Goal: Contribute content: Contribute content

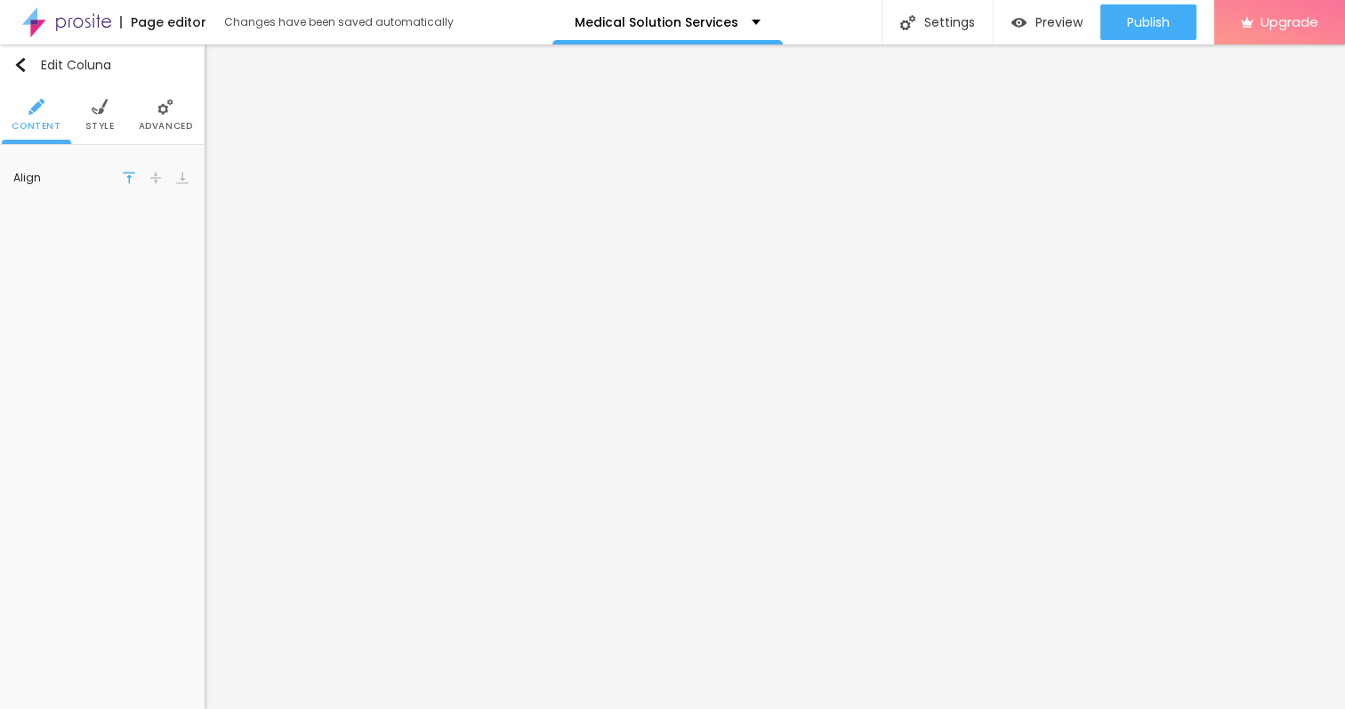
click at [95, 124] on span "Style" at bounding box center [99, 126] width 29 height 9
click at [145, 124] on span "Advanced" at bounding box center [166, 126] width 54 height 9
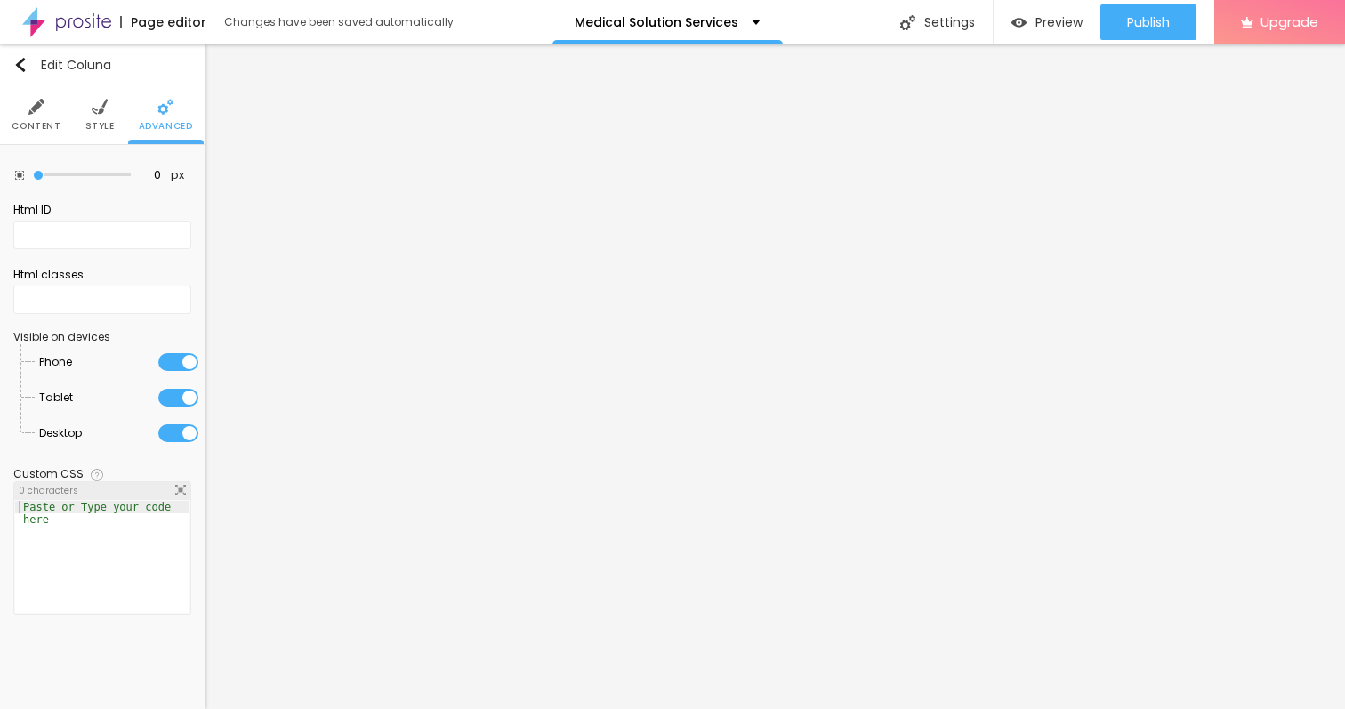
click at [100, 125] on span "Style" at bounding box center [99, 126] width 29 height 9
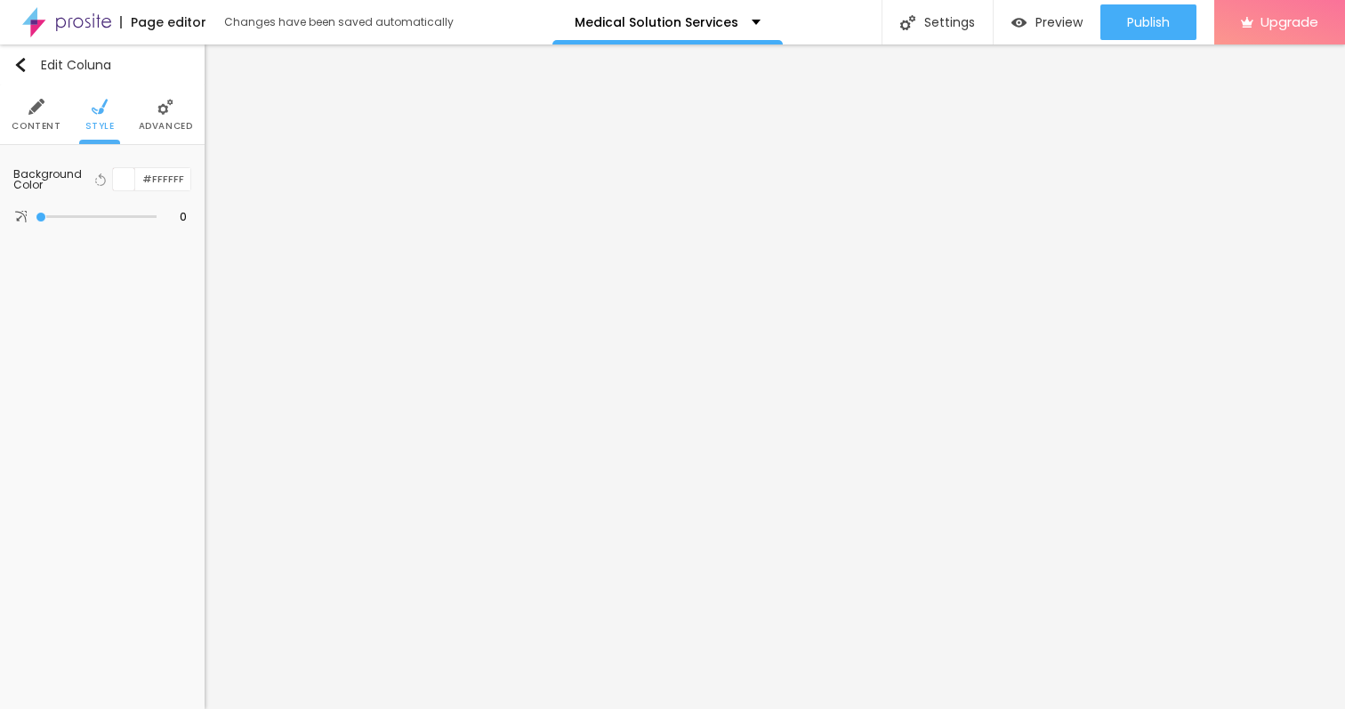
click at [48, 118] on li "Content" at bounding box center [36, 114] width 49 height 59
click at [88, 123] on span "Style" at bounding box center [99, 126] width 29 height 9
click at [25, 115] on li "Content" at bounding box center [36, 114] width 49 height 59
click at [17, 54] on button "Edit Coluna" at bounding box center [102, 64] width 205 height 41
click at [28, 66] on div "Edit Coluna" at bounding box center [62, 65] width 98 height 14
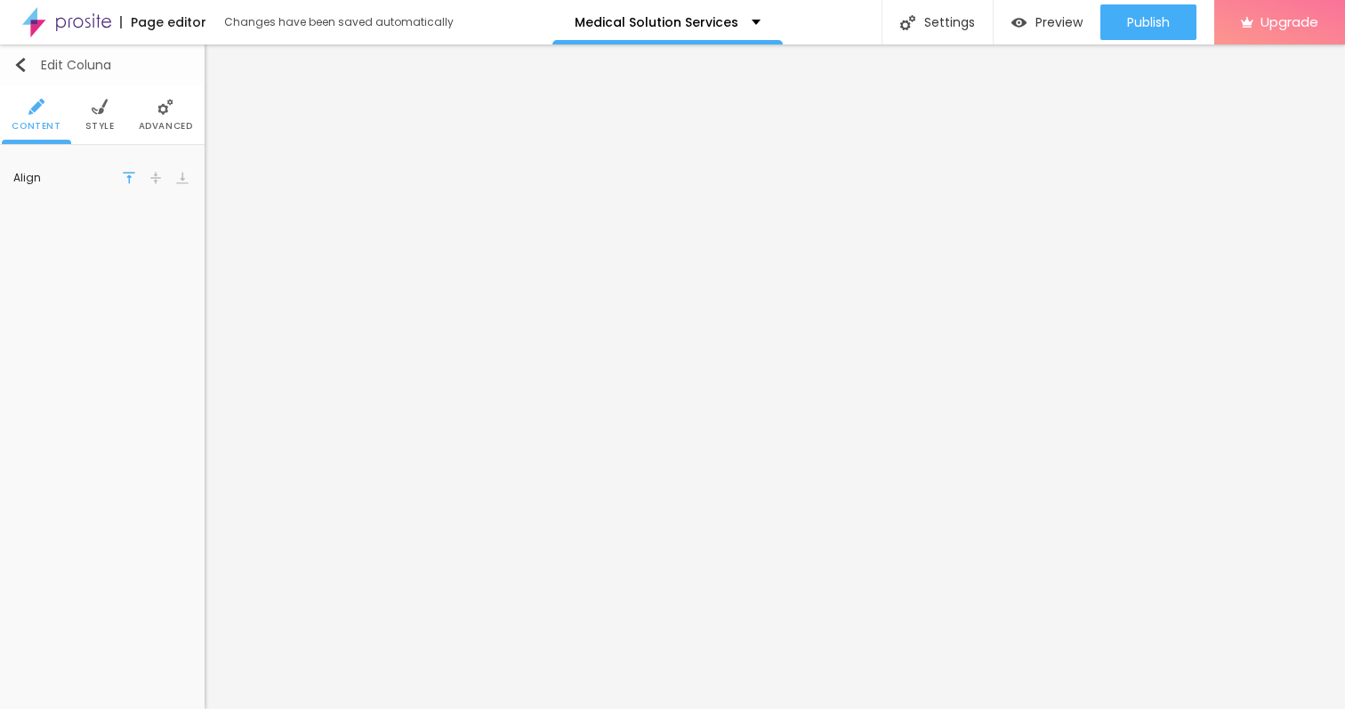
click at [23, 66] on img "button" at bounding box center [20, 65] width 14 height 14
click at [68, 66] on div "Edit Coluna" at bounding box center [62, 65] width 98 height 14
click at [6, 60] on button "Edit Coluna" at bounding box center [102, 64] width 205 height 41
click at [103, 136] on li "Style" at bounding box center [99, 114] width 29 height 59
click at [196, 136] on ul "Content Style Advanced" at bounding box center [102, 115] width 205 height 60
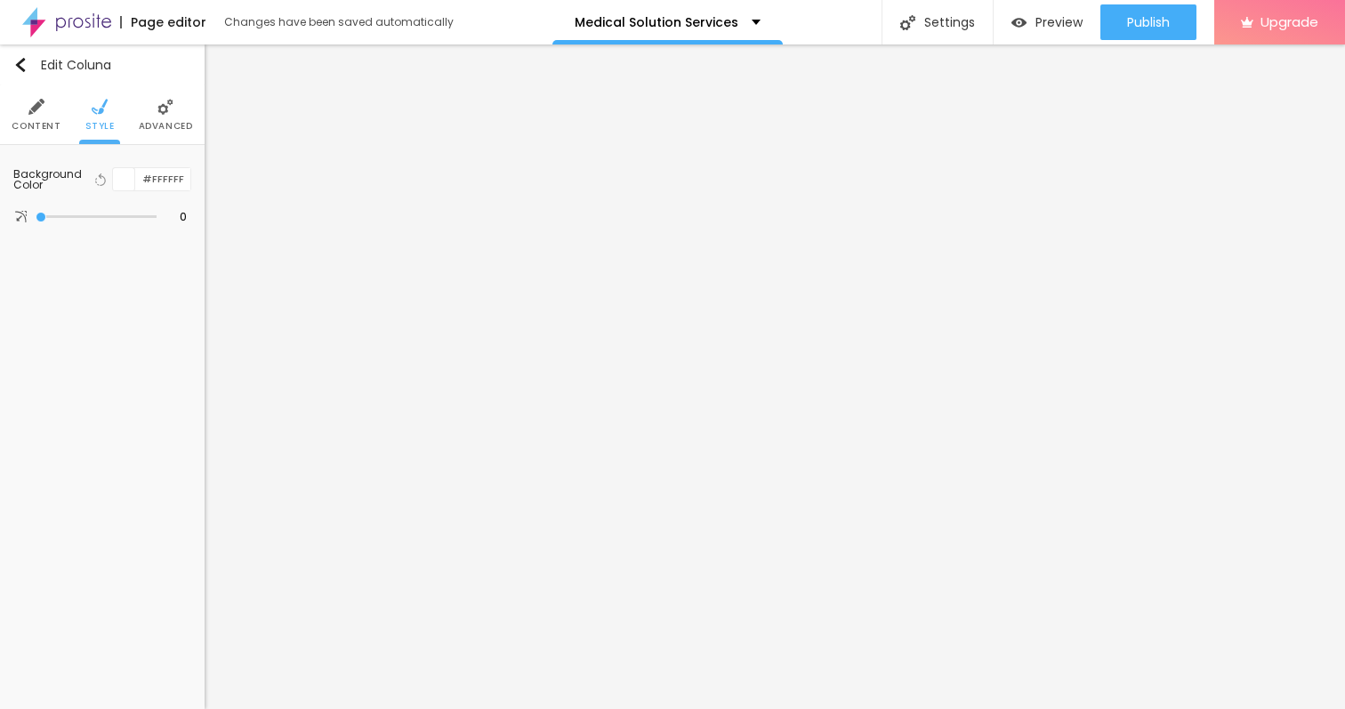
click at [169, 133] on li "Advanced" at bounding box center [166, 114] width 54 height 59
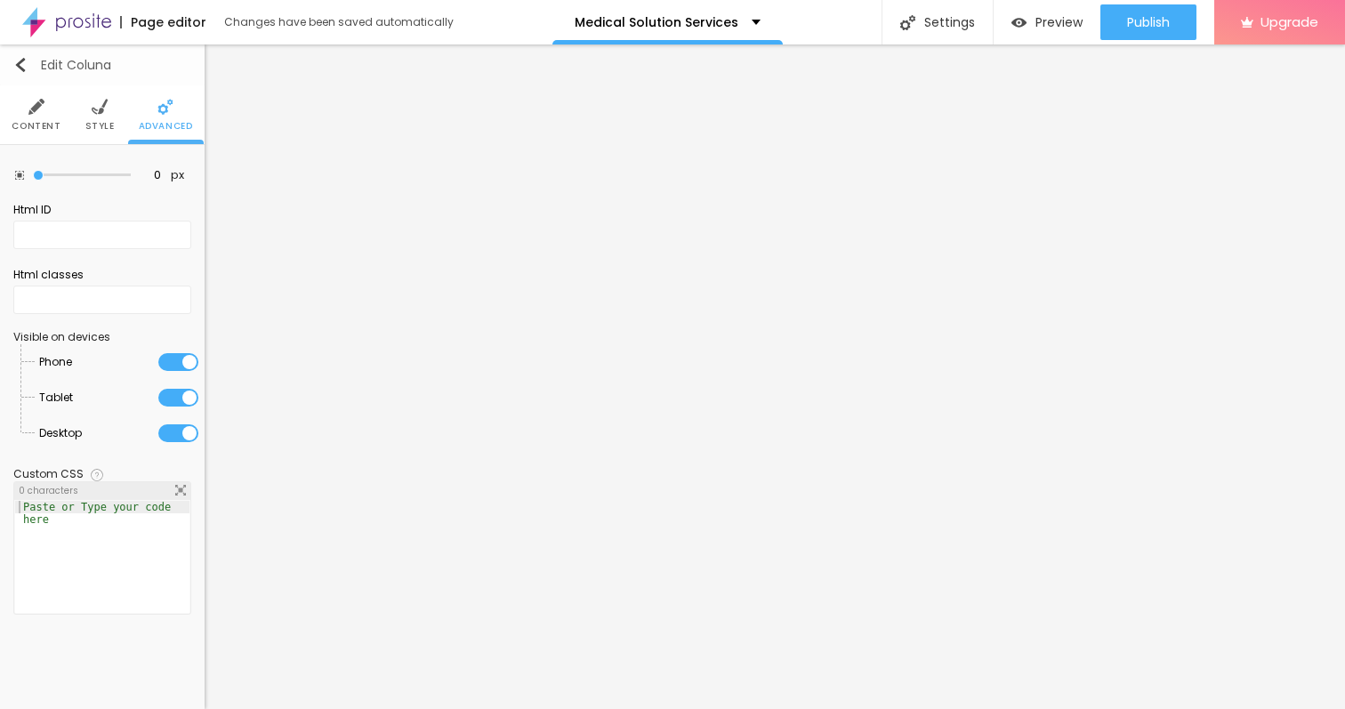
click at [20, 61] on img "button" at bounding box center [20, 65] width 14 height 14
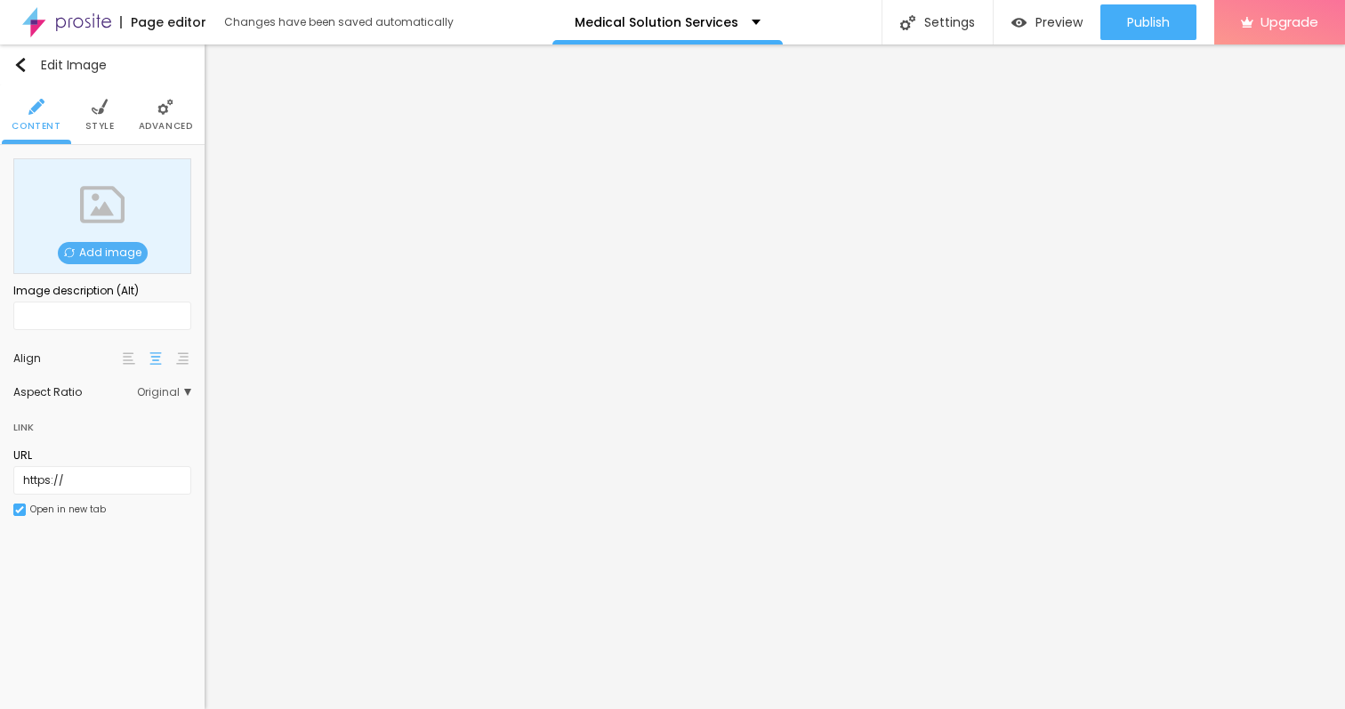
click at [85, 258] on span "Add image" at bounding box center [103, 253] width 90 height 22
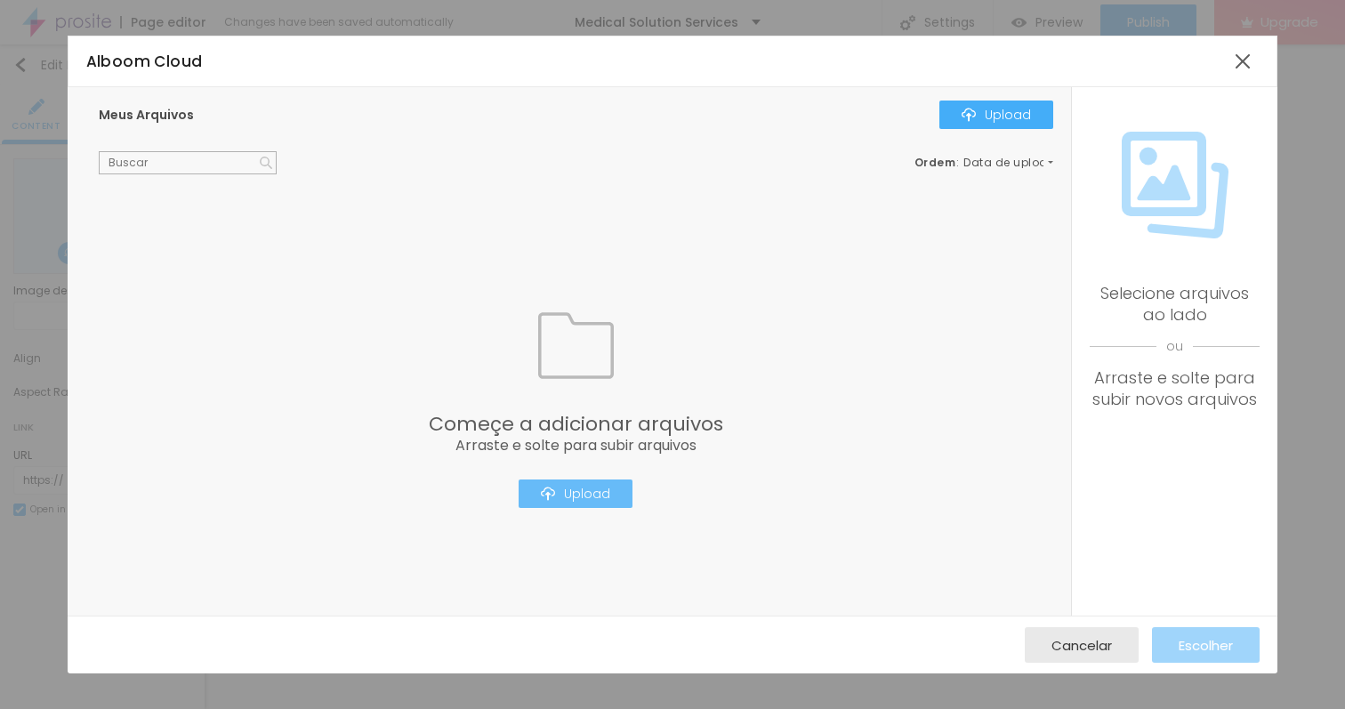
click at [561, 495] on div "Upload" at bounding box center [575, 493] width 69 height 14
click at [1234, 63] on div at bounding box center [1242, 61] width 32 height 32
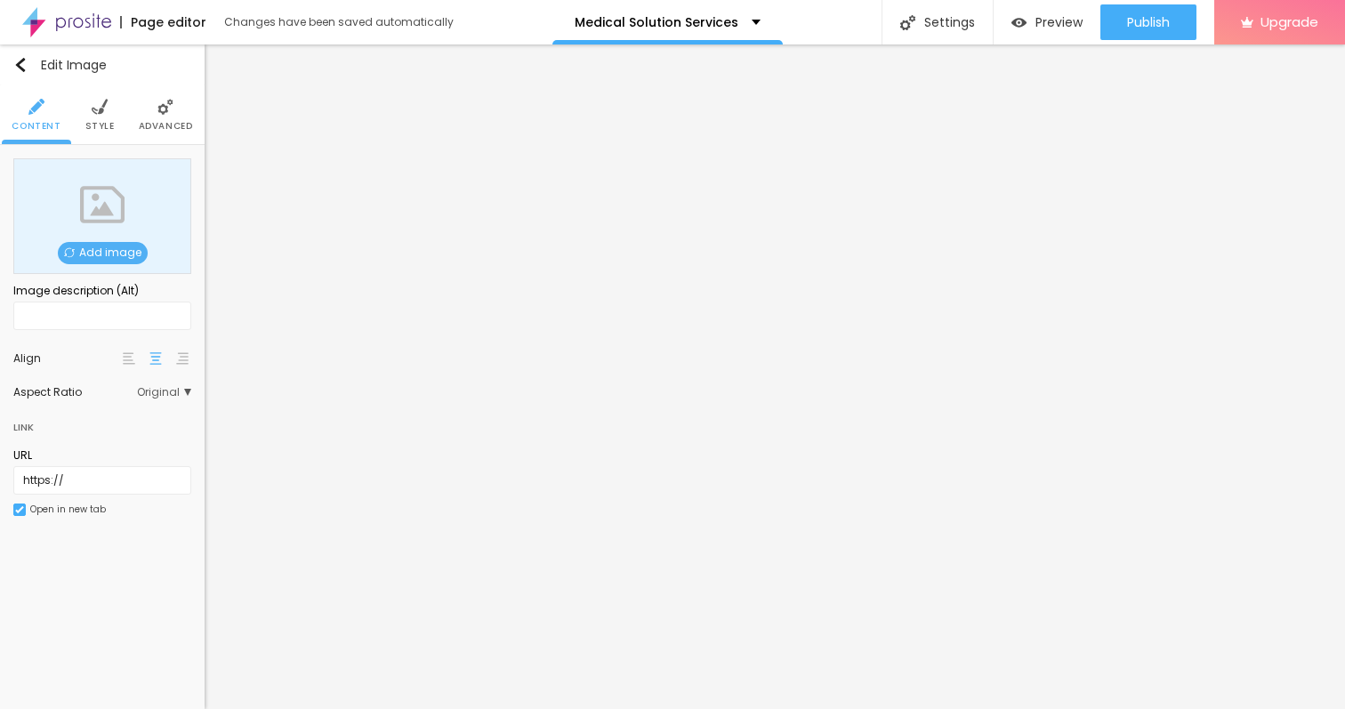
click at [123, 242] on span "Add image" at bounding box center [103, 253] width 90 height 22
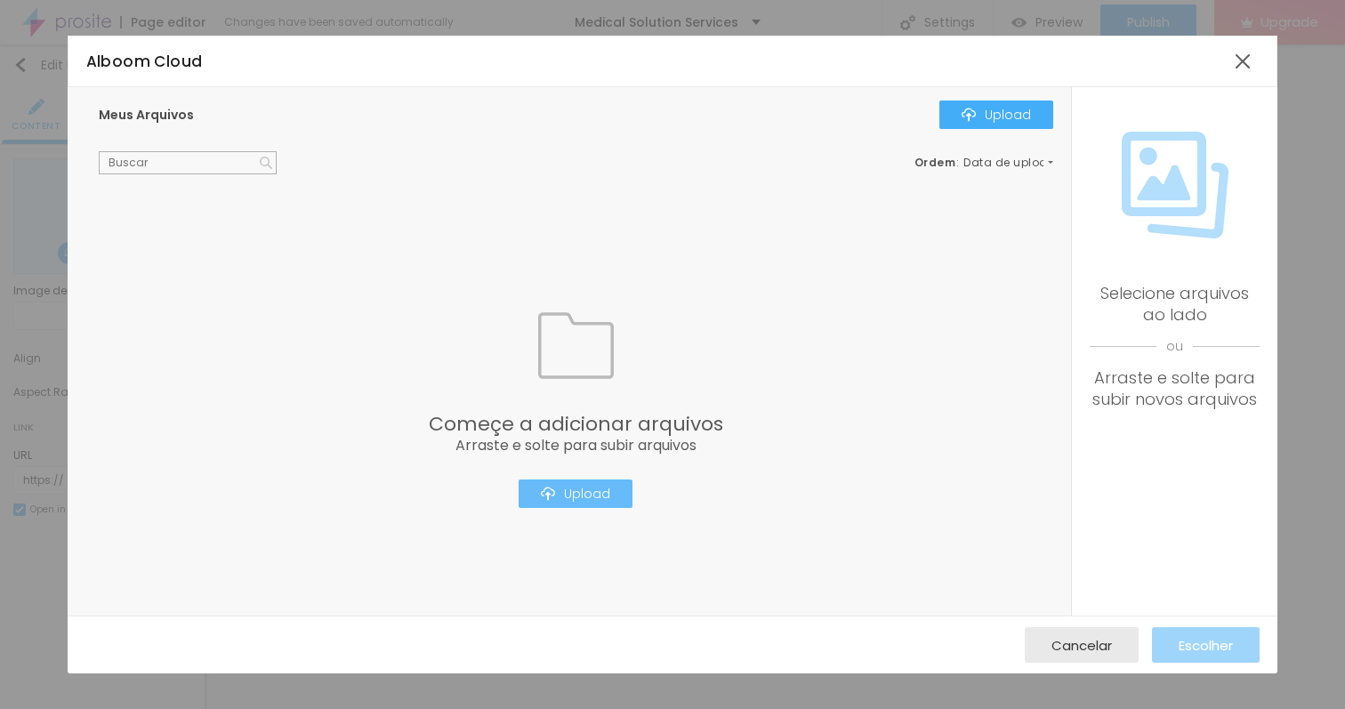
click at [555, 500] on img "button" at bounding box center [548, 493] width 14 height 14
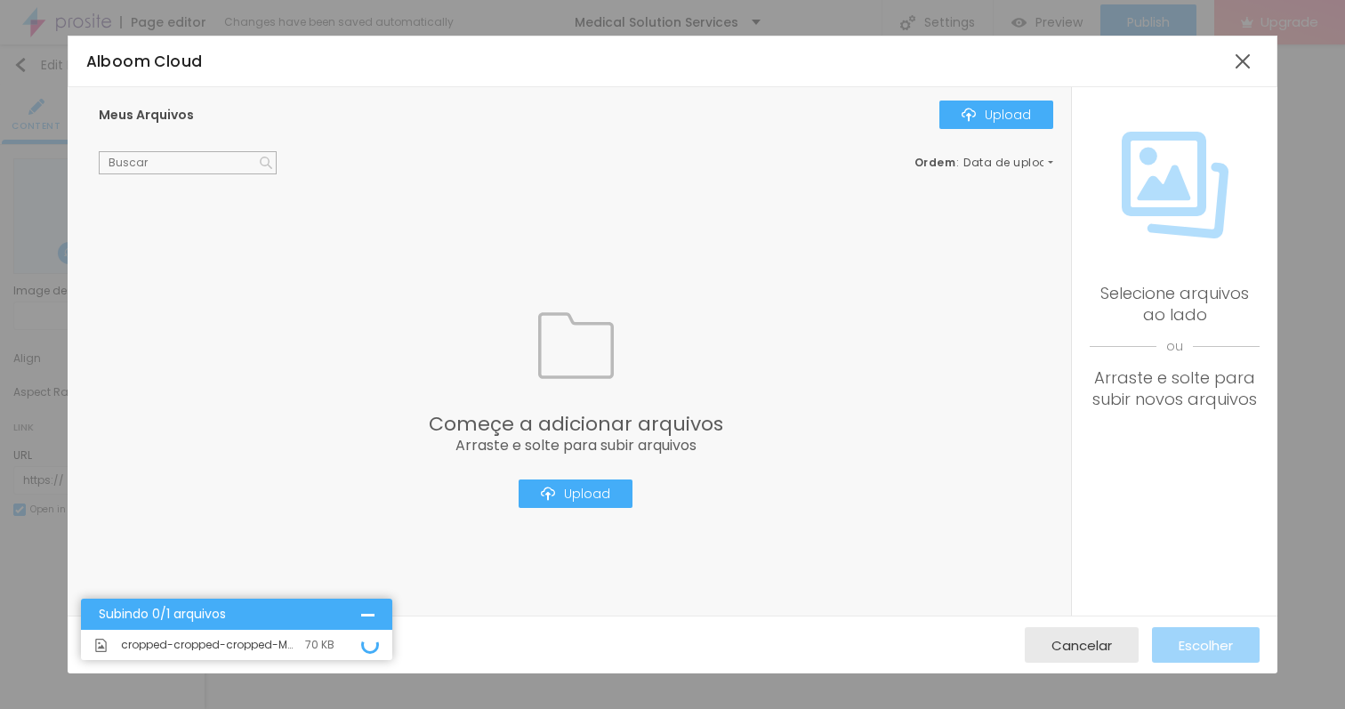
click at [695, 593] on div "Começe a adicionar arquivos Arraste e solte para subir arquivos Upload" at bounding box center [576, 408] width 954 height 414
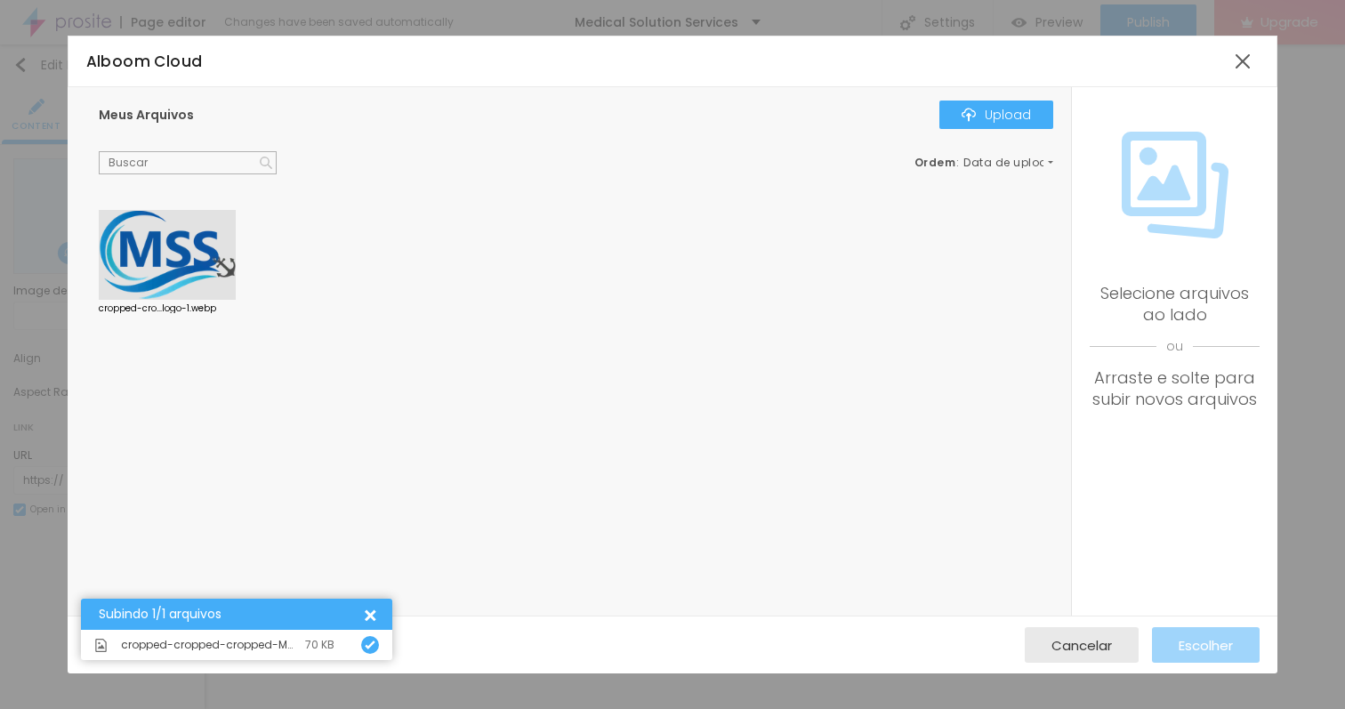
click at [136, 270] on div at bounding box center [167, 255] width 137 height 91
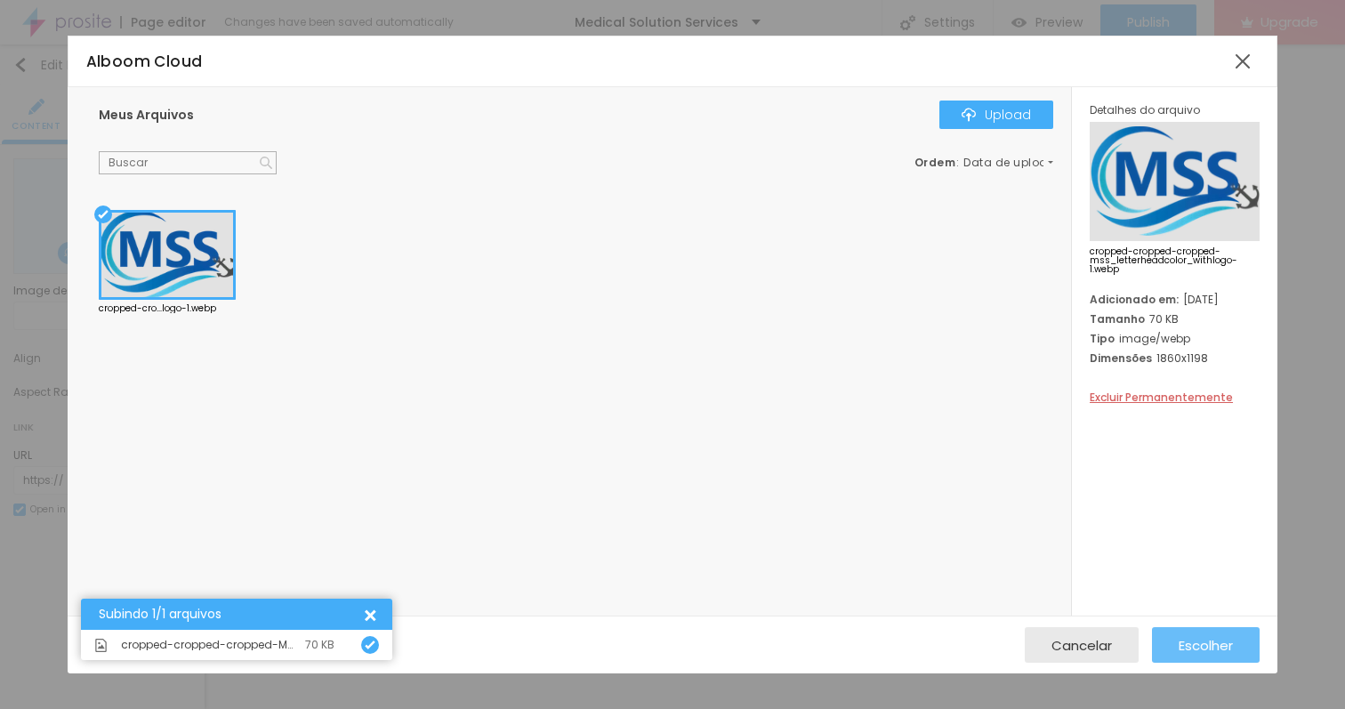
click at [1190, 641] on span "Escolher" at bounding box center [1205, 645] width 54 height 15
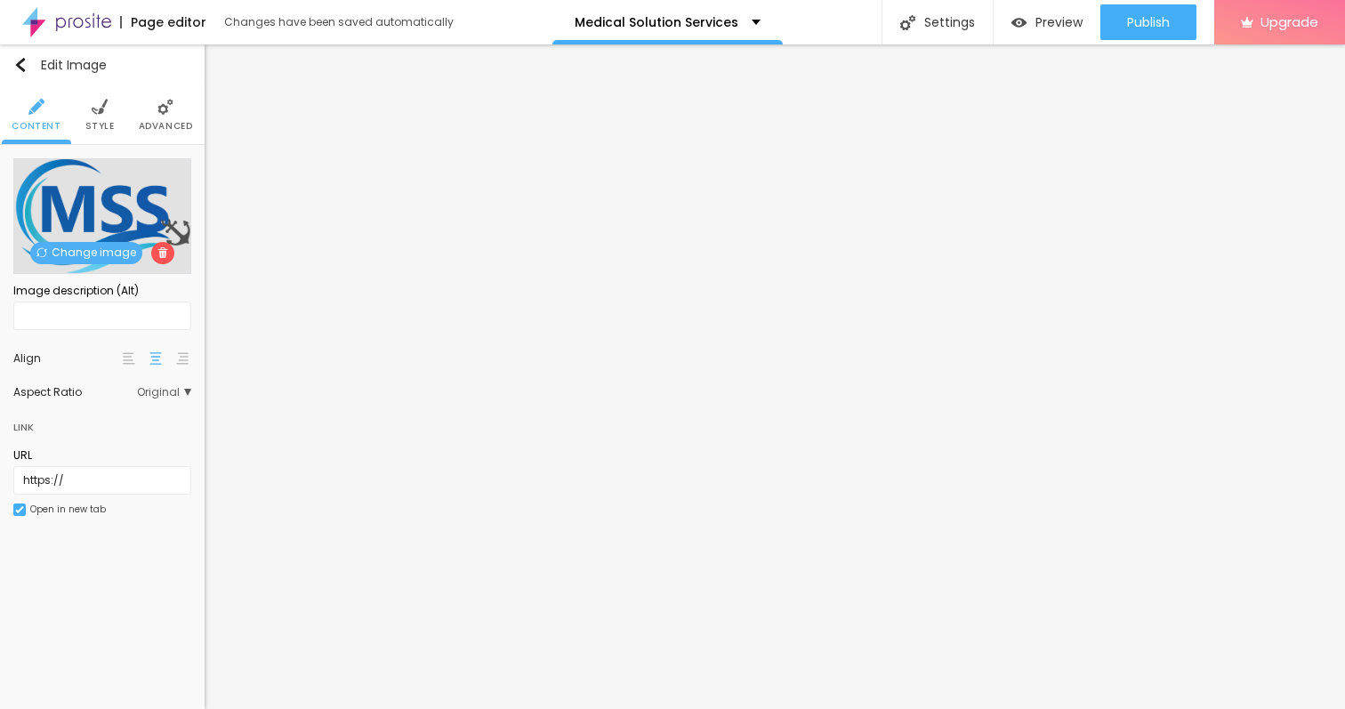
click at [77, 177] on div "Change image" at bounding box center [102, 216] width 178 height 116
click at [79, 192] on div "Change image" at bounding box center [102, 216] width 178 height 116
click at [110, 124] on span "Style" at bounding box center [99, 126] width 29 height 9
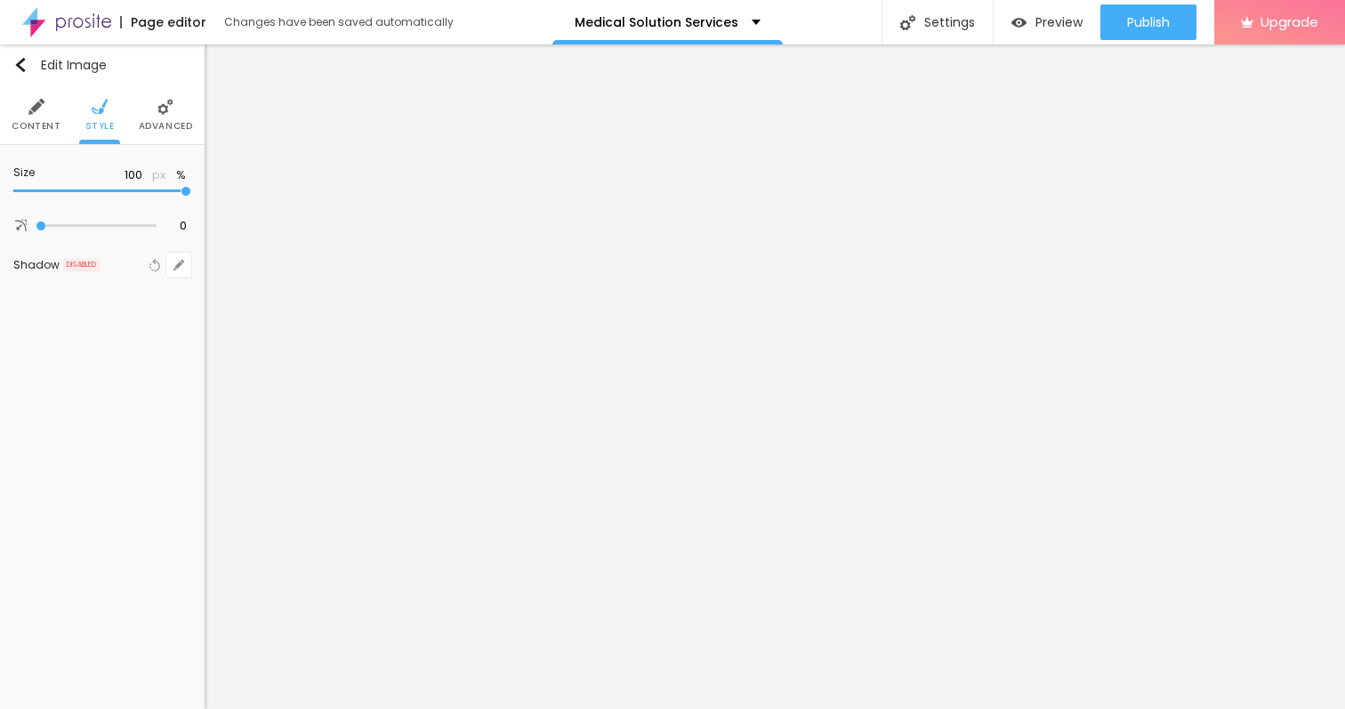
type input "55"
click at [103, 193] on input "range" at bounding box center [102, 191] width 178 height 9
type input "45"
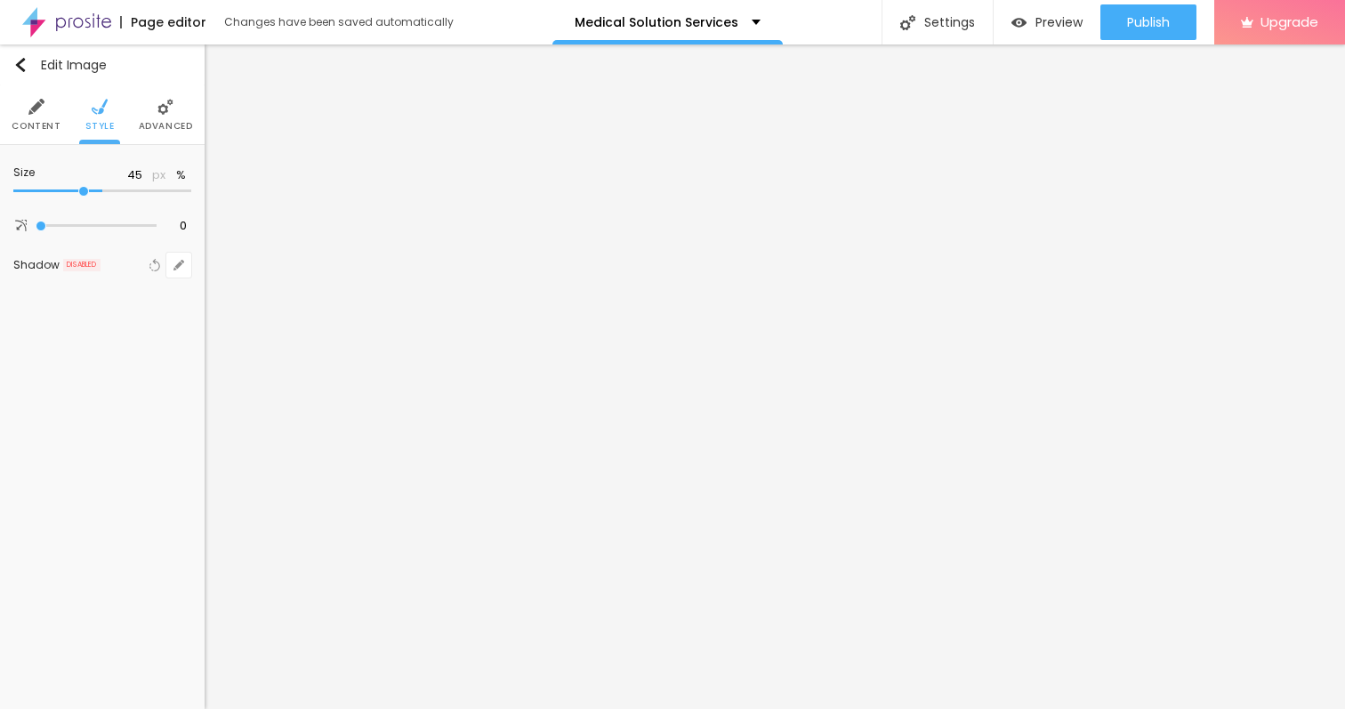
click at [84, 189] on input "range" at bounding box center [102, 191] width 178 height 9
type input "40"
click at [76, 190] on input "range" at bounding box center [102, 191] width 178 height 9
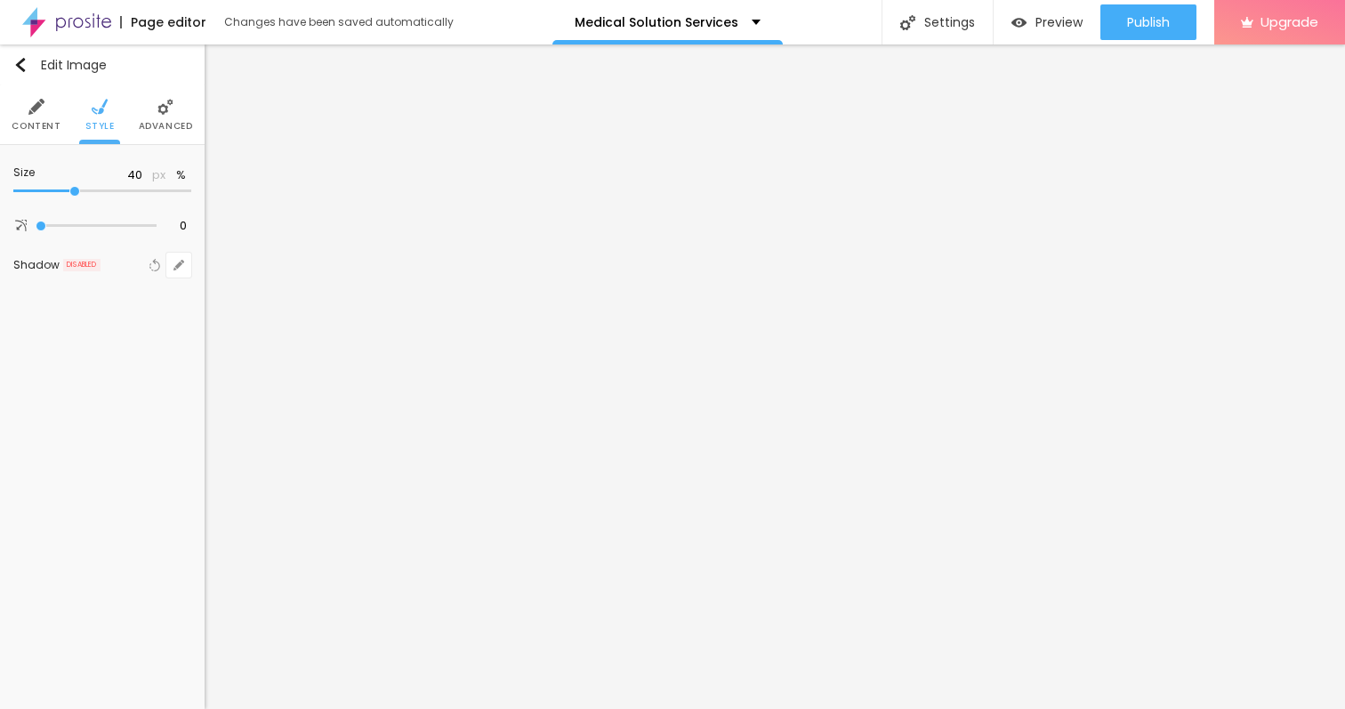
type input "35"
click at [66, 190] on input "range" at bounding box center [102, 191] width 178 height 9
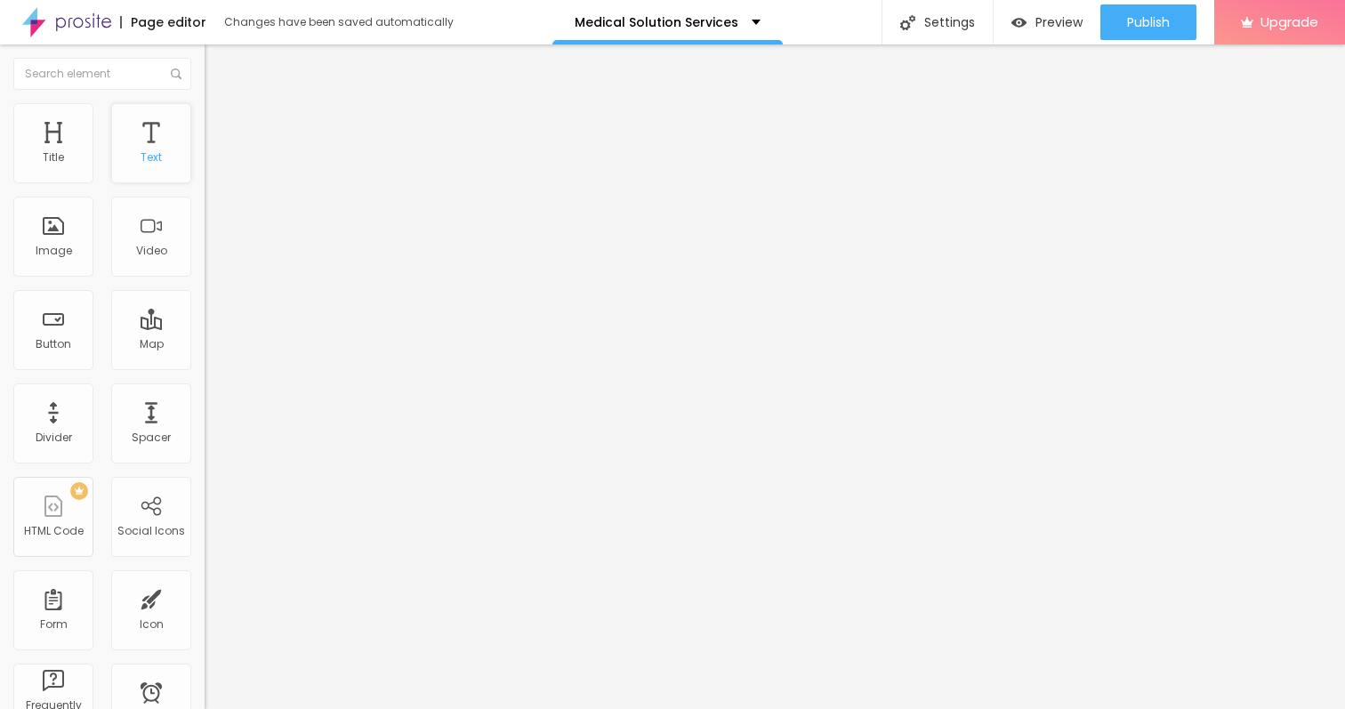
click at [155, 158] on div "Text" at bounding box center [151, 157] width 21 height 12
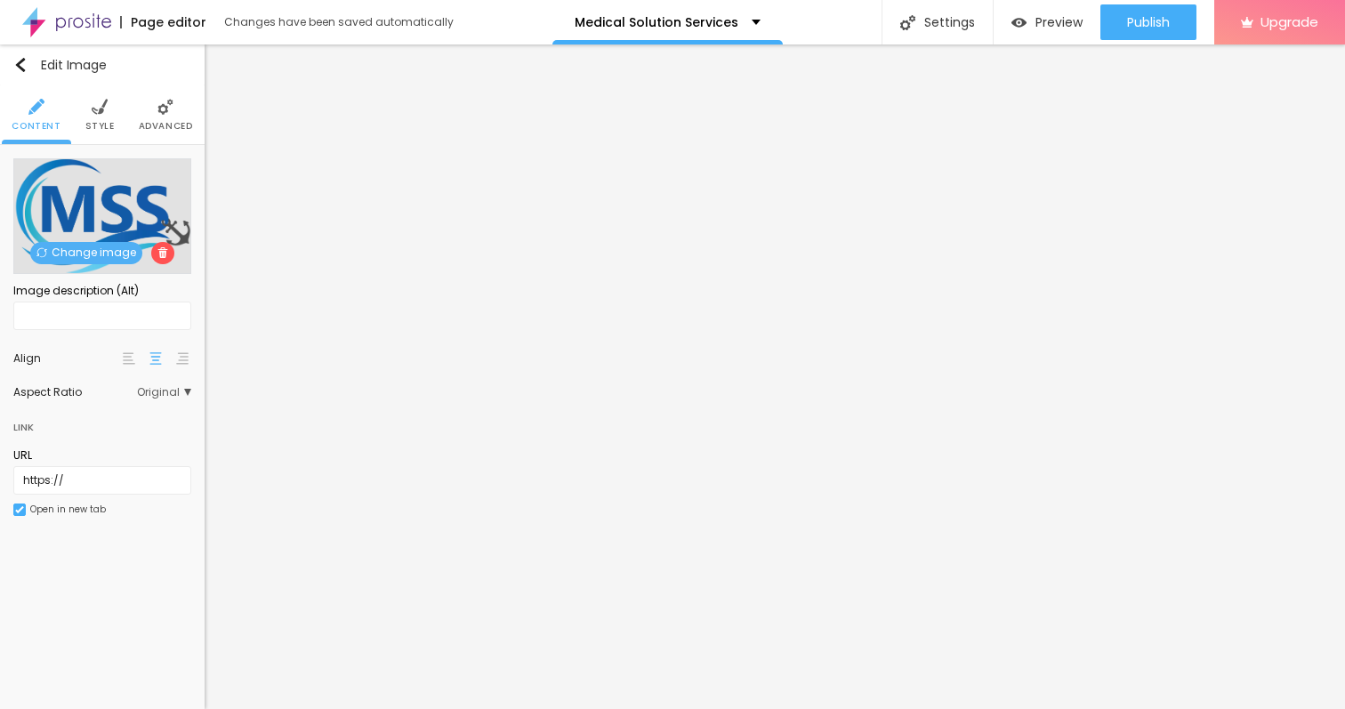
click at [88, 100] on li "Style" at bounding box center [99, 114] width 29 height 59
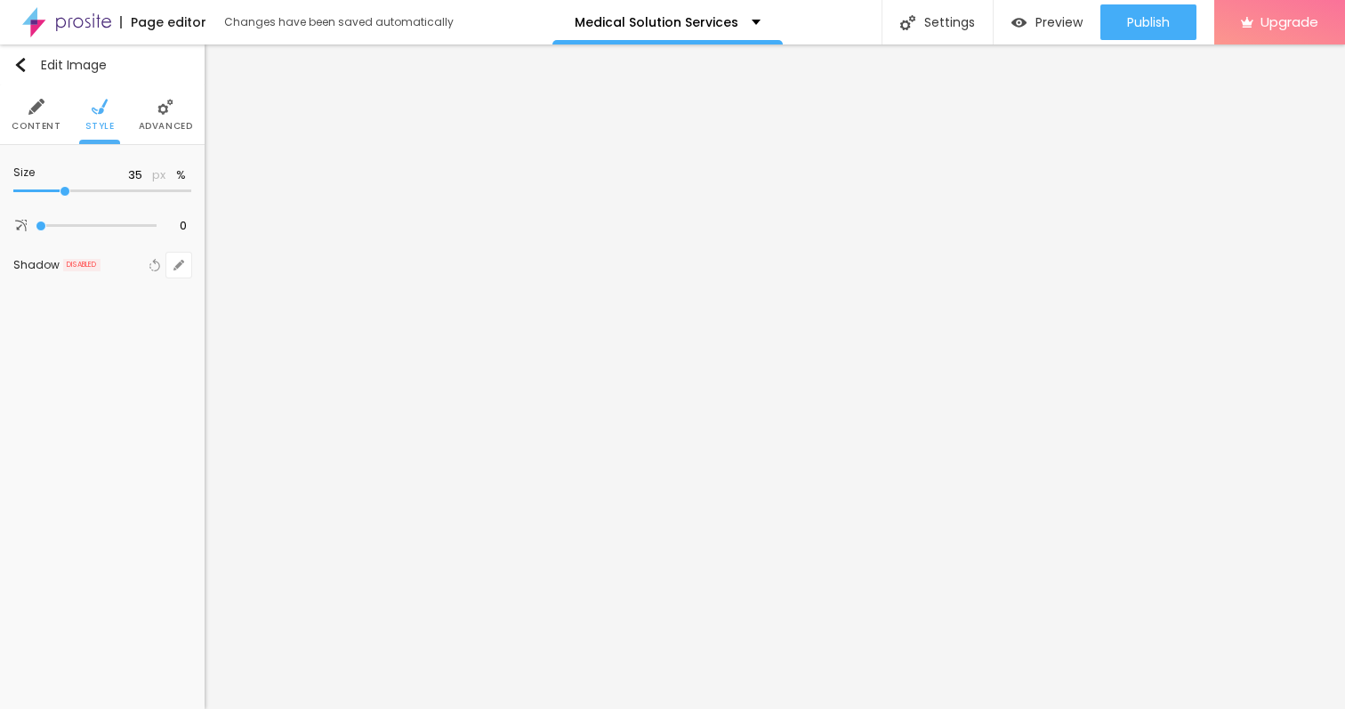
type input "55"
type input "65"
type input "70"
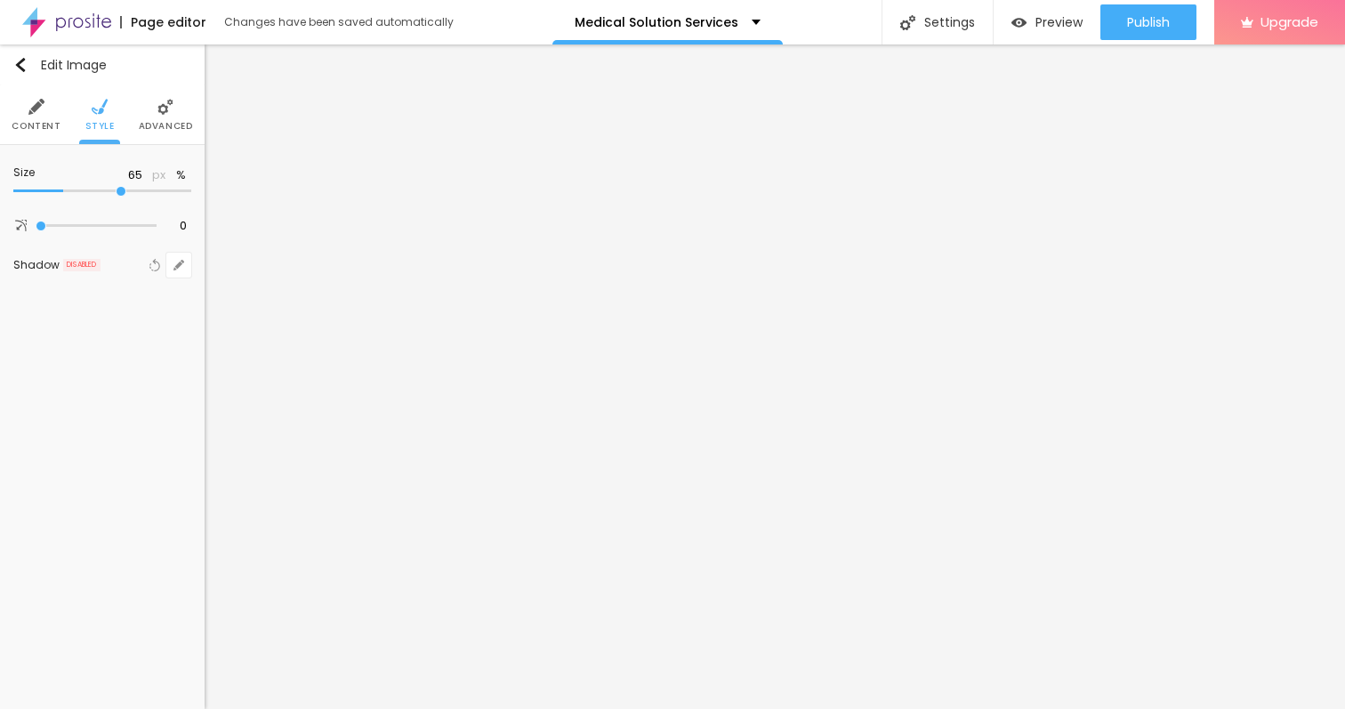
type input "70"
type input "75"
type input "80"
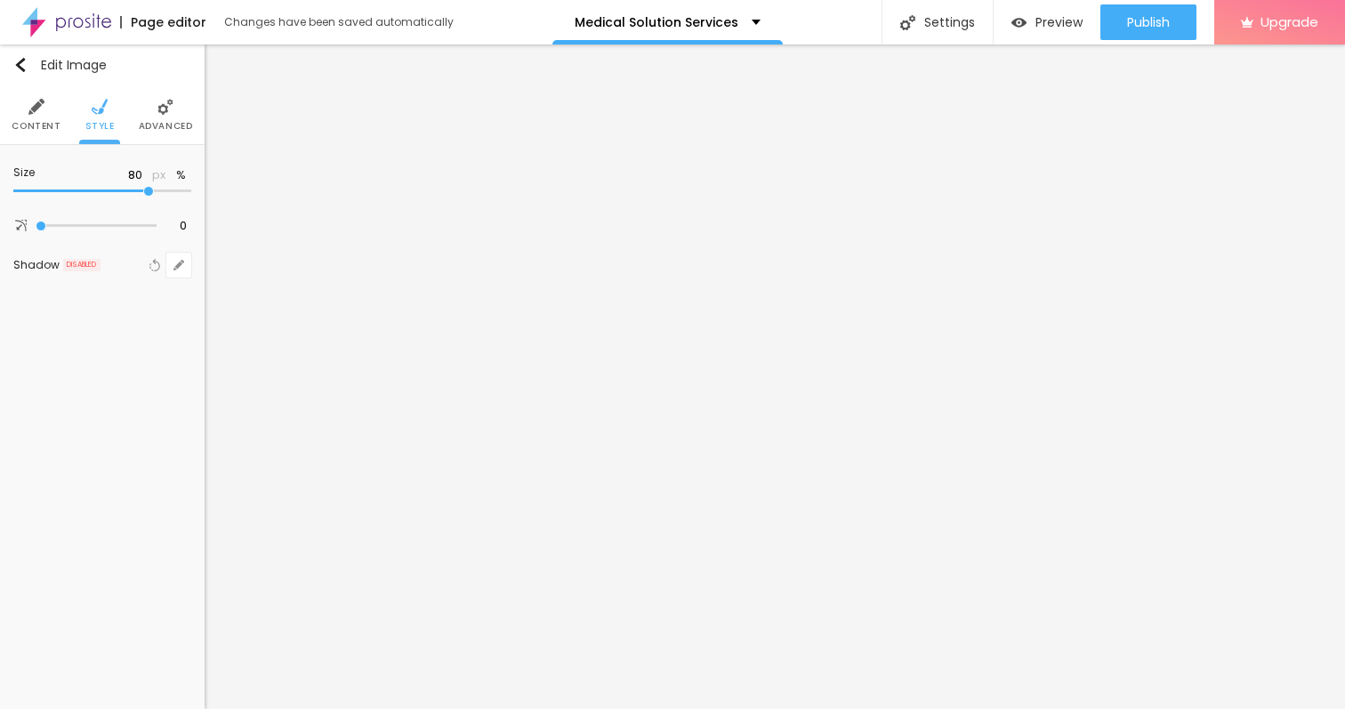
type input "75"
type input "70"
type input "65"
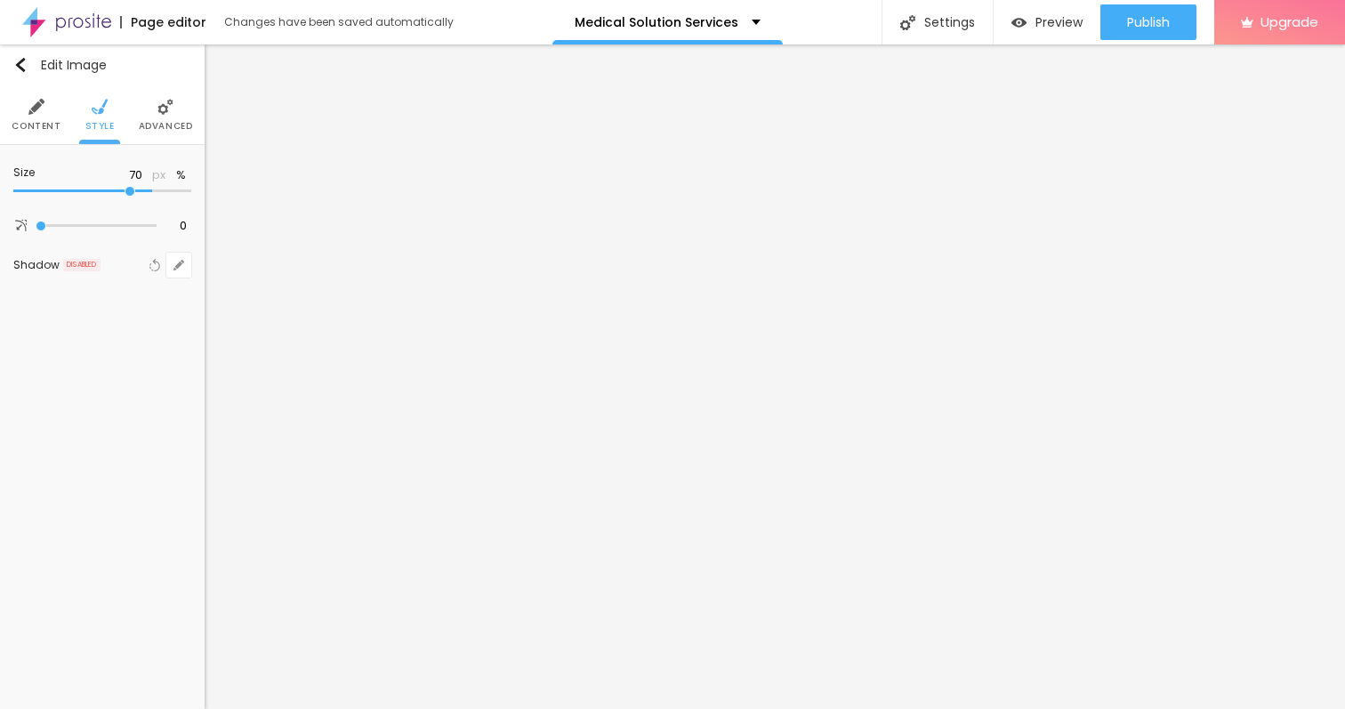
type input "65"
type input "60"
type input "55"
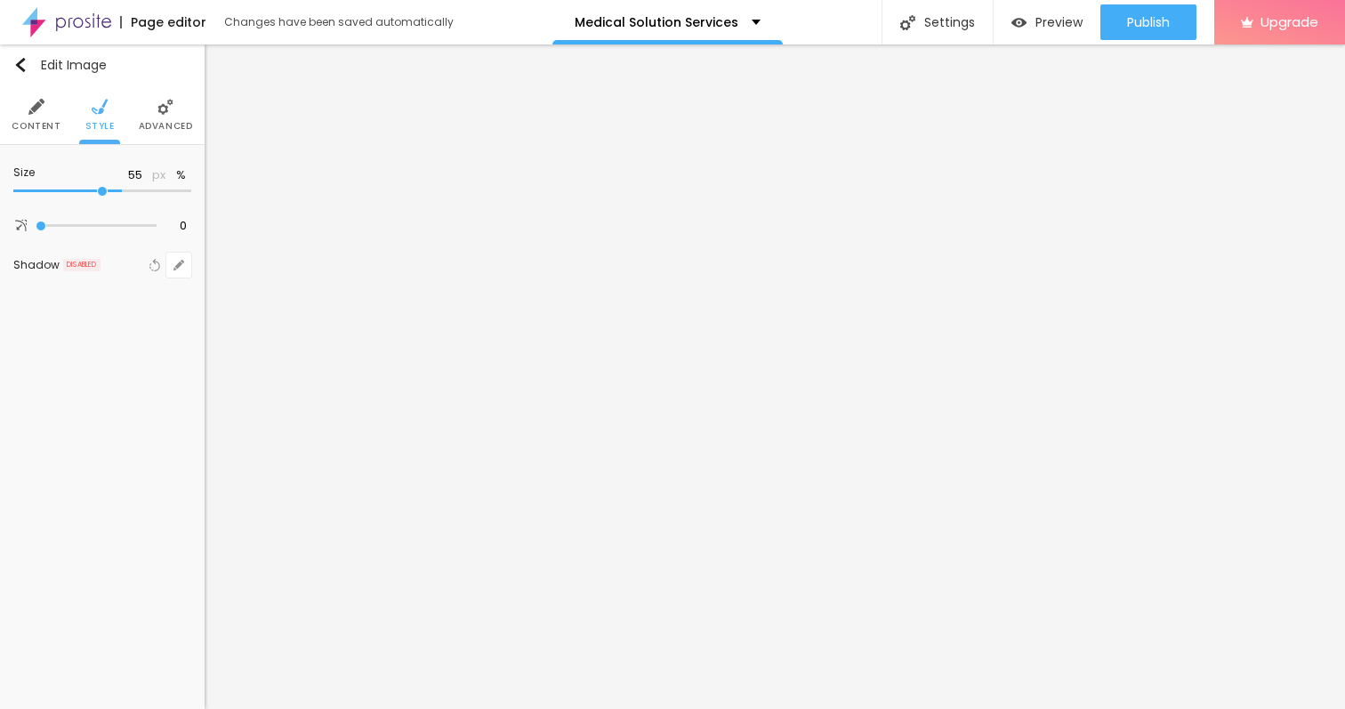
type input "50"
type input "45"
type input "40"
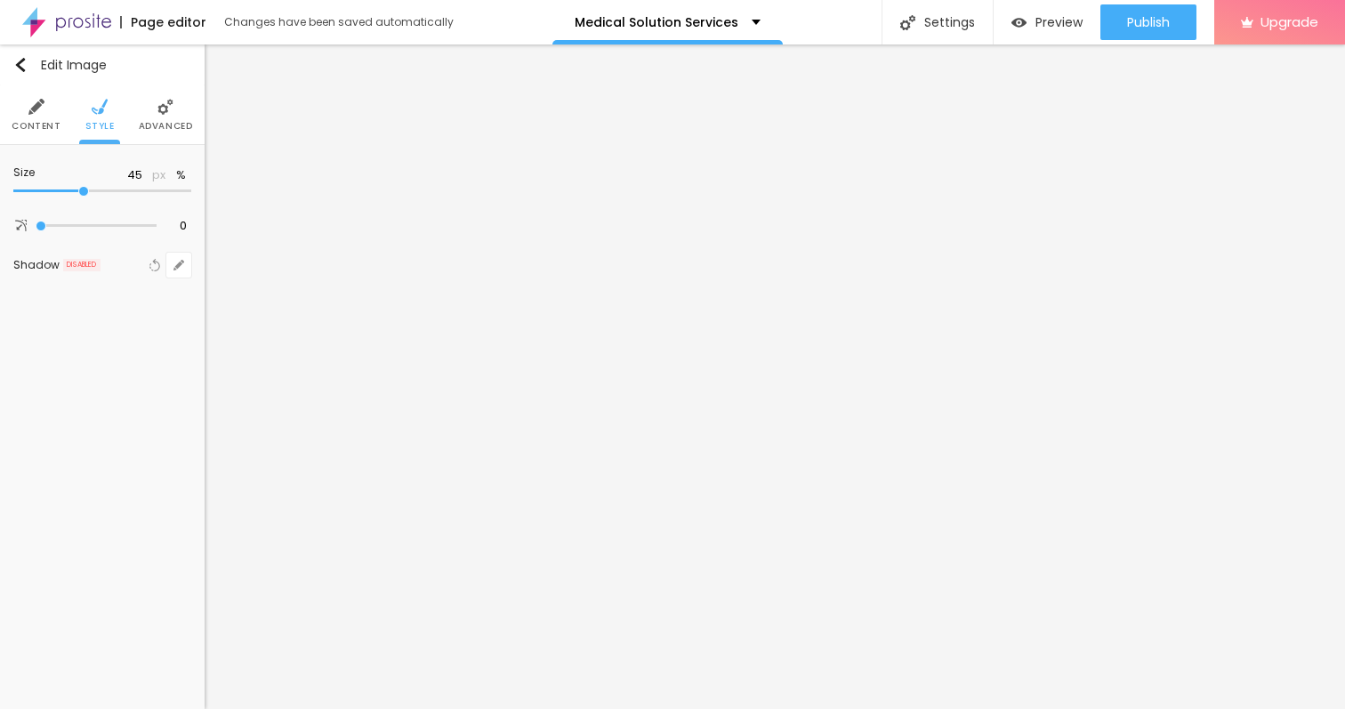
type input "40"
type input "45"
type input "50"
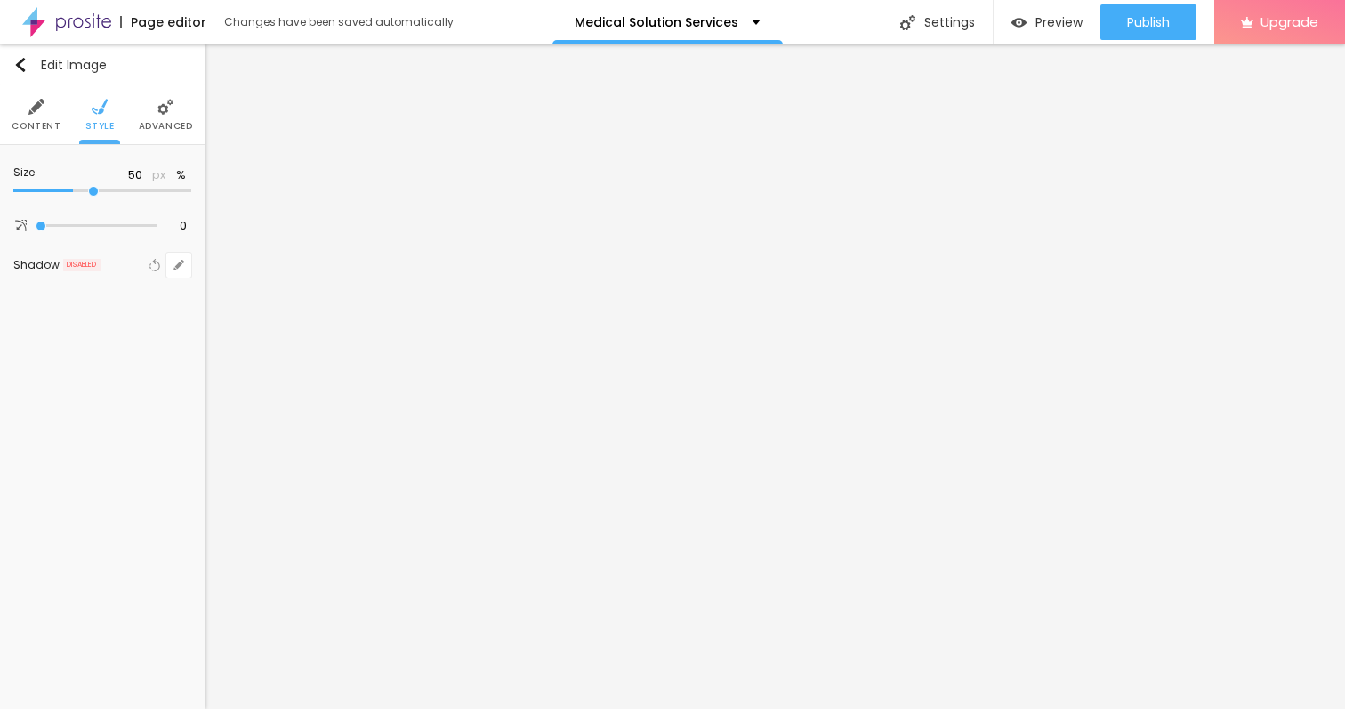
type input "55"
type input "50"
type input "45"
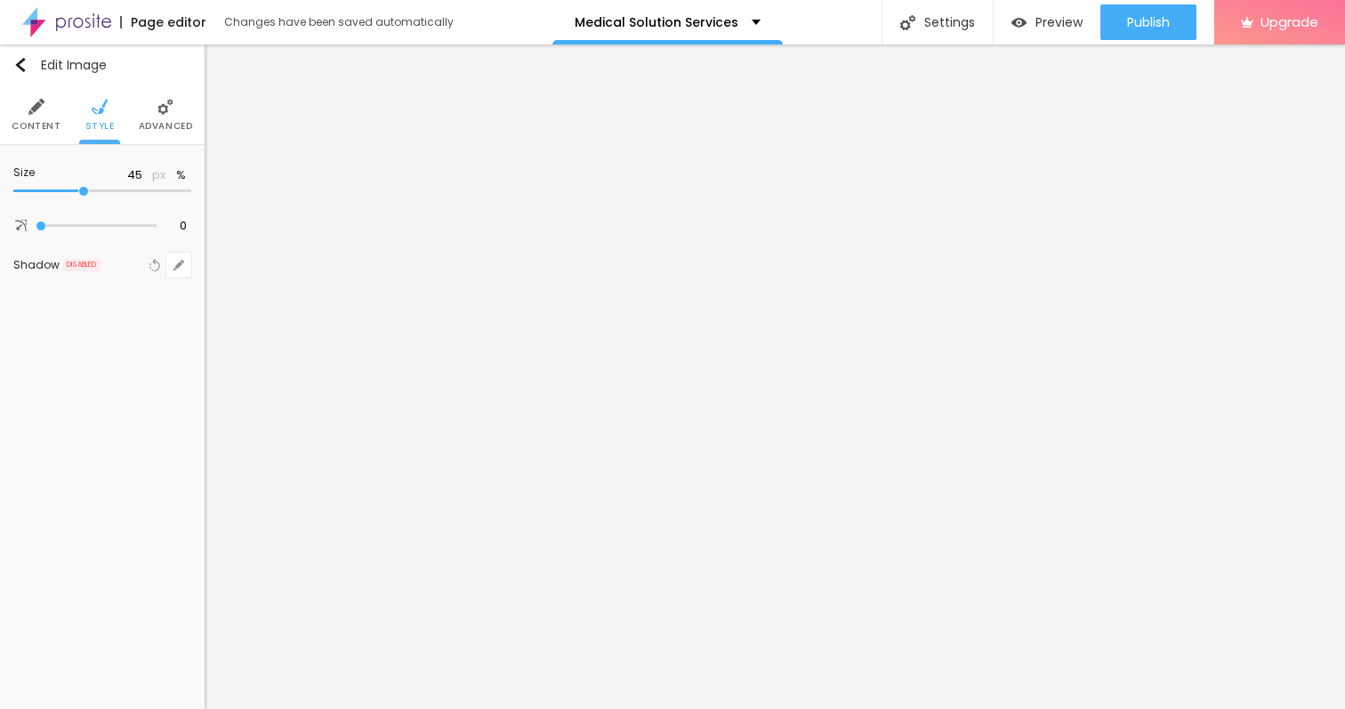
drag, startPoint x: 64, startPoint y: 191, endPoint x: 82, endPoint y: 189, distance: 18.0
type input "45"
click at [82, 189] on input "range" at bounding box center [102, 191] width 178 height 9
click at [83, 192] on input "range" at bounding box center [102, 191] width 178 height 9
click at [32, 112] on img at bounding box center [36, 107] width 16 height 16
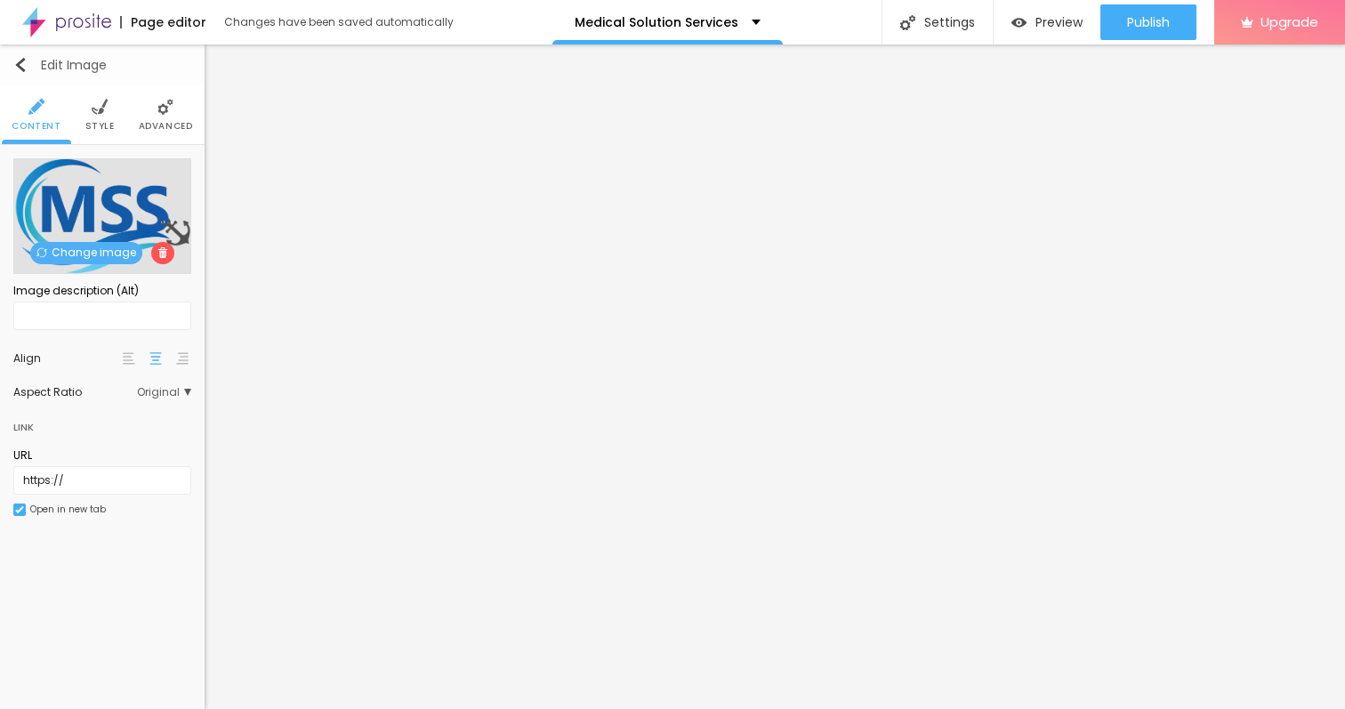
click at [21, 66] on img "button" at bounding box center [20, 65] width 14 height 14
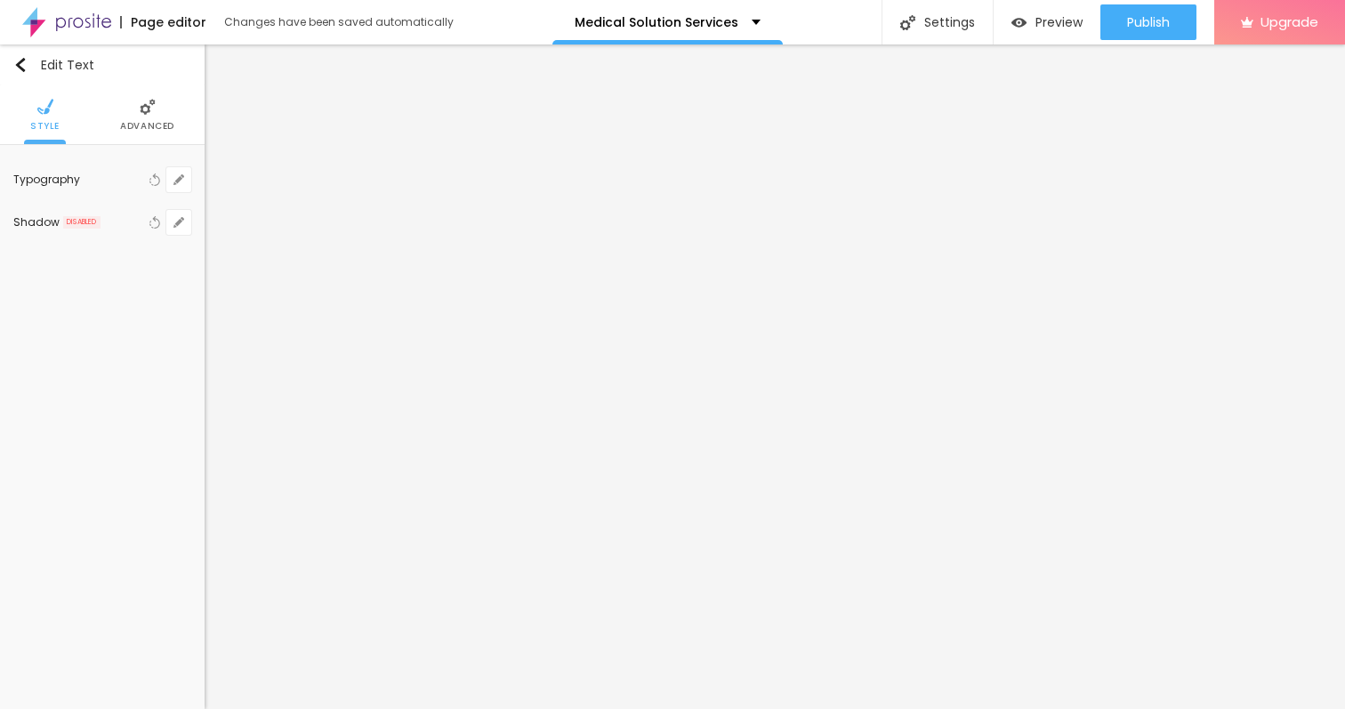
click at [133, 131] on span "Advanced" at bounding box center [147, 126] width 54 height 9
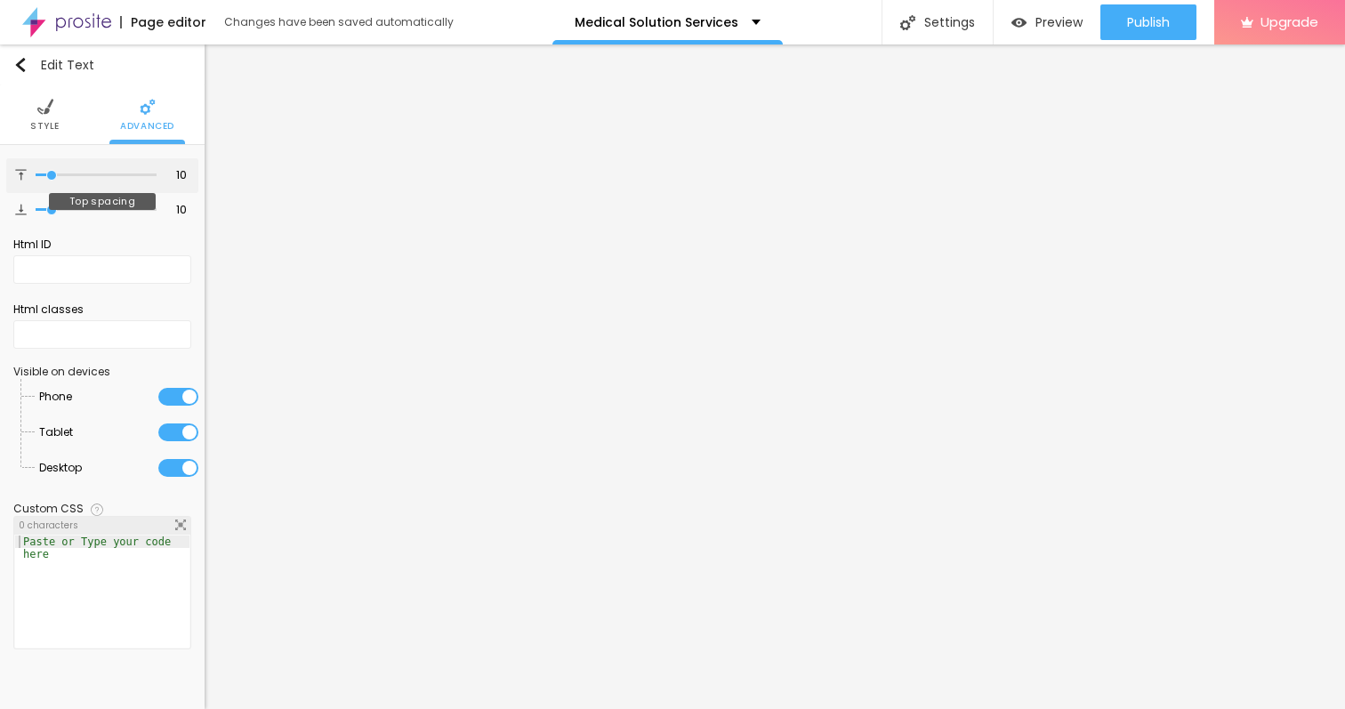
type input "38"
click at [83, 175] on input "range" at bounding box center [96, 175] width 121 height 9
type input "27"
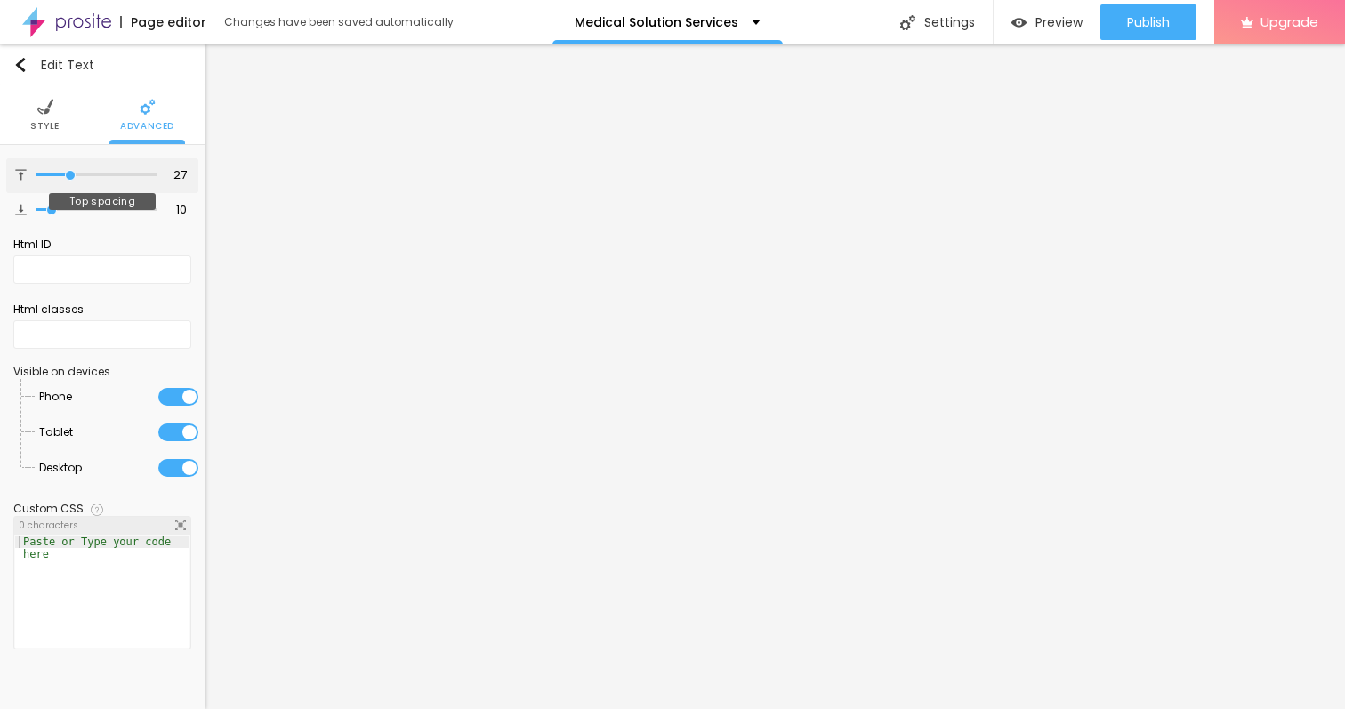
click at [70, 175] on input "range" at bounding box center [96, 175] width 121 height 9
click at [66, 175] on input "range" at bounding box center [96, 175] width 121 height 9
type input "18"
click at [60, 175] on input "range" at bounding box center [96, 175] width 121 height 9
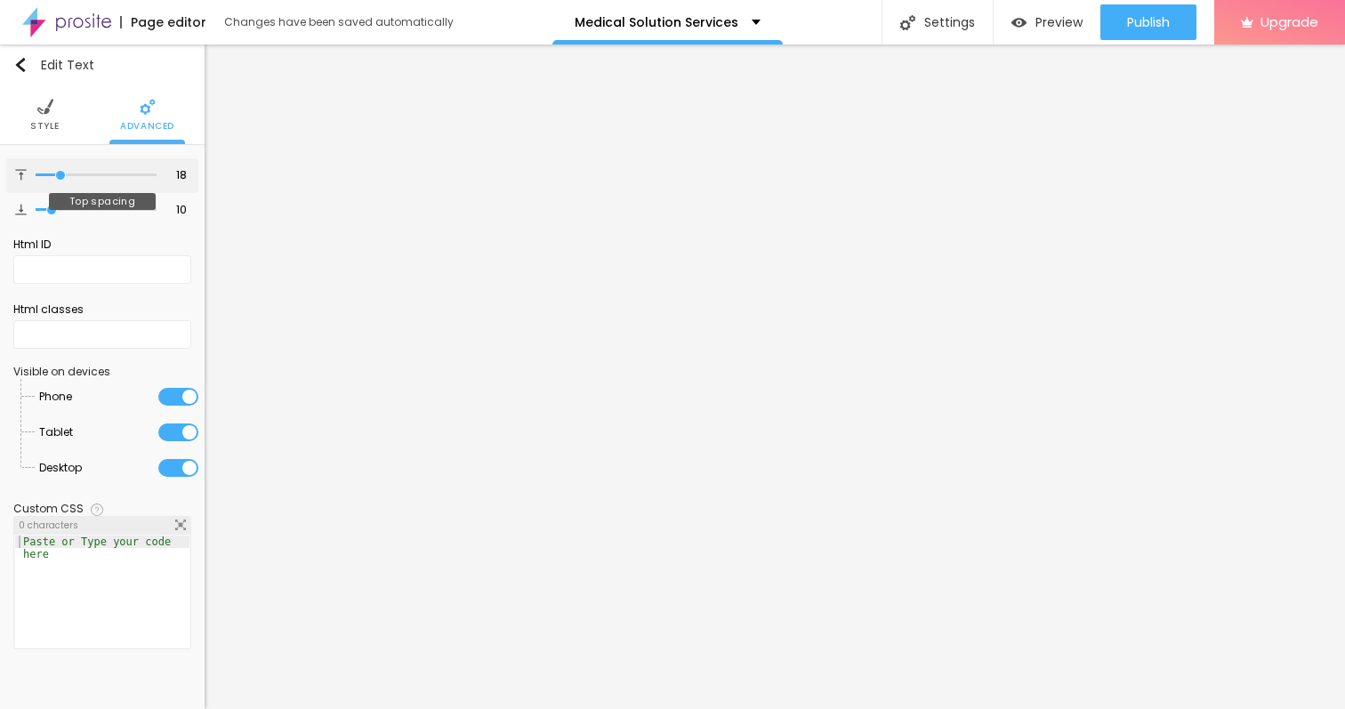
type input "28"
click at [71, 177] on input "range" at bounding box center [96, 175] width 121 height 9
type input "42"
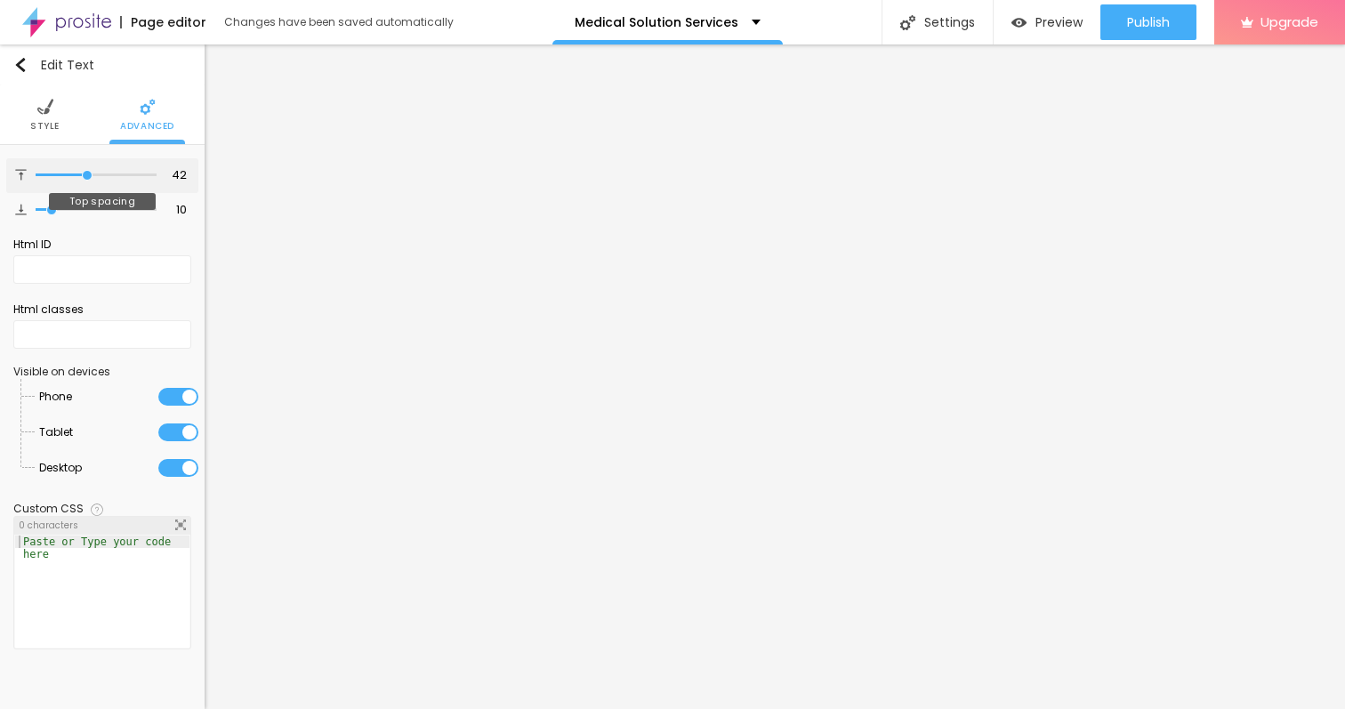
click at [86, 176] on input "range" at bounding box center [96, 175] width 121 height 9
type input "31"
click at [75, 173] on input "range" at bounding box center [96, 175] width 121 height 9
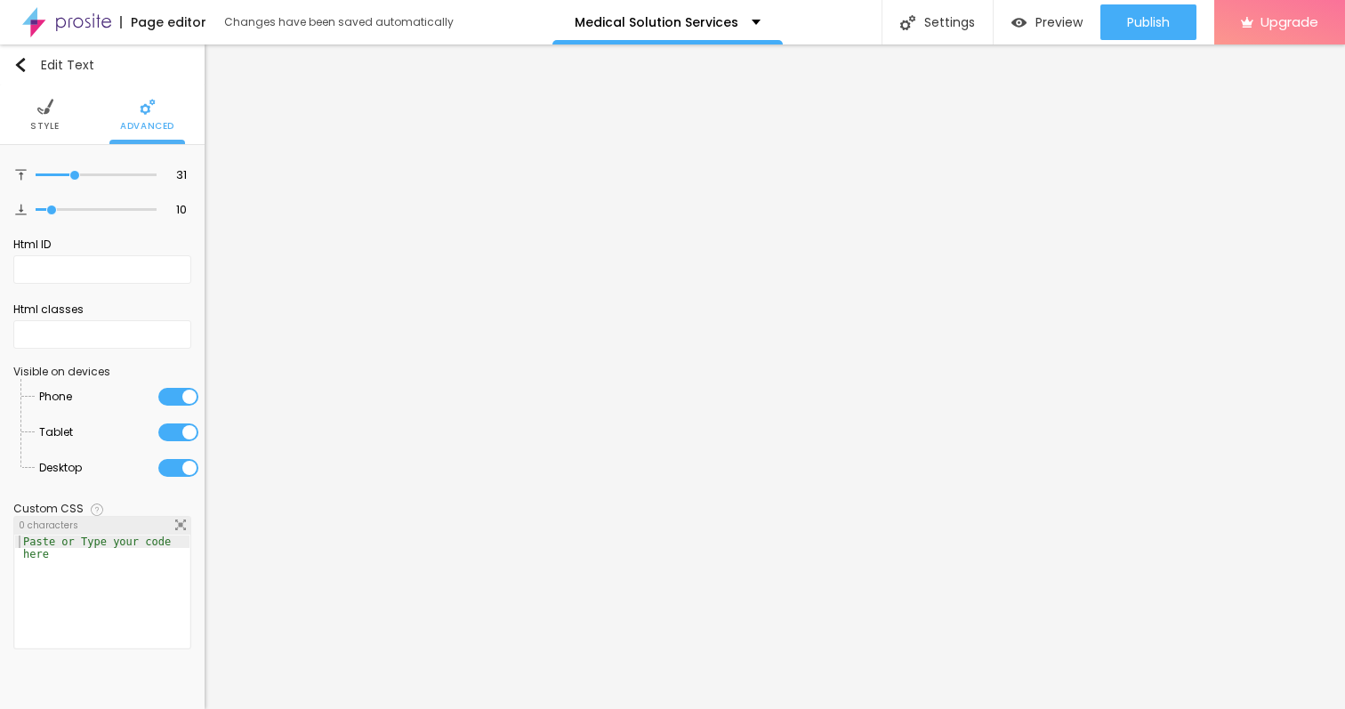
click at [29, 125] on ul "Style Advanced" at bounding box center [102, 115] width 205 height 60
click at [46, 125] on span "Style" at bounding box center [44, 126] width 29 height 9
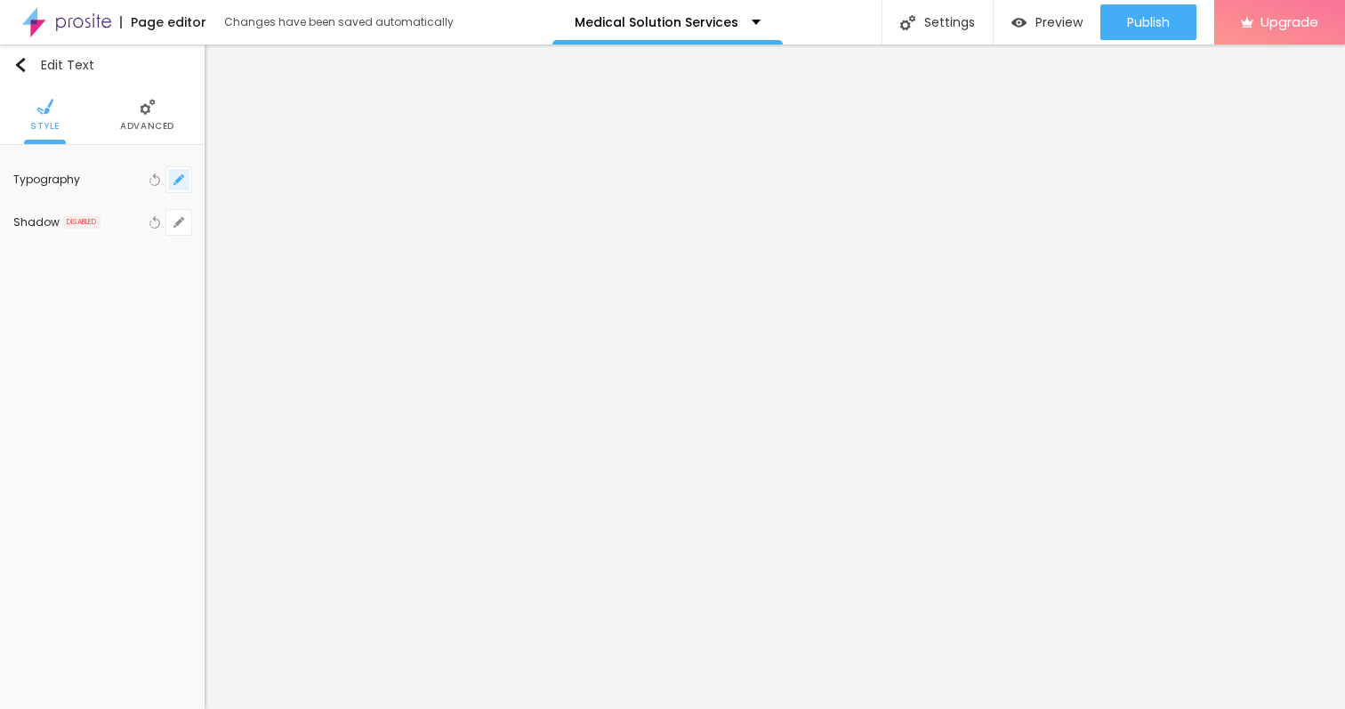
click at [177, 181] on icon "button" at bounding box center [178, 179] width 7 height 7
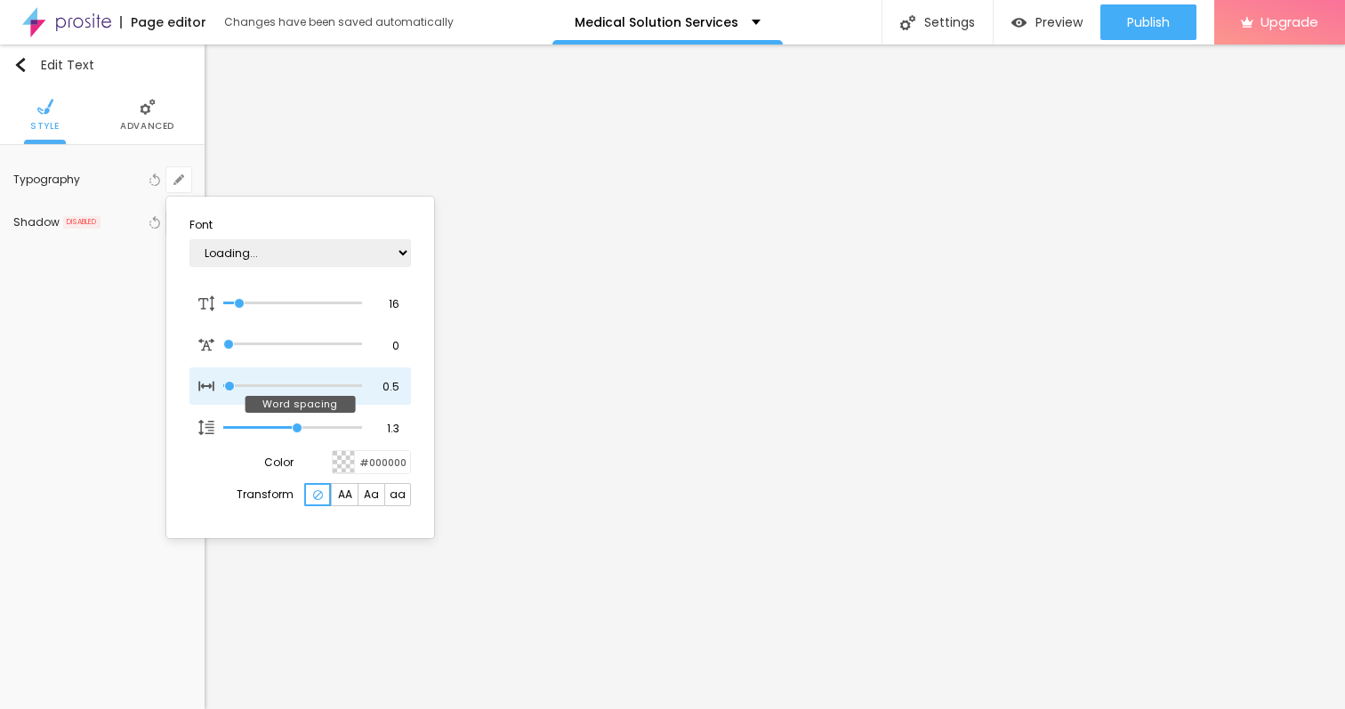
type input "1"
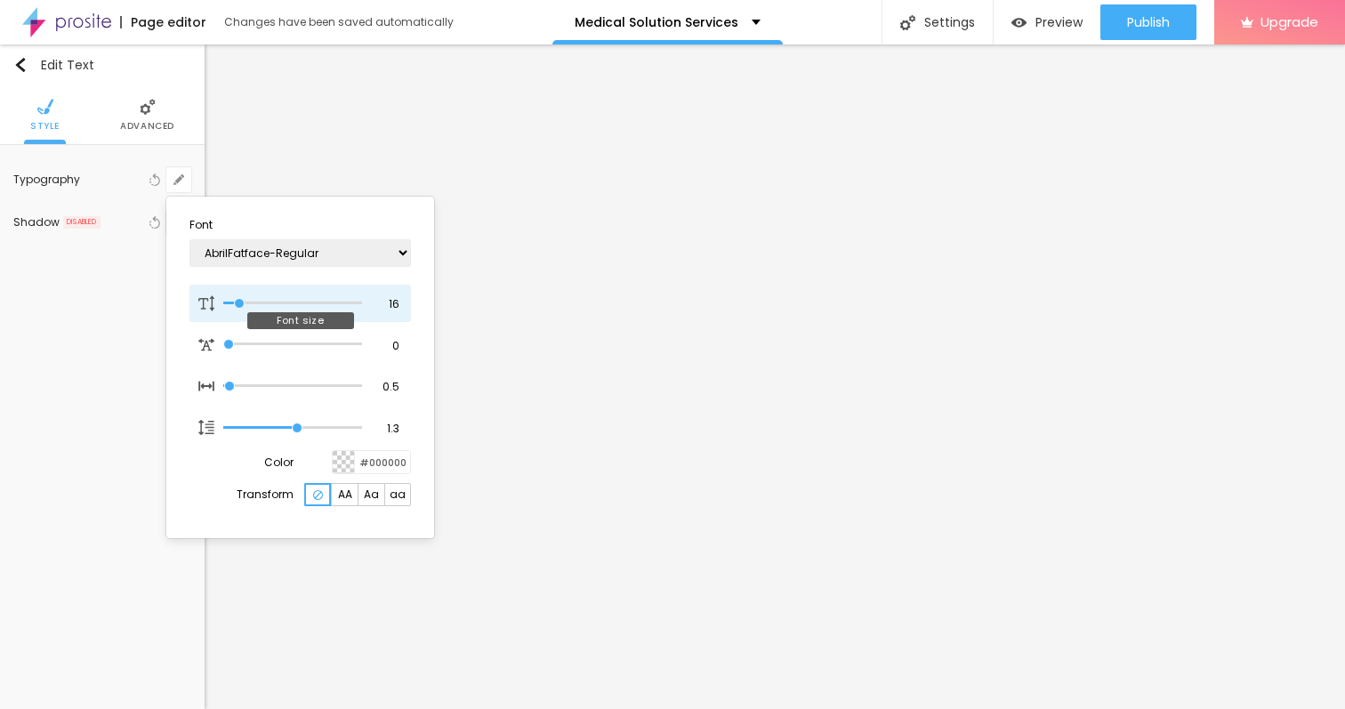
click at [238, 294] on div at bounding box center [292, 303] width 139 height 18
type input "15"
type input "1"
type input "16"
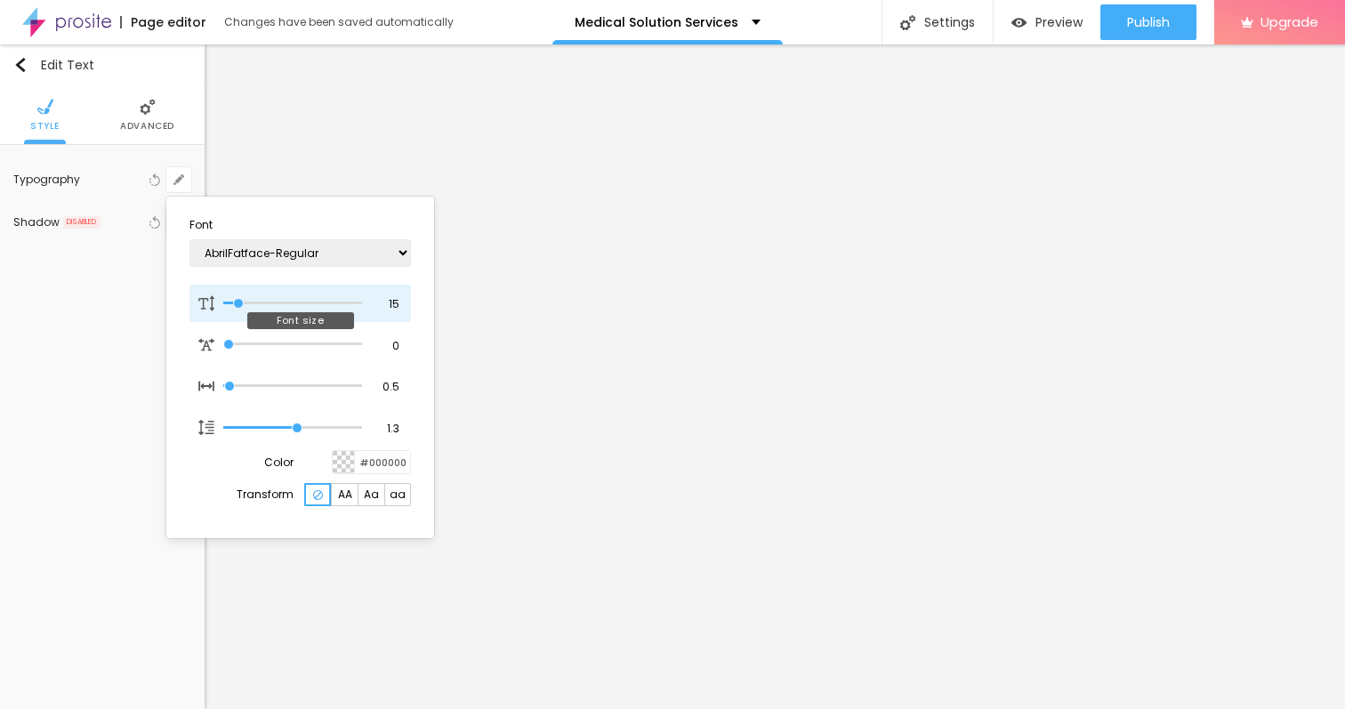
type input "16"
type input "1"
type input "17"
type input "1"
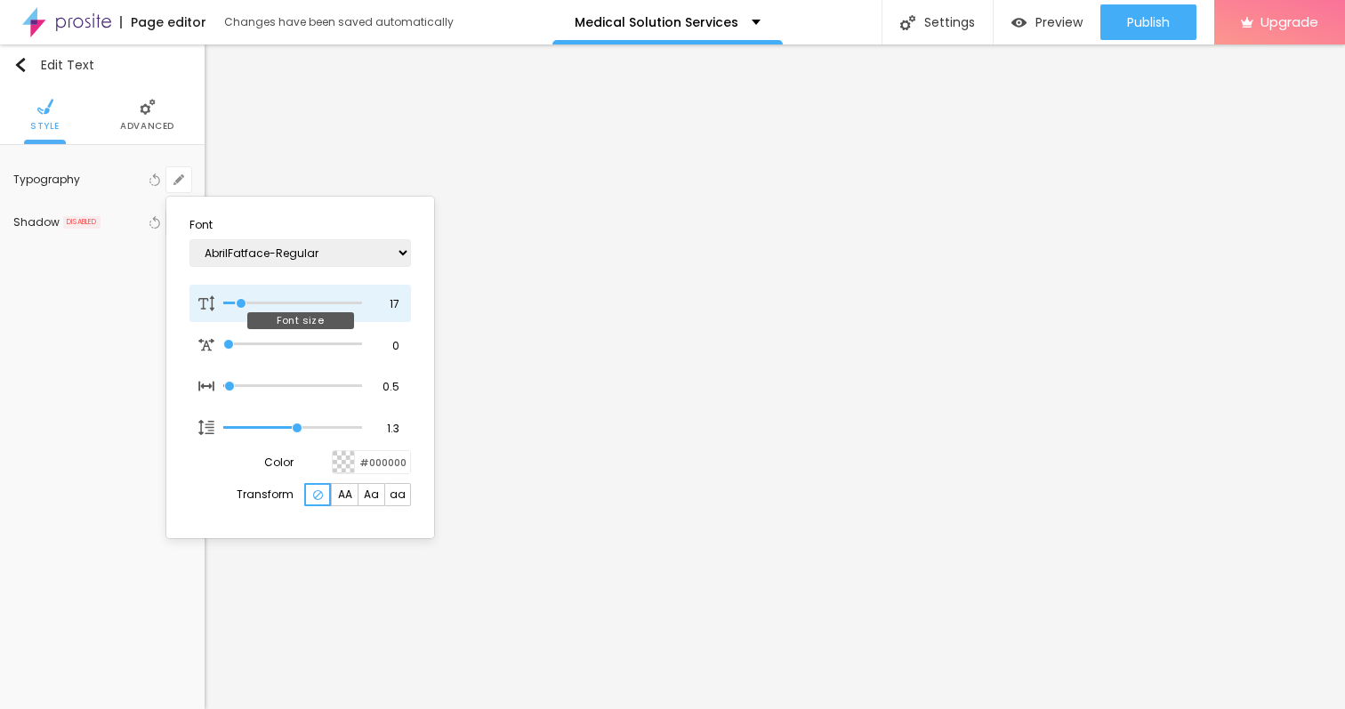
type input "20"
type input "1"
type input "21"
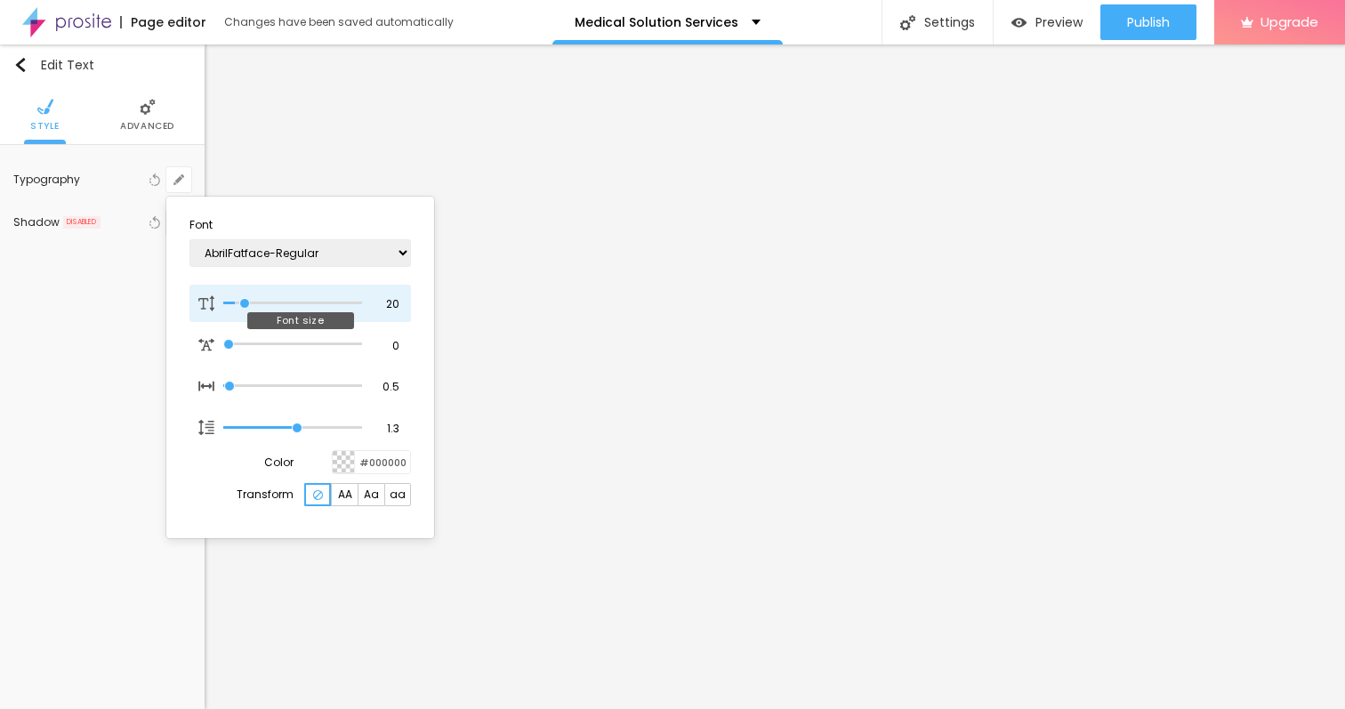
type input "1"
type input "22"
type input "1"
type input "23"
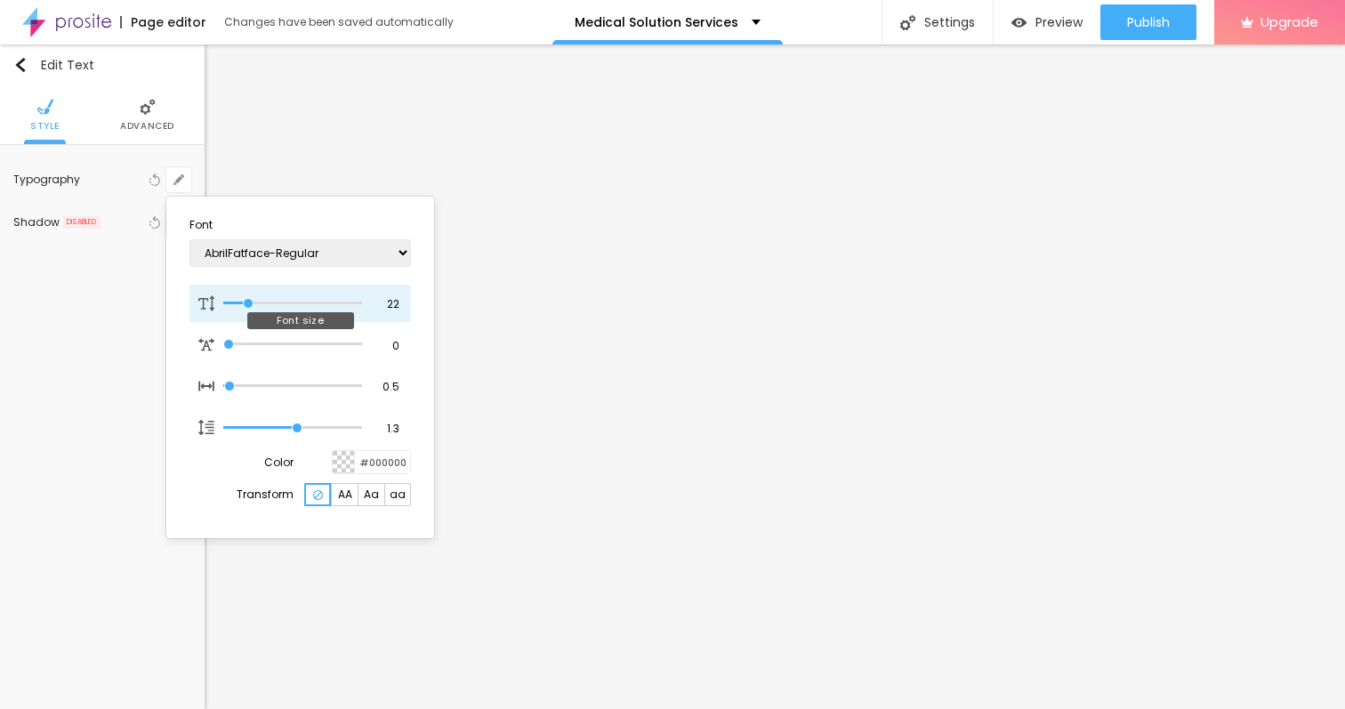
type input "23"
type input "1"
drag, startPoint x: 238, startPoint y: 299, endPoint x: 250, endPoint y: 300, distance: 11.6
type input "23"
click at [250, 300] on input "range" at bounding box center [292, 303] width 139 height 9
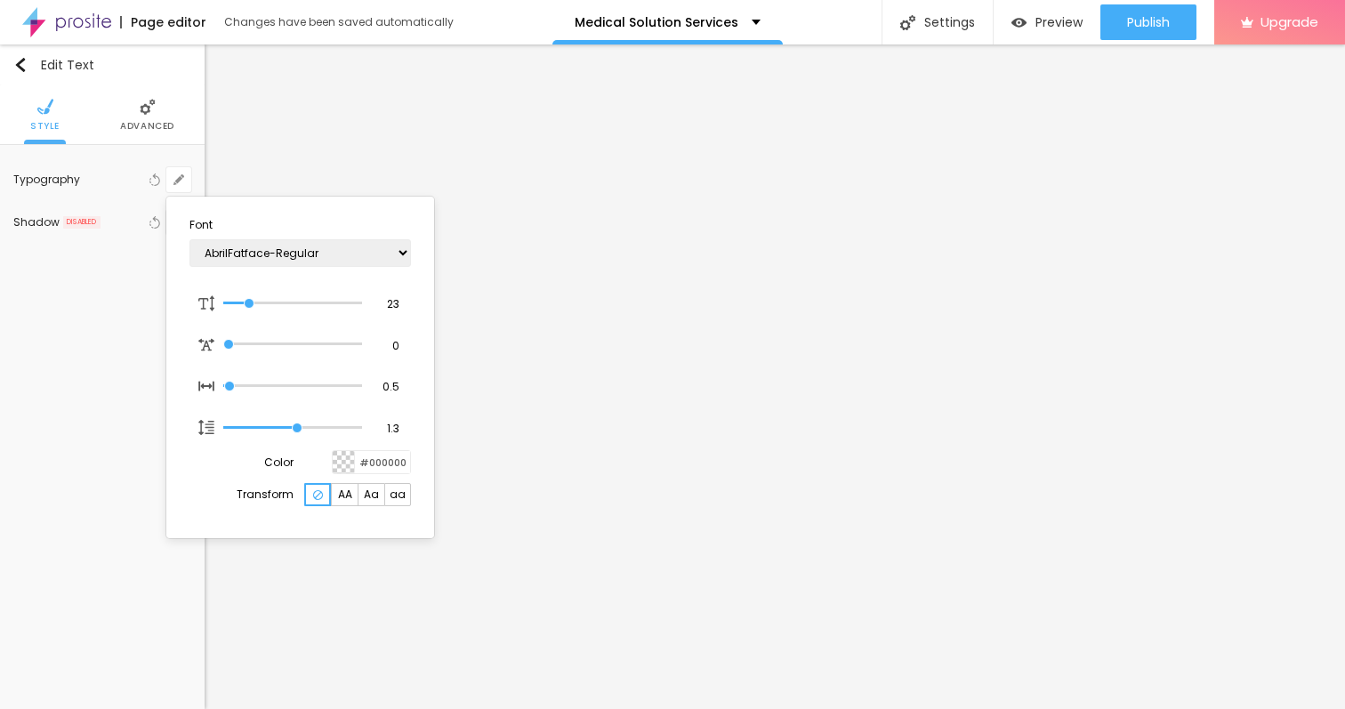
click at [695, 231] on div at bounding box center [672, 354] width 1345 height 709
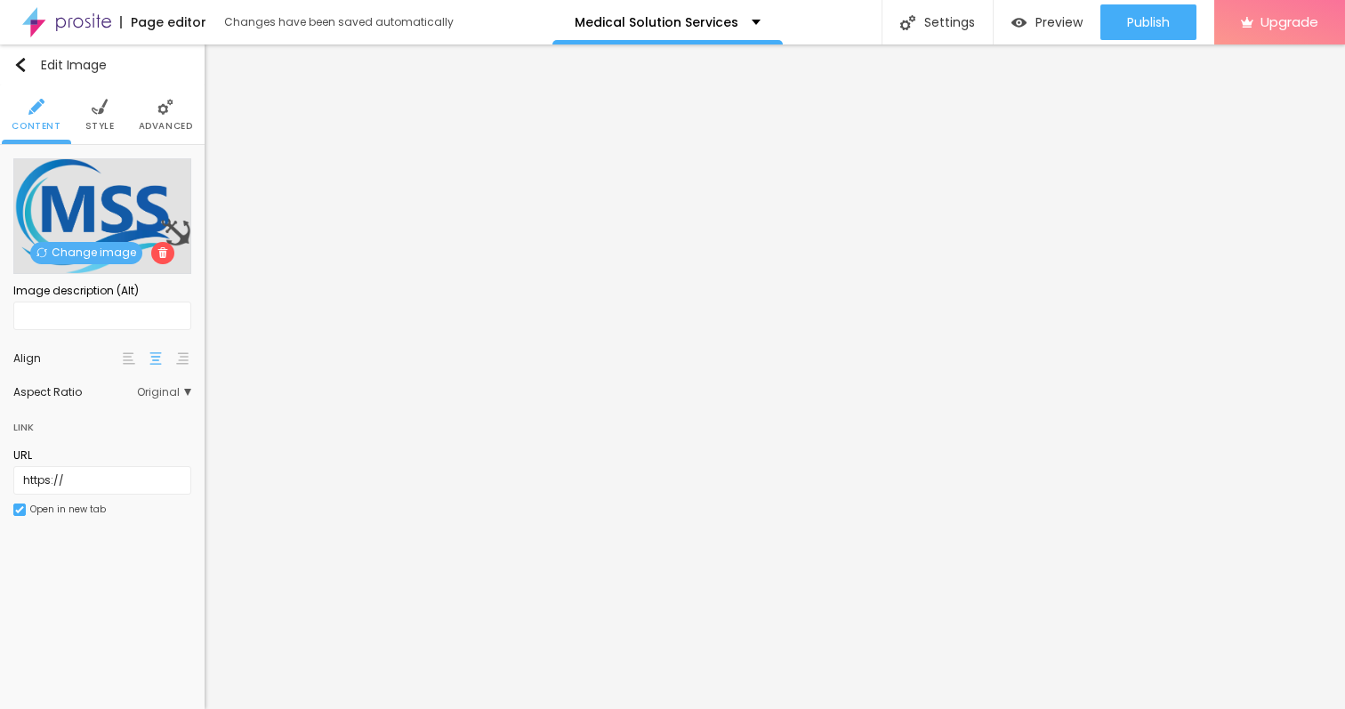
click at [111, 122] on span "Style" at bounding box center [99, 126] width 29 height 9
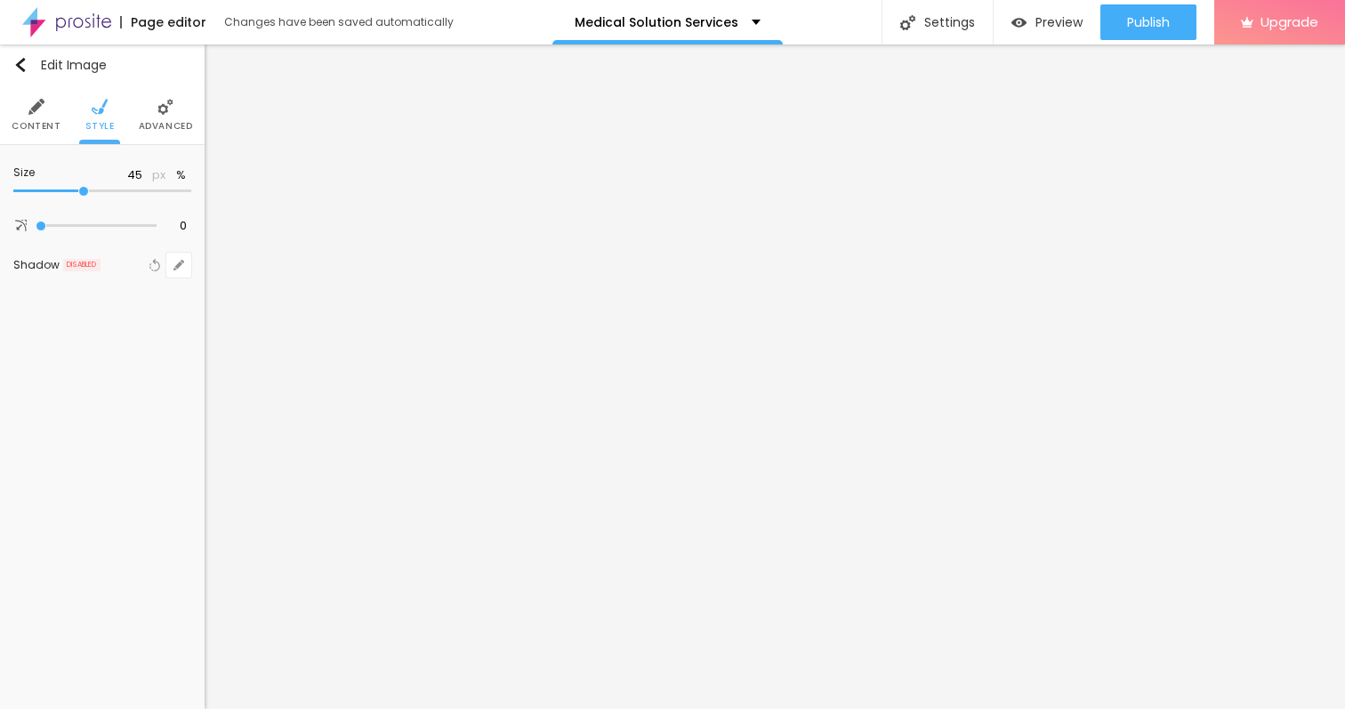
type input "35"
click at [63, 190] on input "range" at bounding box center [102, 191] width 178 height 9
type input "40"
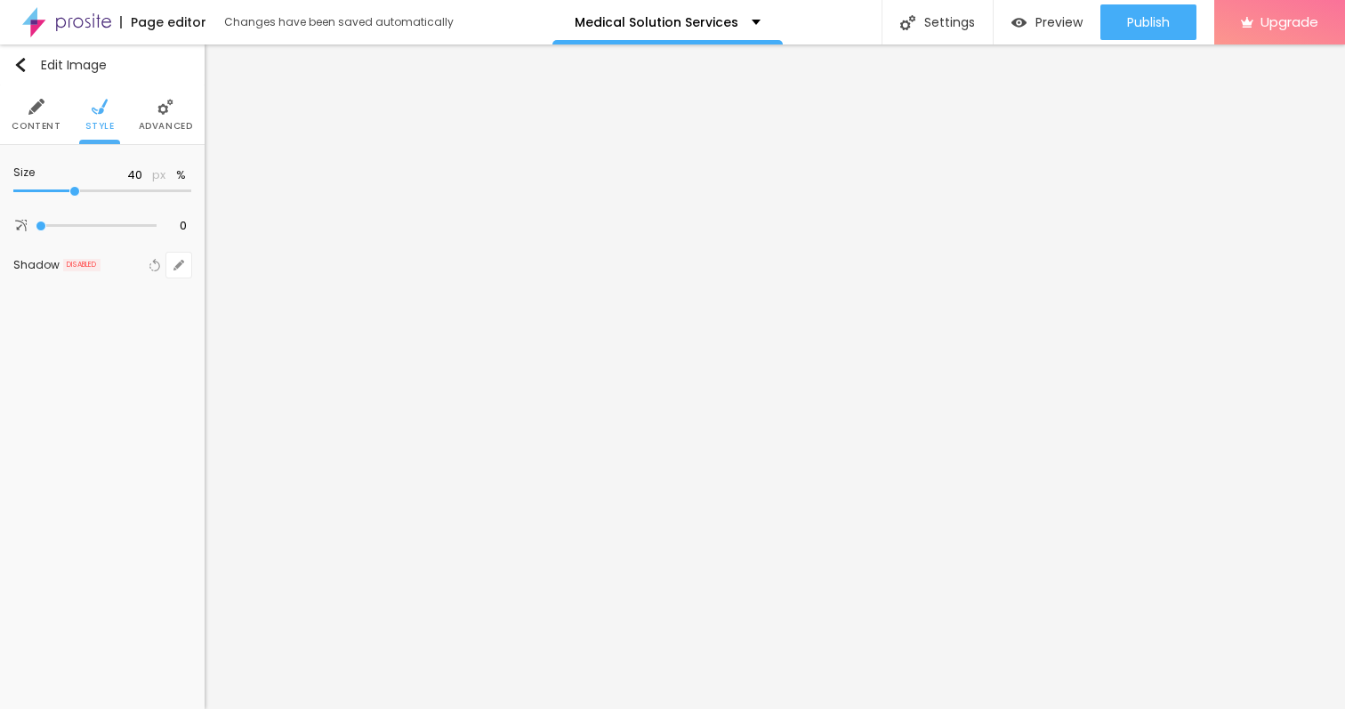
click at [73, 194] on input "range" at bounding box center [102, 191] width 178 height 9
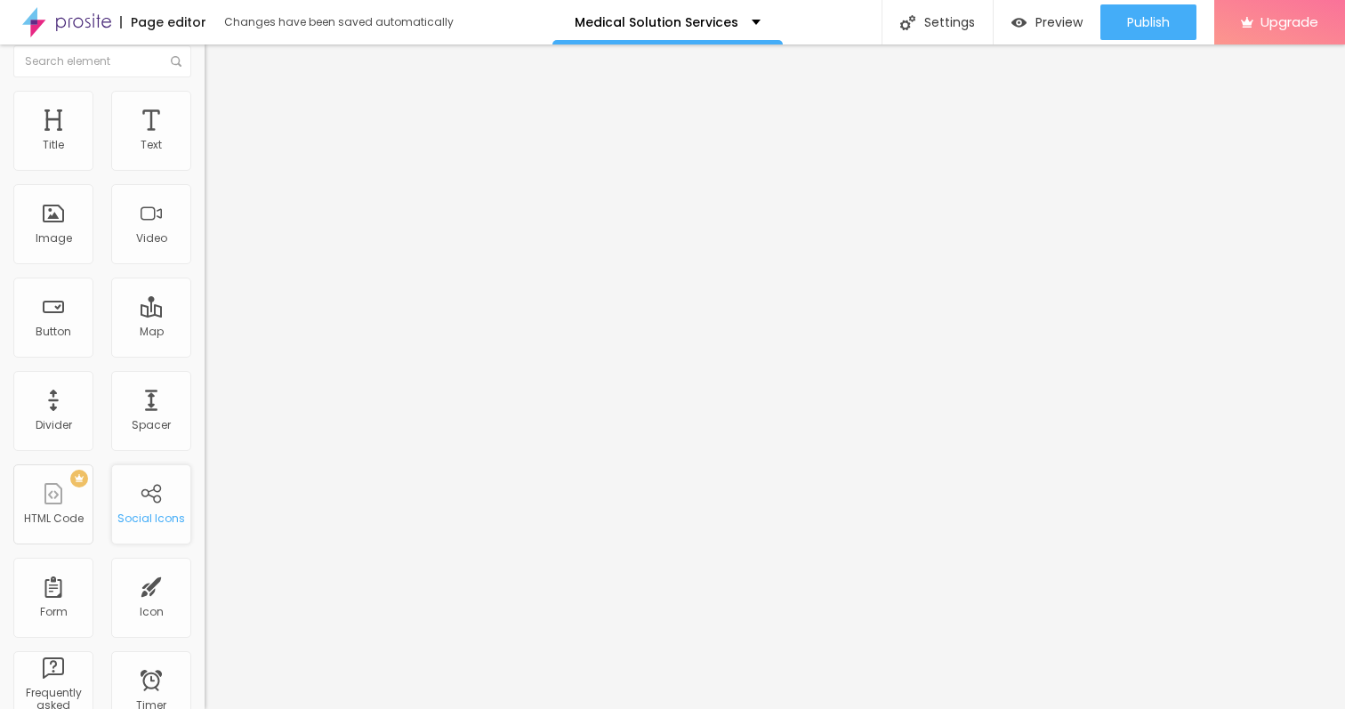
scroll to position [18, 0]
click at [60, 333] on div "Button" at bounding box center [53, 312] width 80 height 80
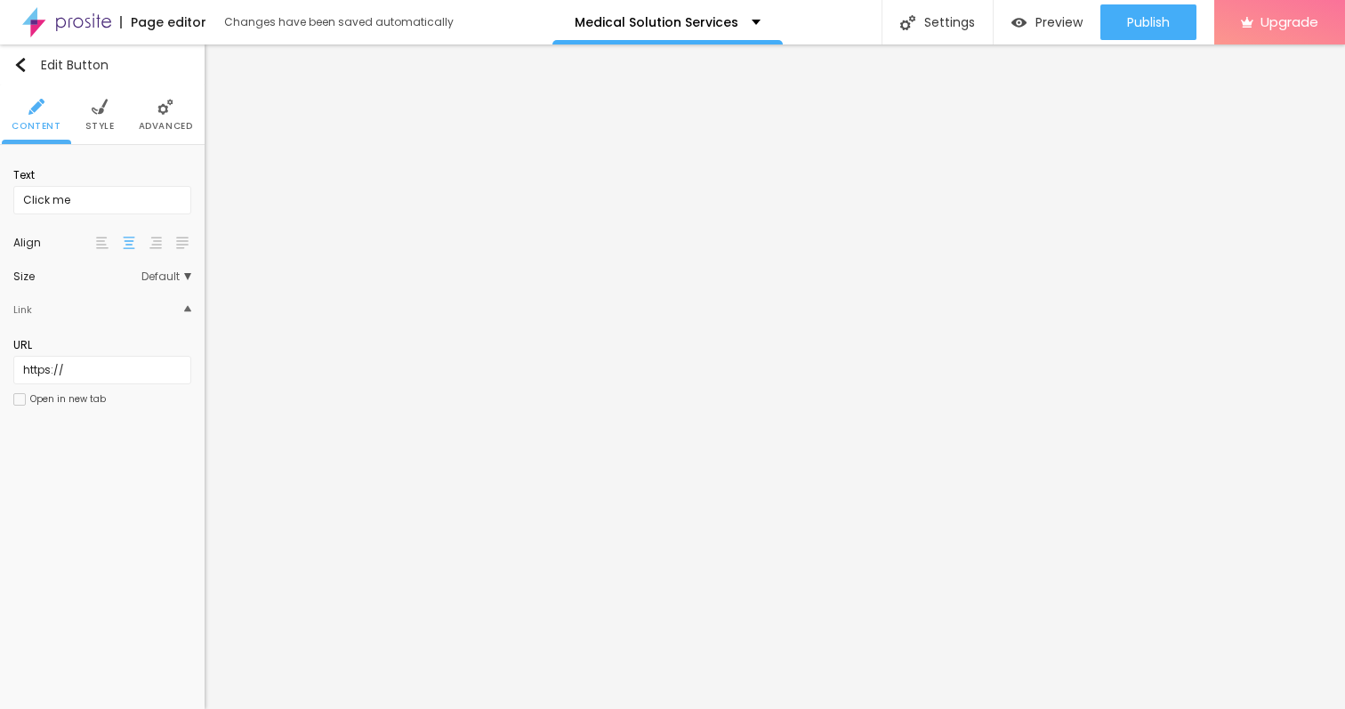
scroll to position [0, 0]
click at [107, 202] on input "Click me" at bounding box center [102, 200] width 178 height 28
click at [98, 201] on input "Click me" at bounding box center [102, 200] width 178 height 28
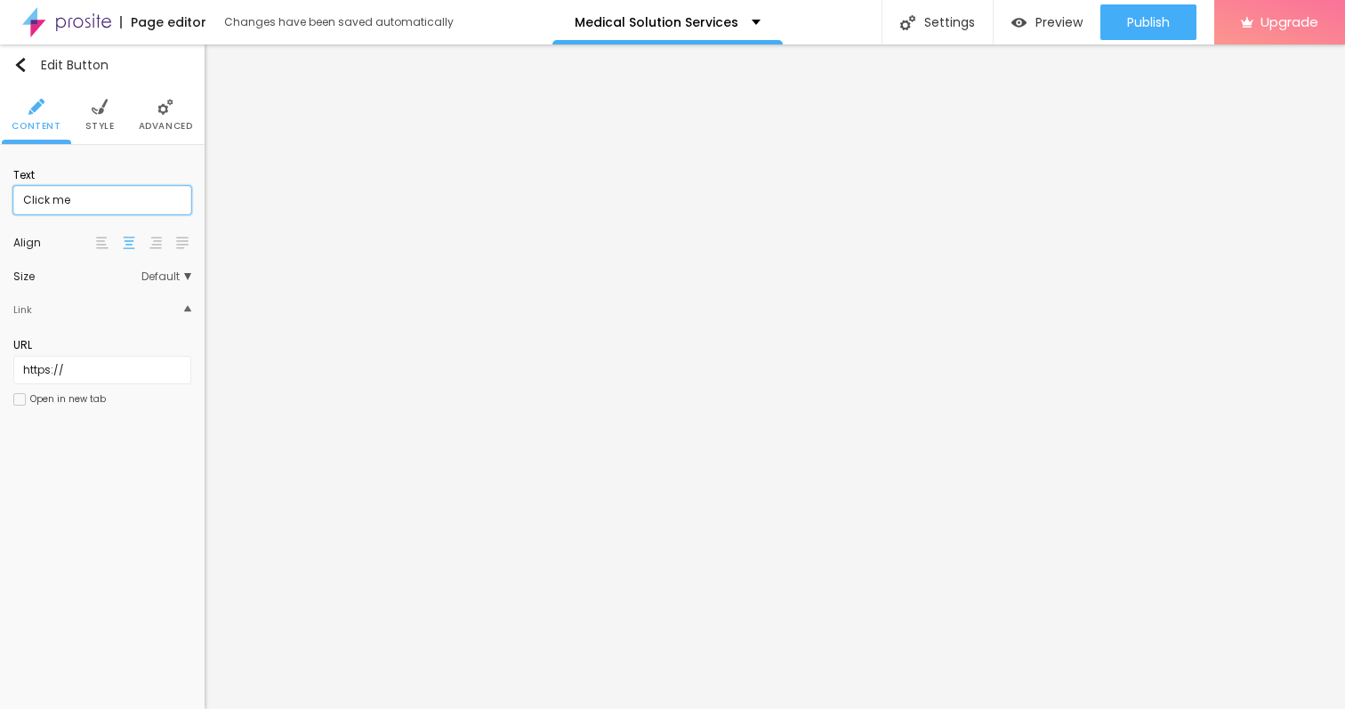
click at [98, 201] on input "Click me" at bounding box center [102, 200] width 178 height 28
paste input "→ VIEW DOCUMENT HERE"
type input "→ VIEW DOCUMENT HERE"
click at [104, 127] on span "Style" at bounding box center [99, 126] width 29 height 9
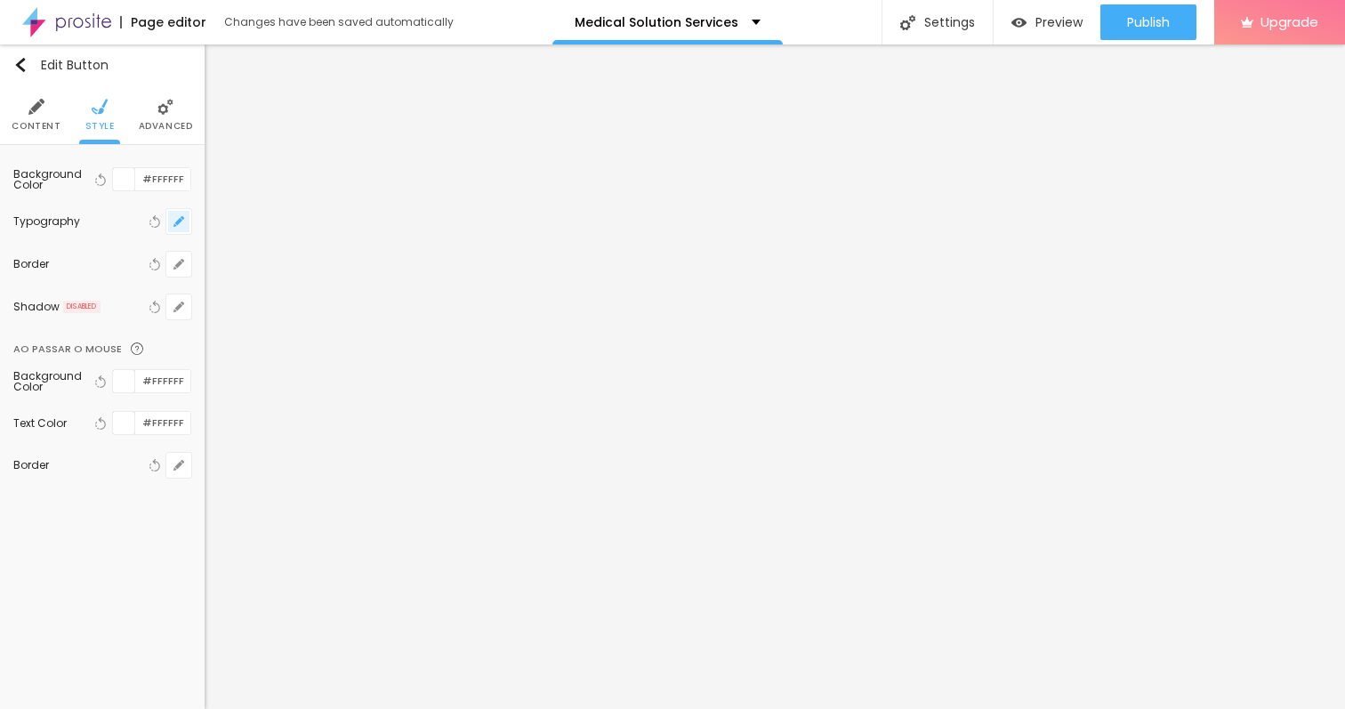
click at [173, 221] on icon "button" at bounding box center [178, 221] width 11 height 11
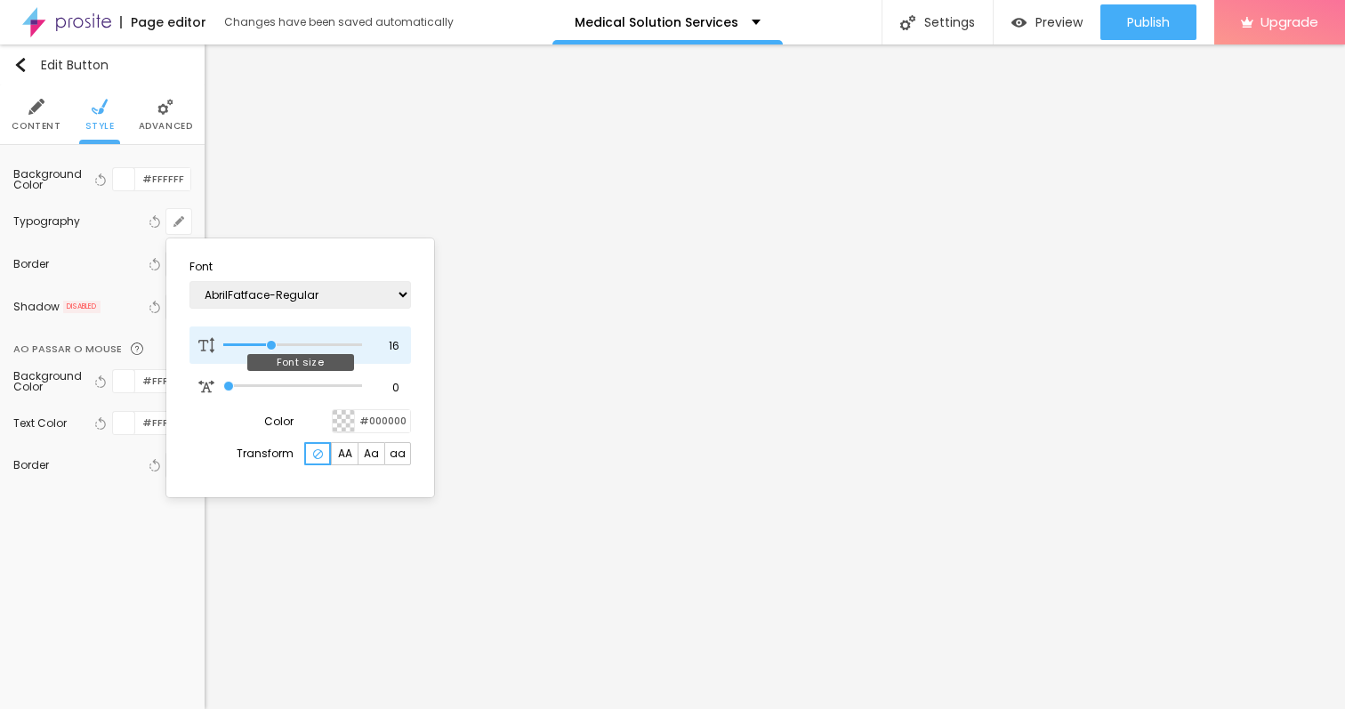
type input "15"
type input "14"
type input "15"
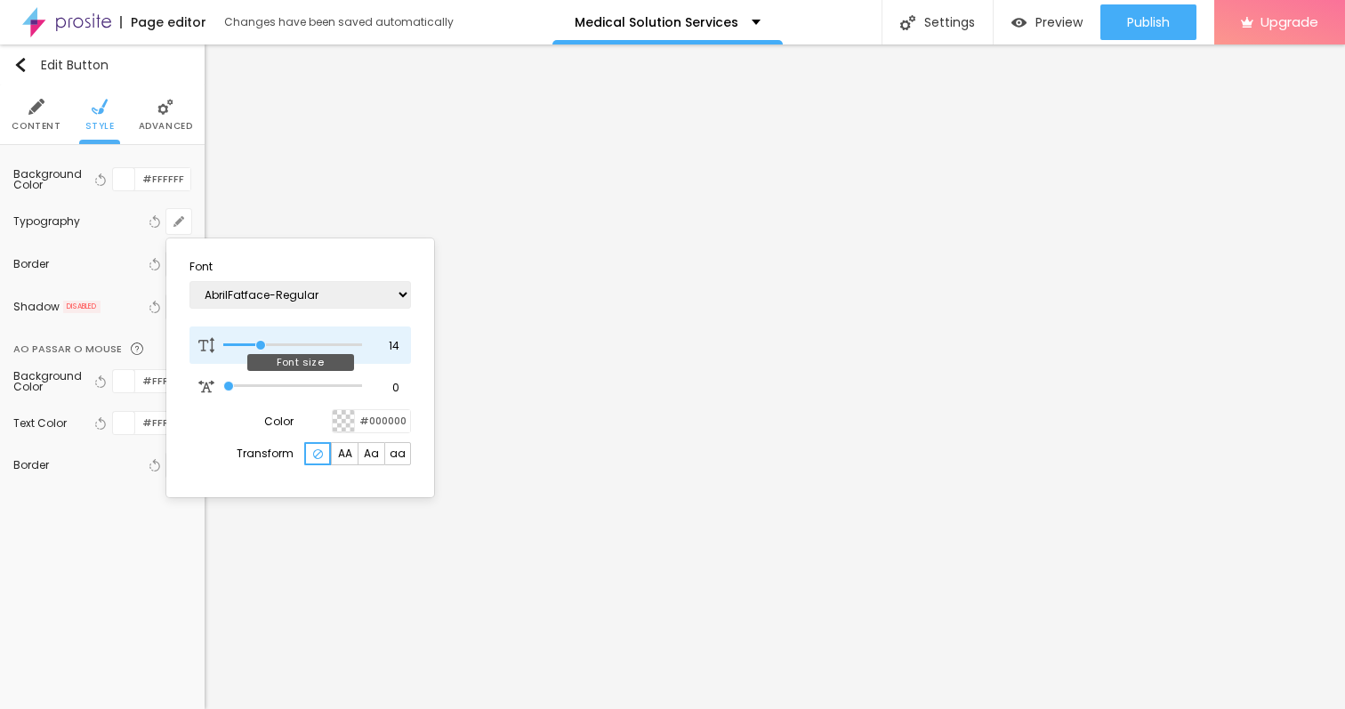
type input "15"
click at [268, 344] on input "range" at bounding box center [292, 345] width 139 height 9
click at [324, 187] on div at bounding box center [672, 354] width 1345 height 709
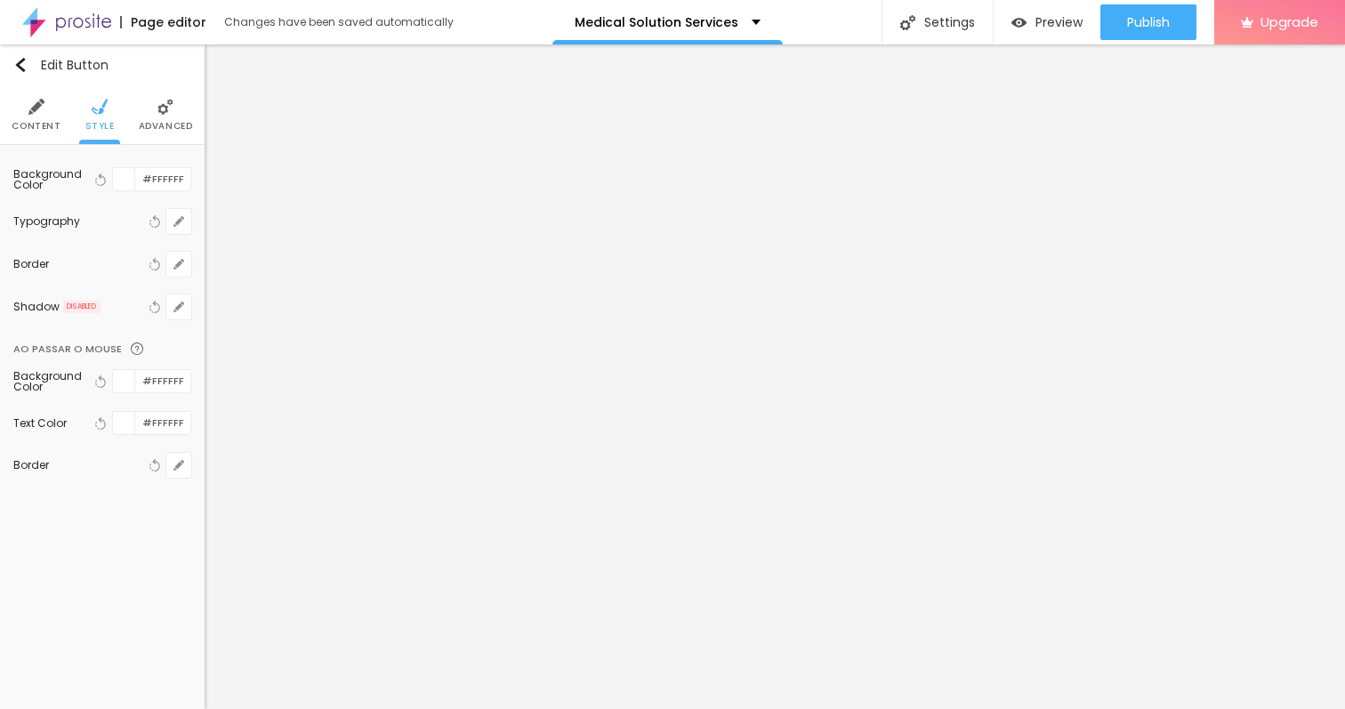
click at [58, 229] on div "Typography Reset to default" at bounding box center [102, 221] width 178 height 43
click at [169, 229] on button "button" at bounding box center [178, 221] width 25 height 25
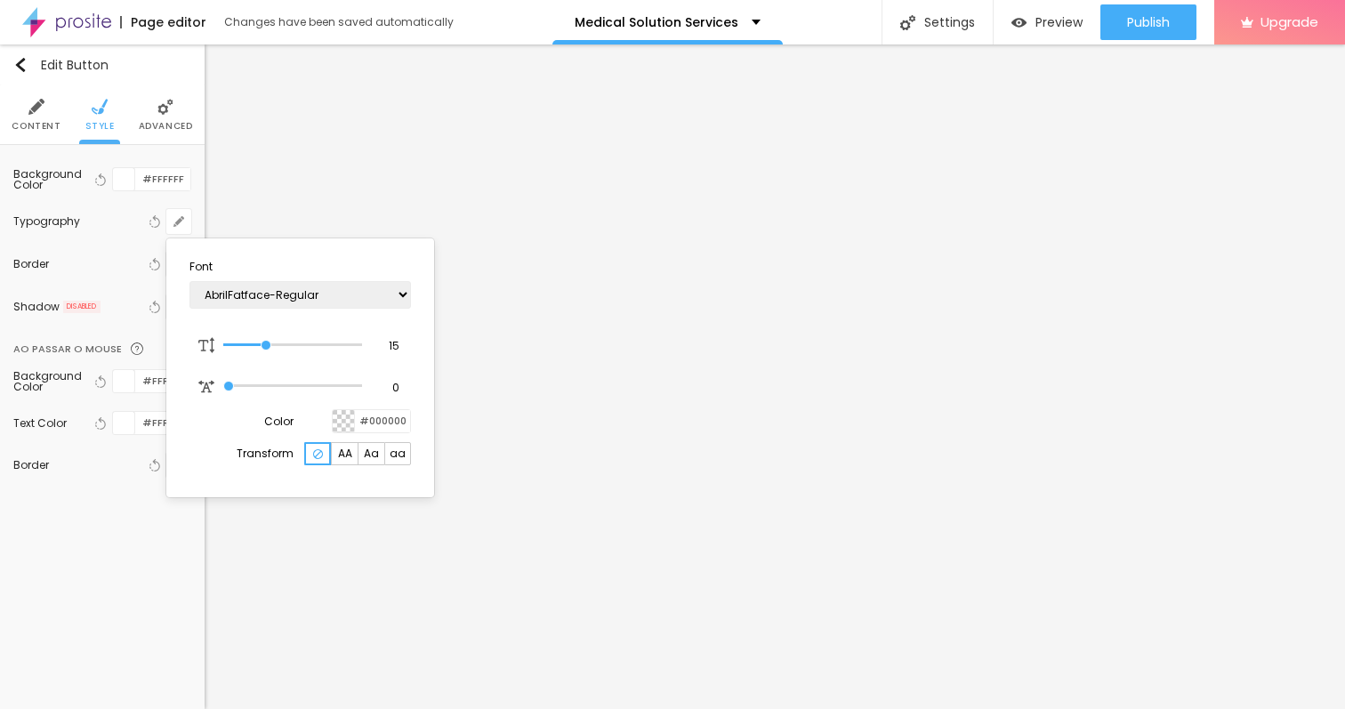
click at [322, 178] on div at bounding box center [672, 354] width 1345 height 709
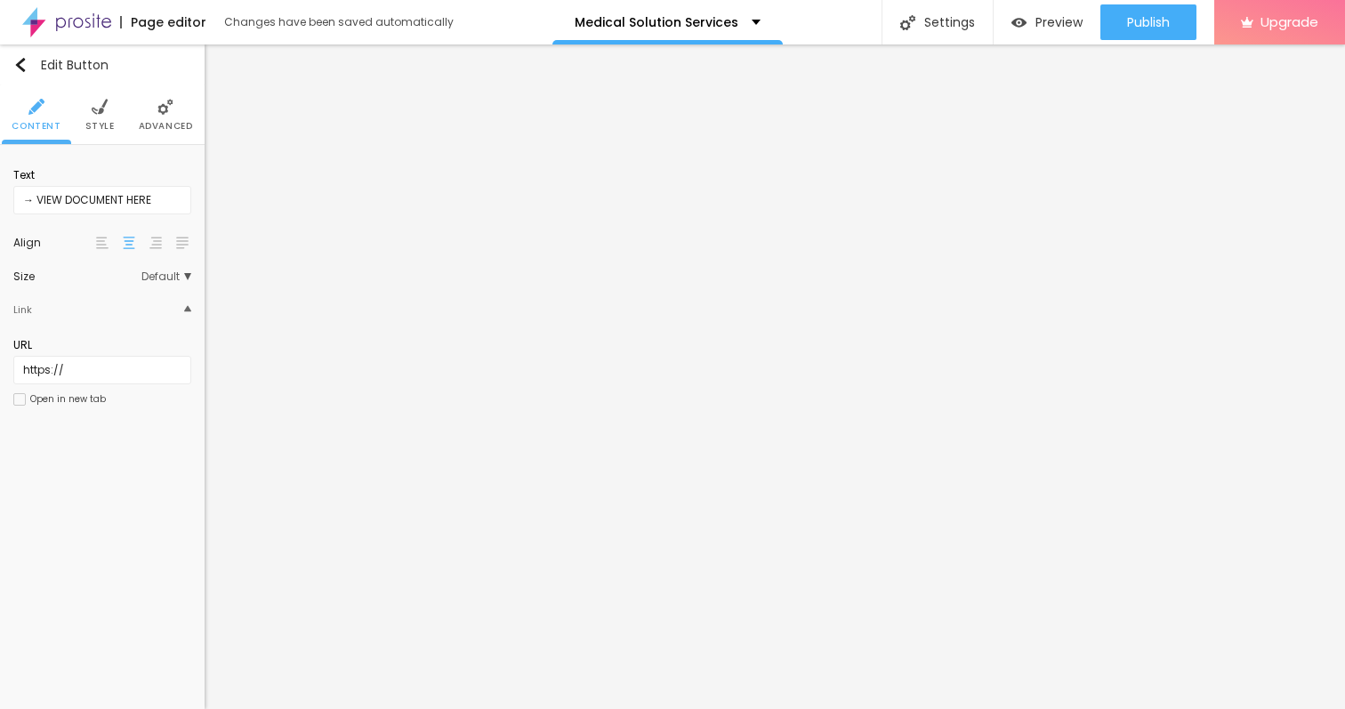
click at [115, 105] on ul "Content Style Advanced" at bounding box center [102, 115] width 205 height 60
click at [101, 109] on img at bounding box center [100, 107] width 16 height 16
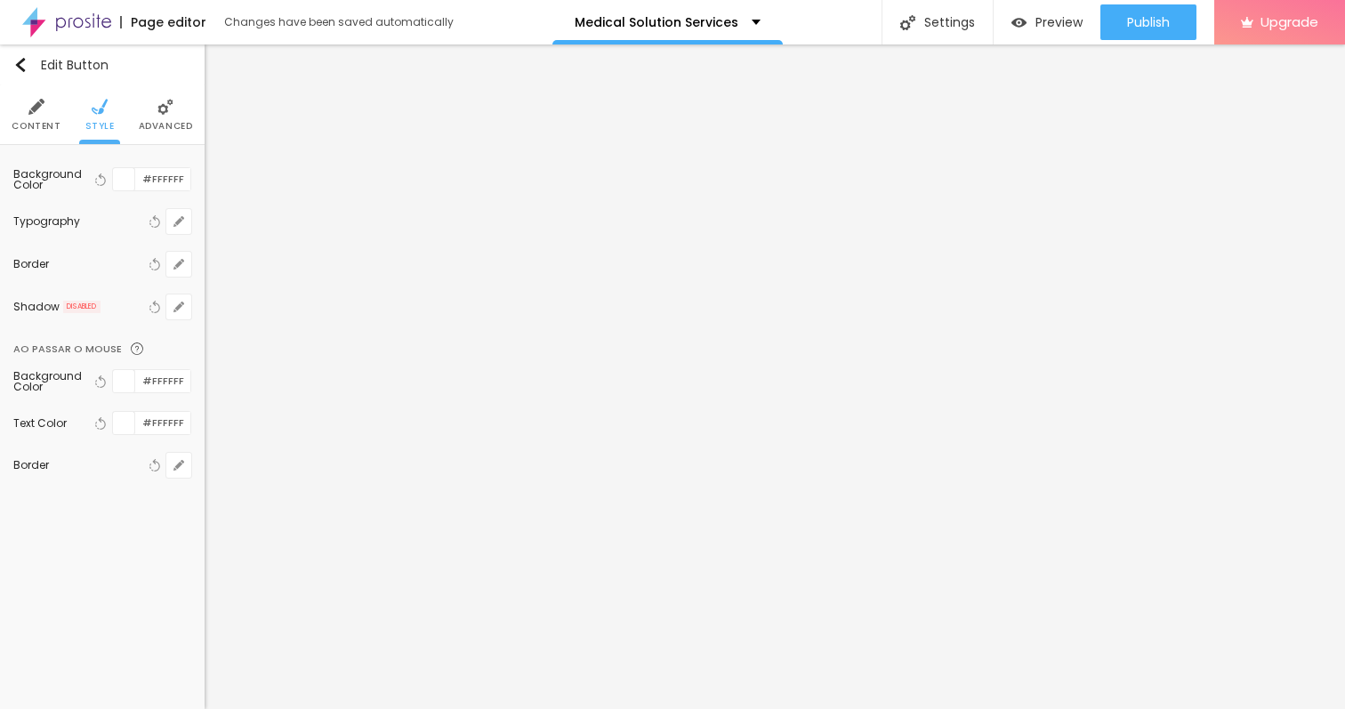
click at [197, 107] on ul "Content Style Advanced" at bounding box center [102, 115] width 205 height 60
click at [173, 122] on span "Advanced" at bounding box center [166, 126] width 54 height 9
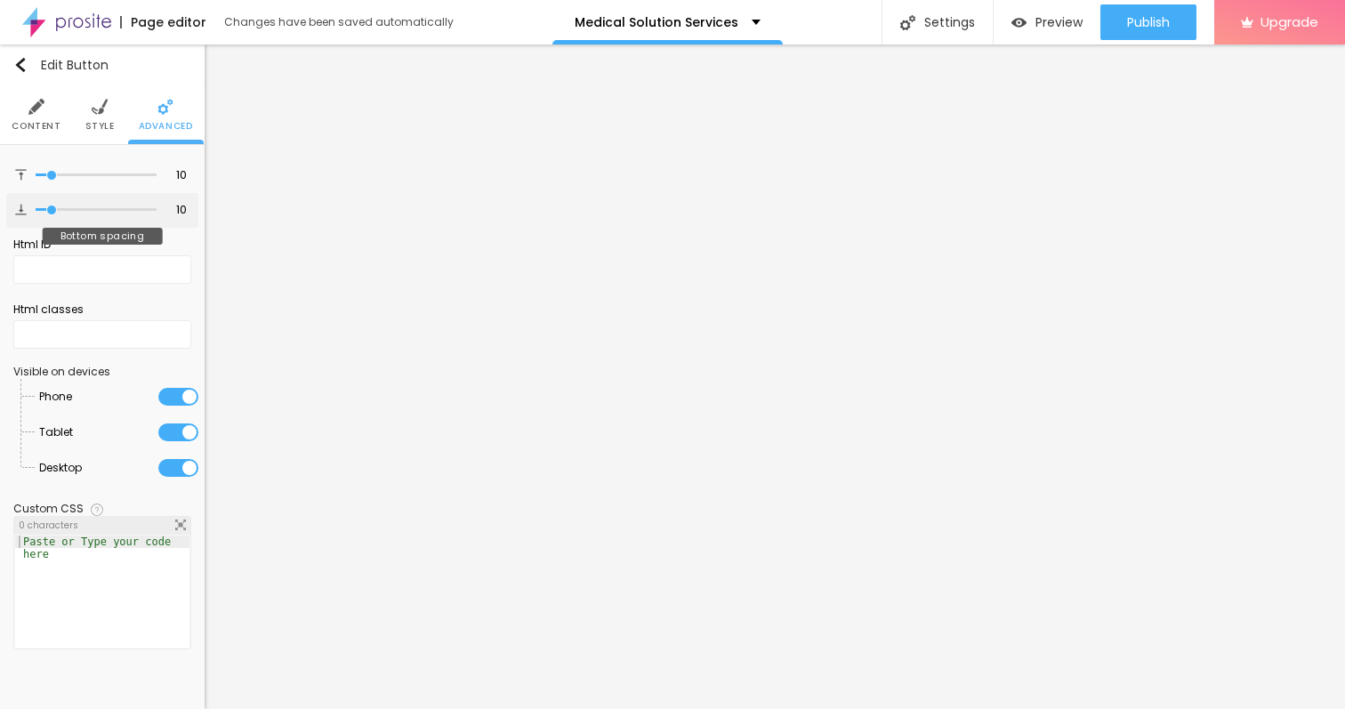
type input "15"
type input "18"
type input "19"
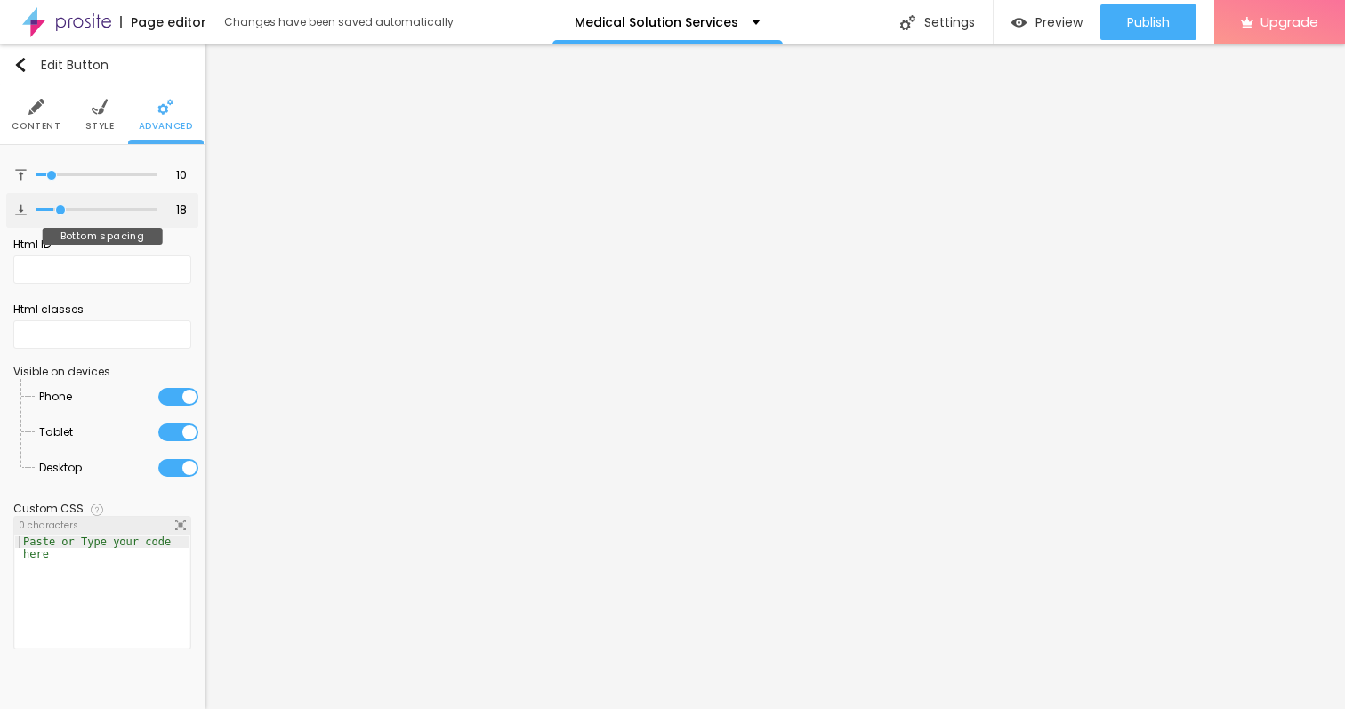
type input "19"
type input "20"
type input "22"
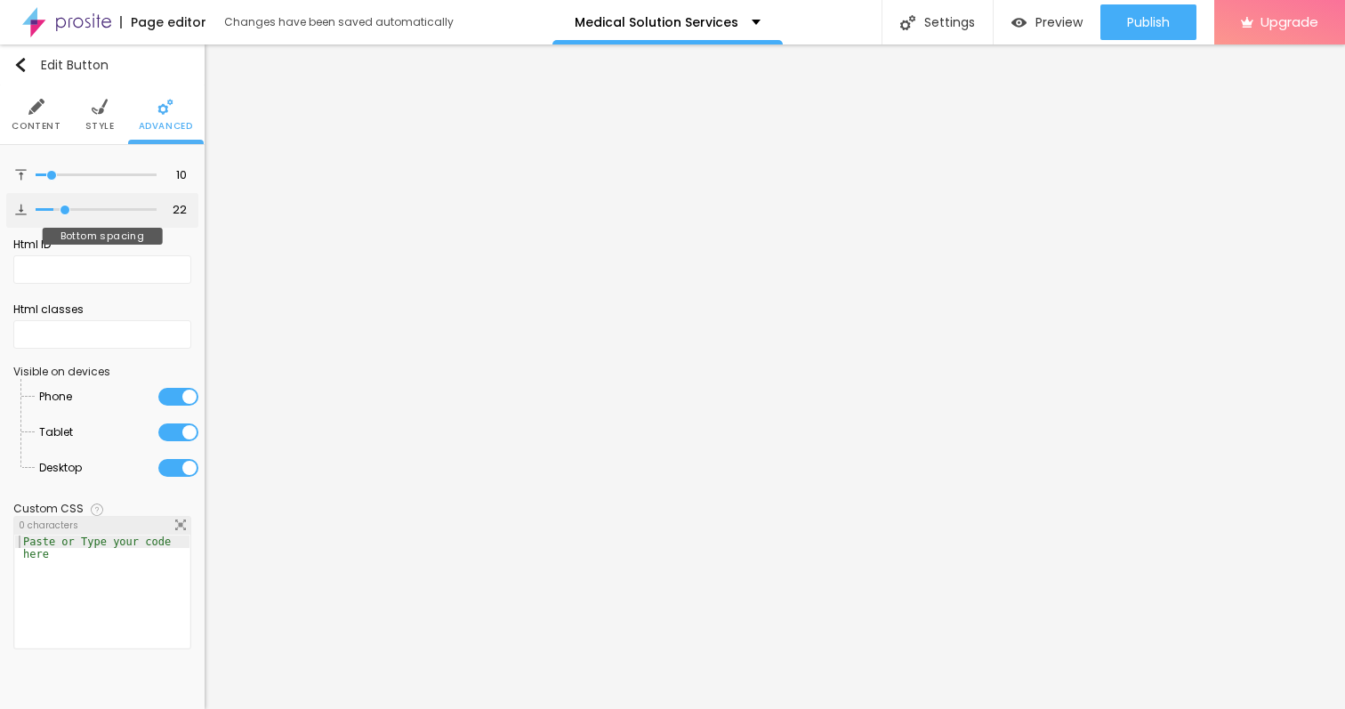
type input "24"
type input "25"
type input "26"
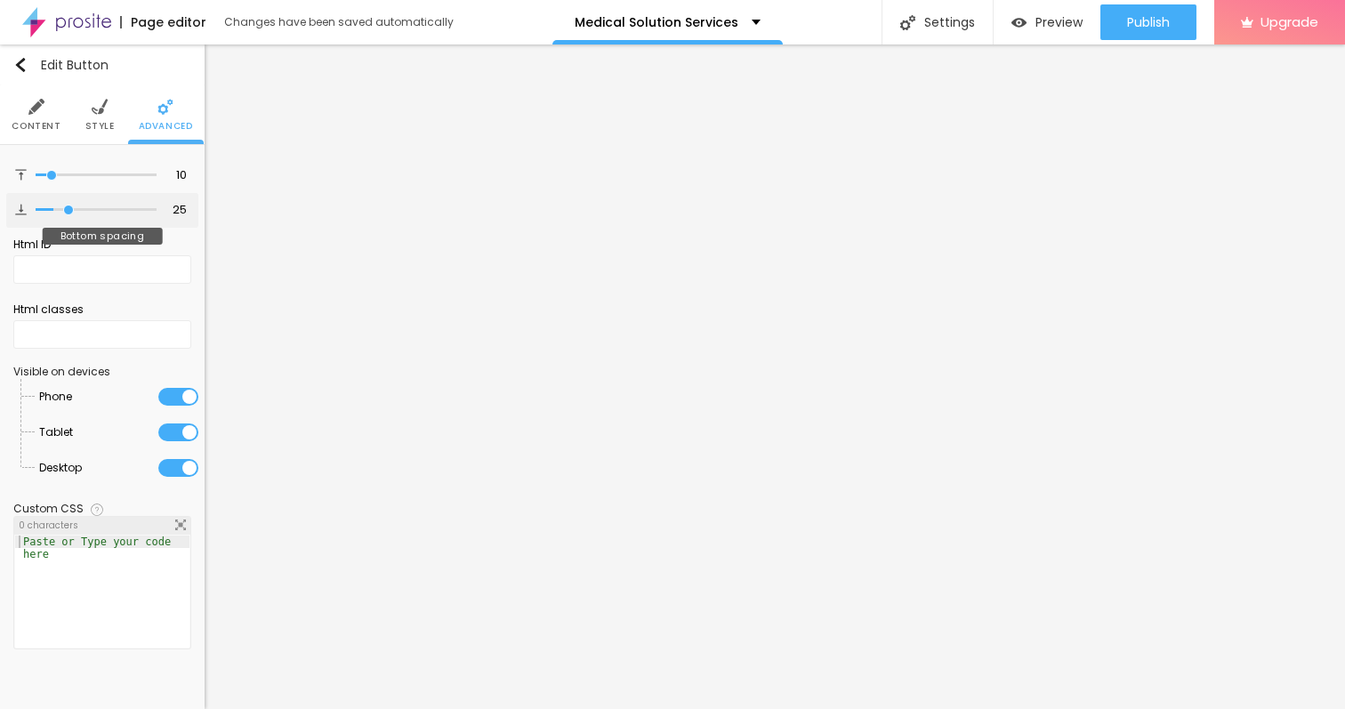
type input "26"
drag, startPoint x: 52, startPoint y: 208, endPoint x: 69, endPoint y: 208, distance: 16.9
type input "26"
click at [69, 208] on input "range" at bounding box center [96, 209] width 121 height 9
type input "16"
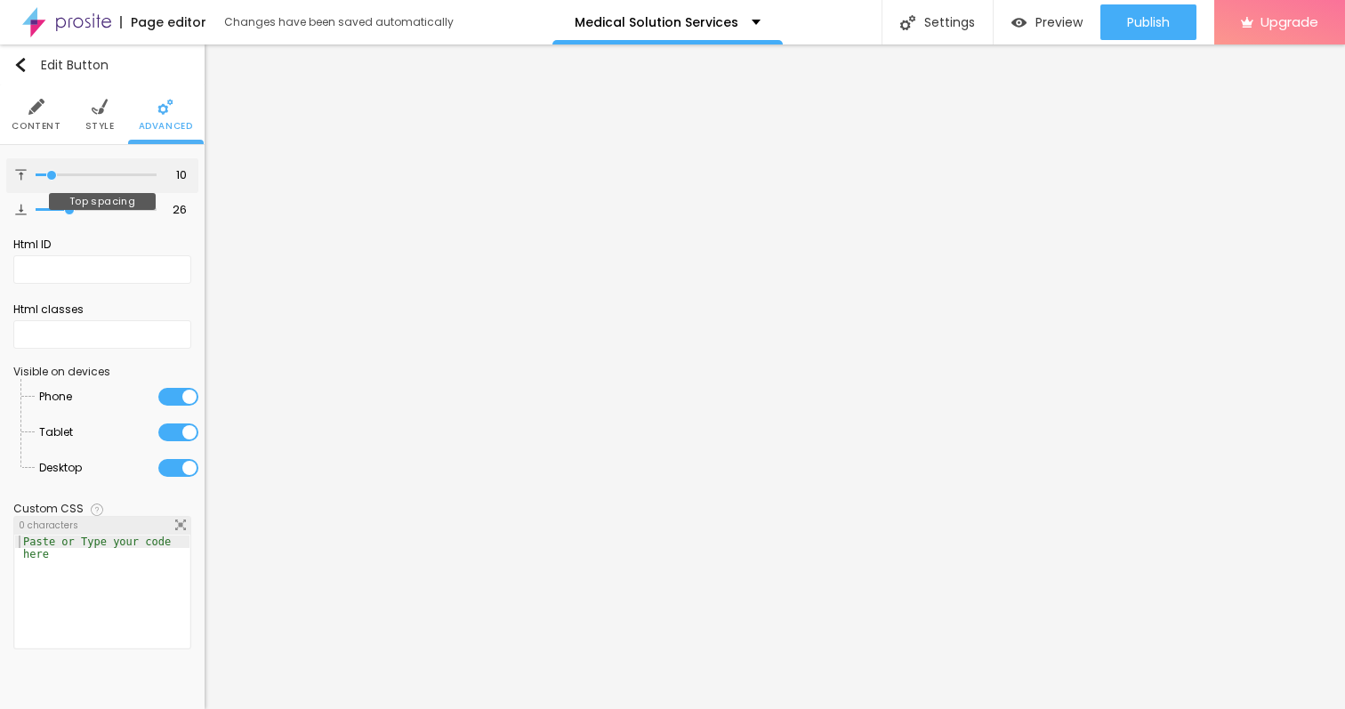
type input "16"
type input "17"
type input "18"
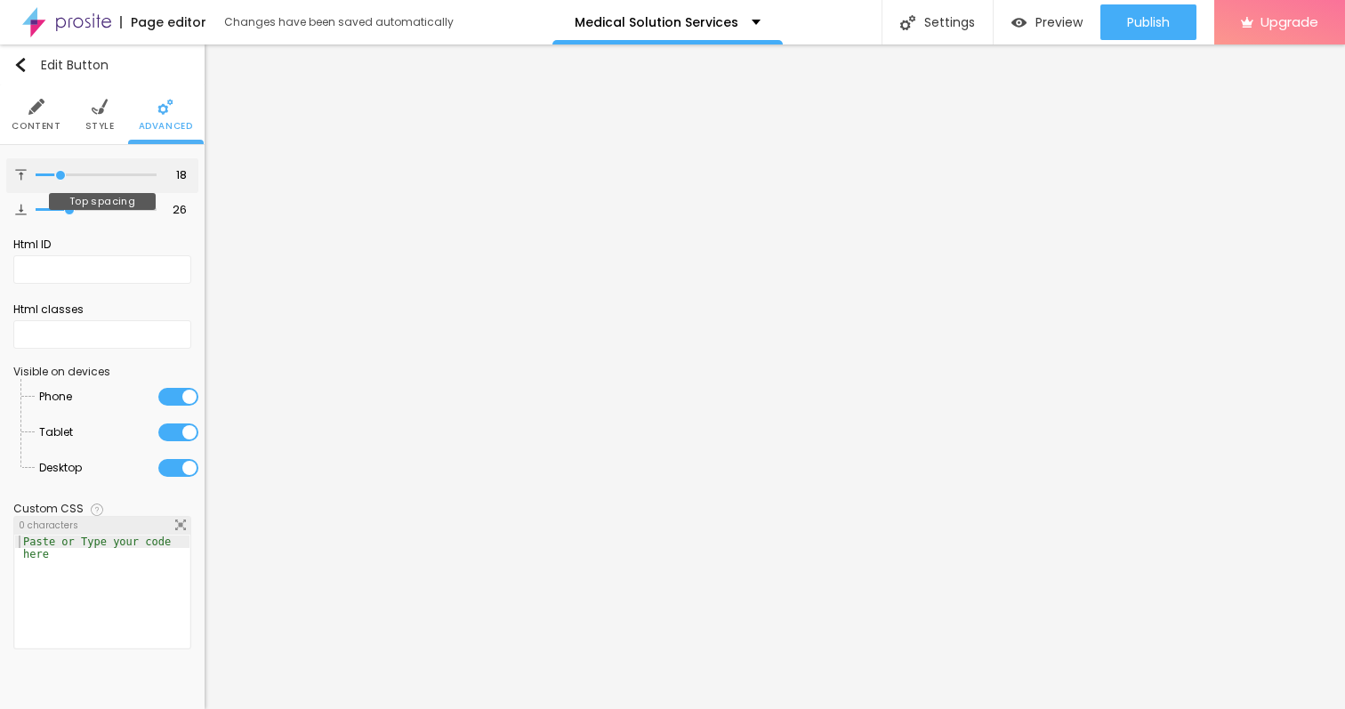
type input "19"
type input "20"
type input "21"
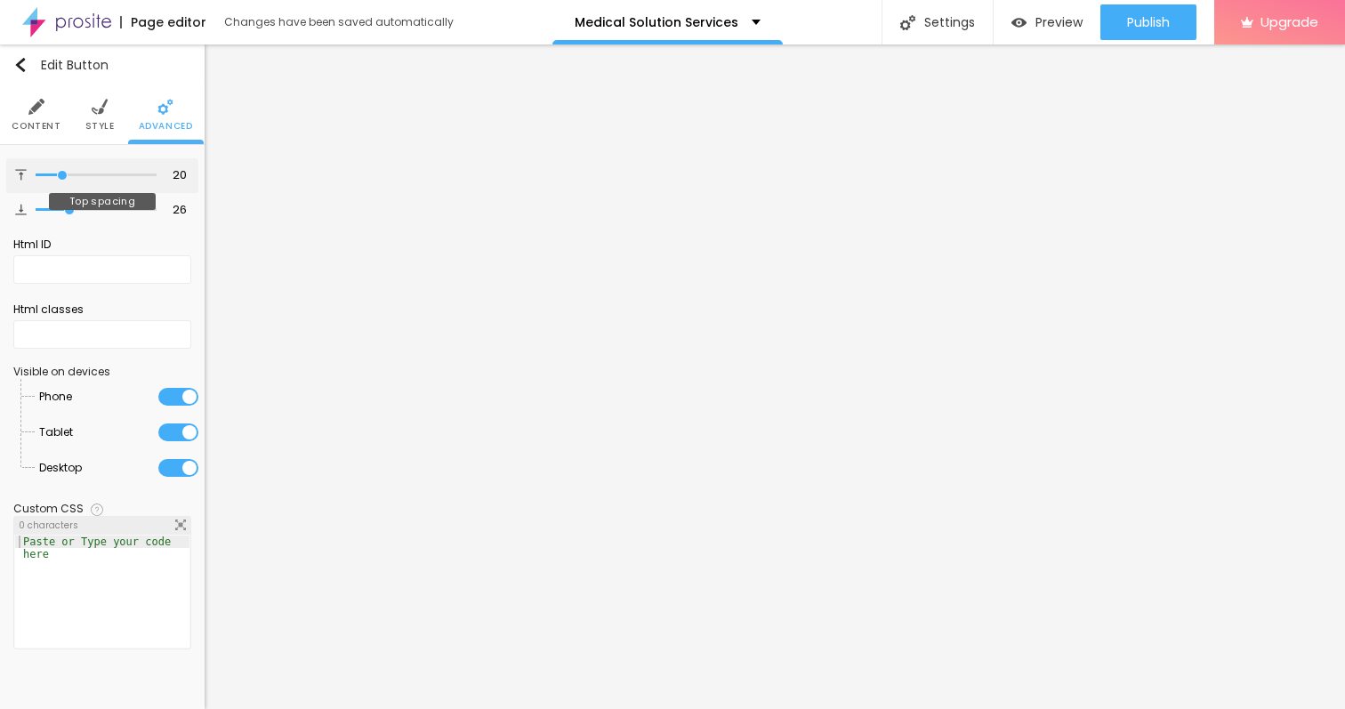
type input "21"
type input "22"
type input "23"
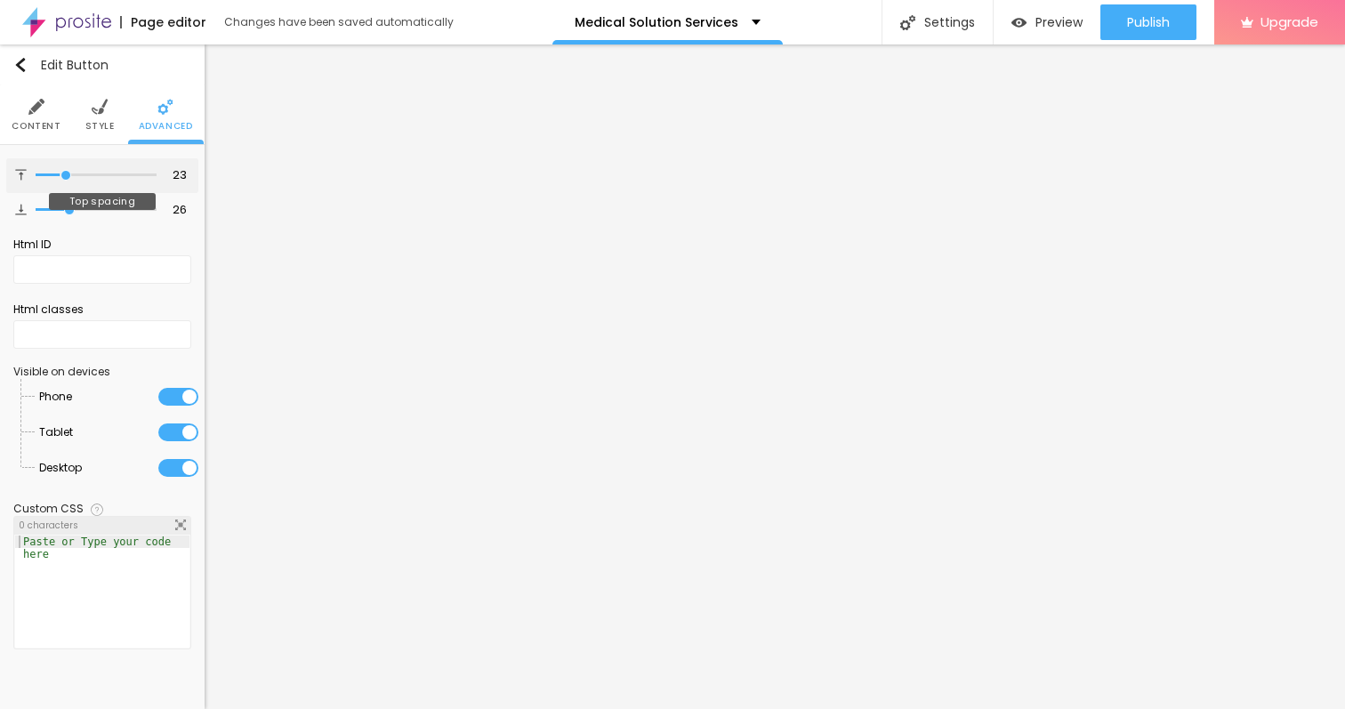
type input "24"
type input "25"
type input "26"
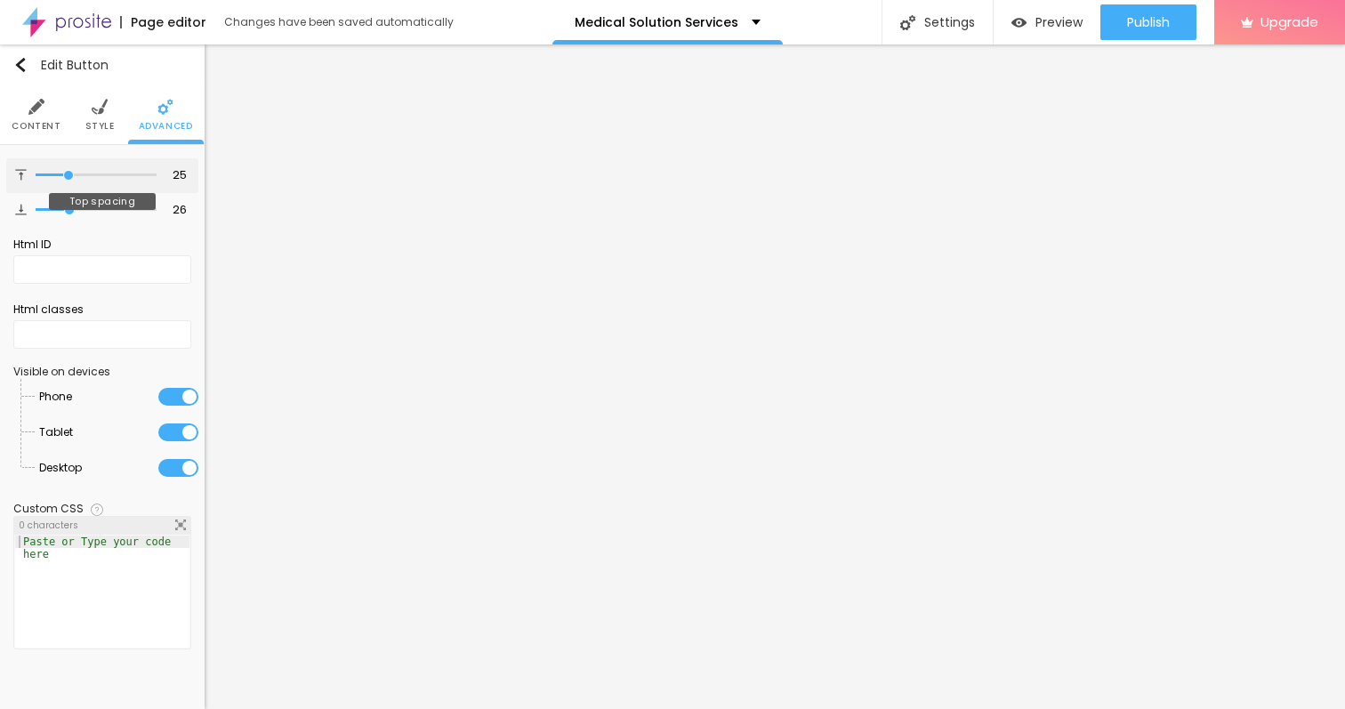
type input "26"
type input "27"
type input "28"
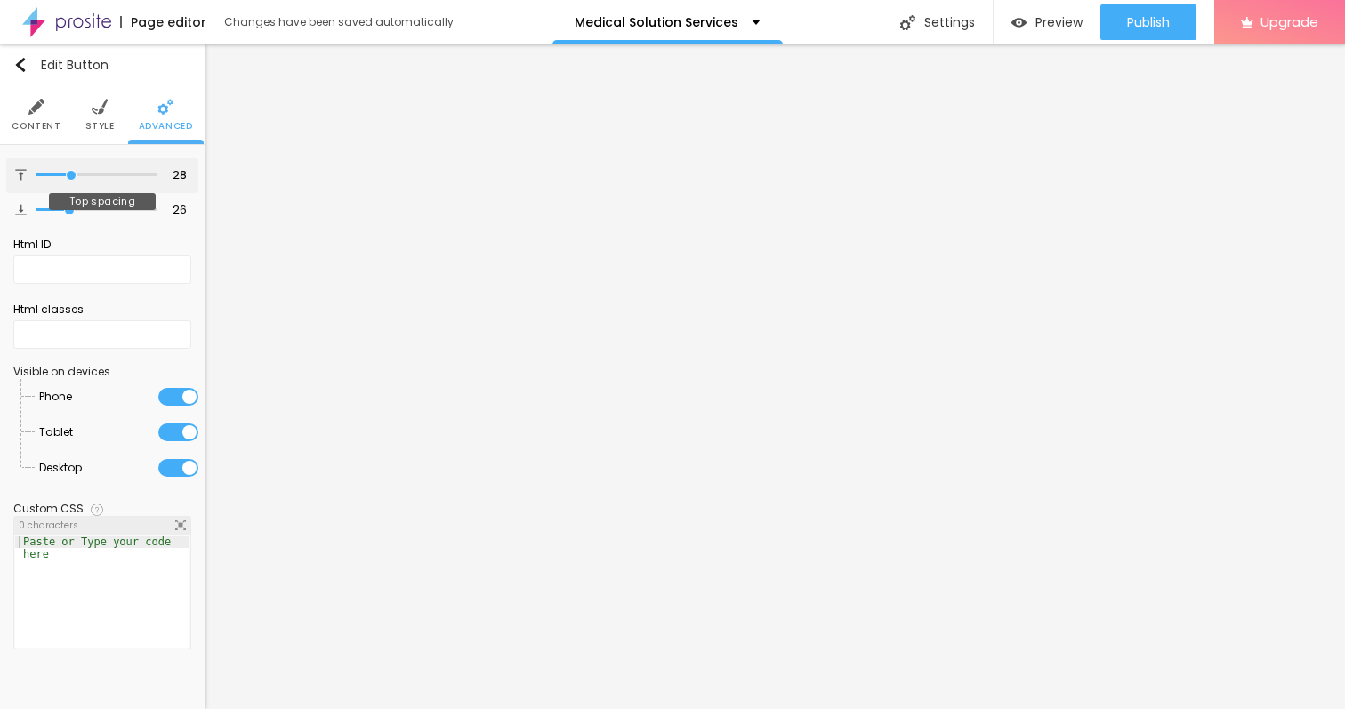
type input "27"
type input "24"
type input "23"
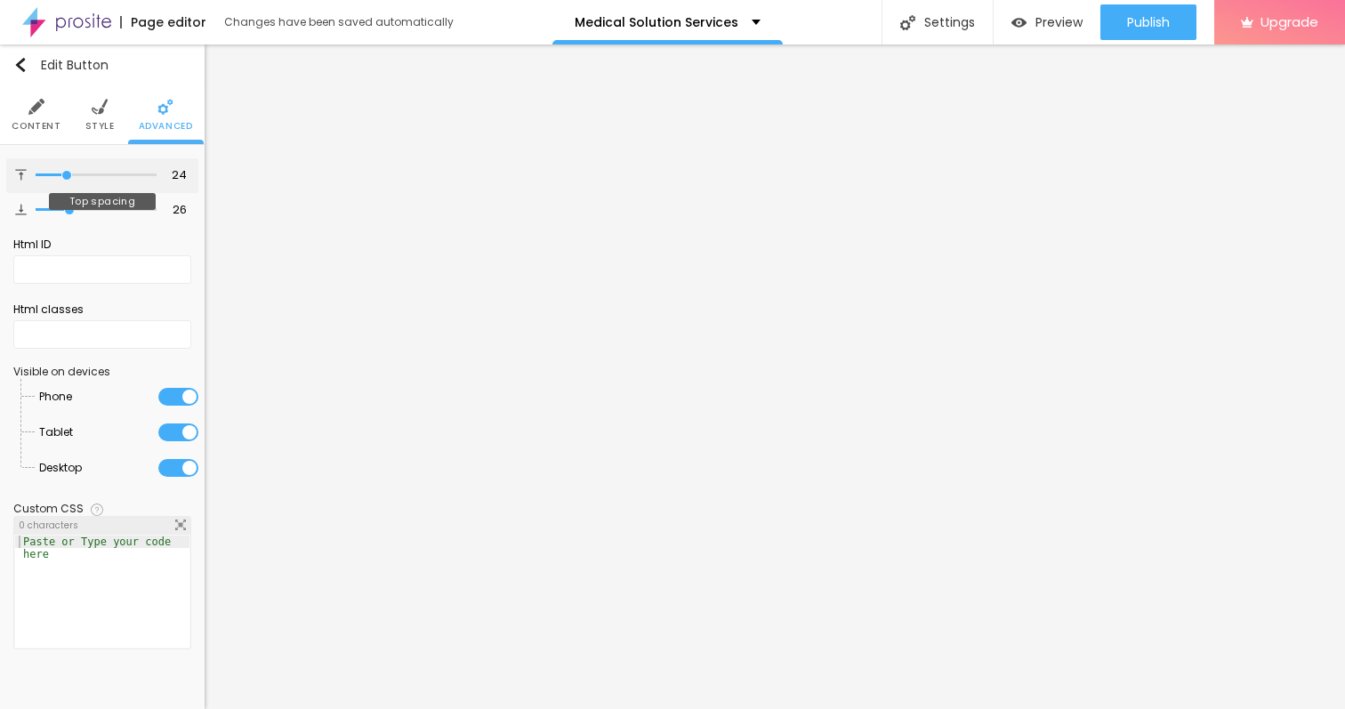
type input "23"
type input "21"
type input "19"
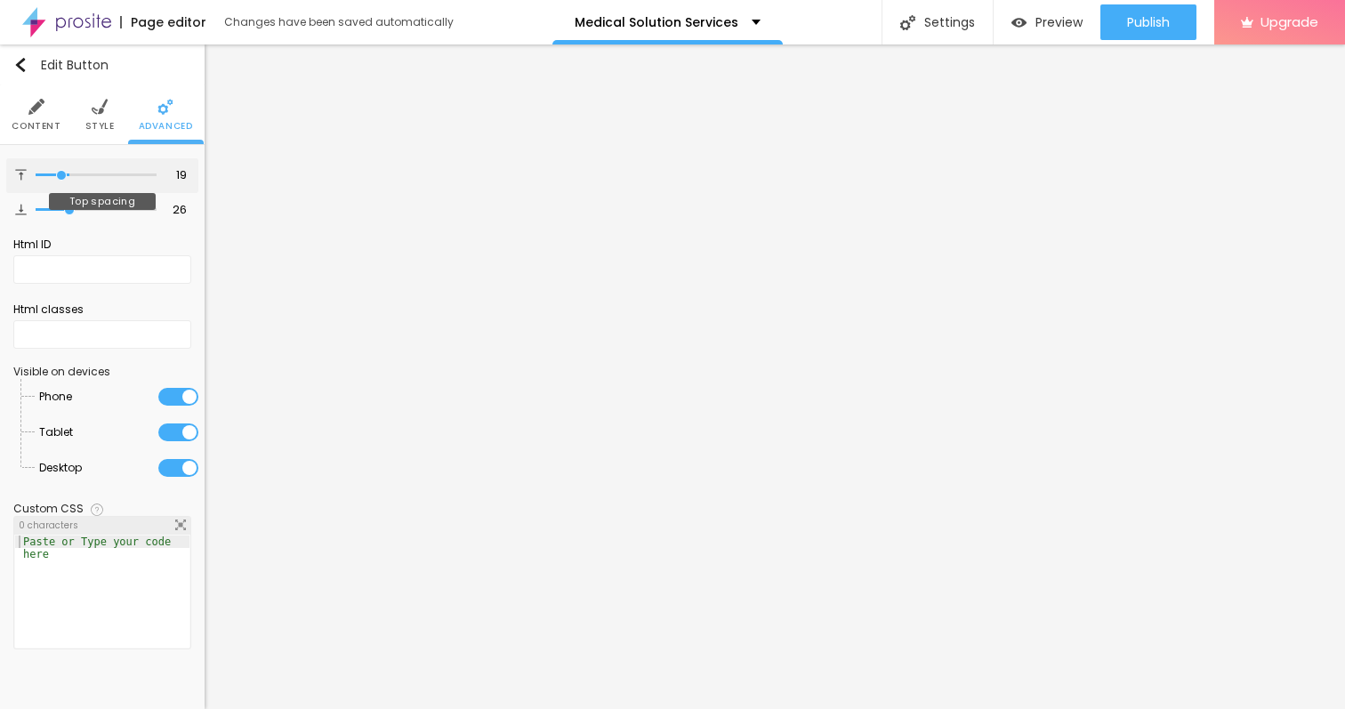
type input "18"
type input "17"
type input "16"
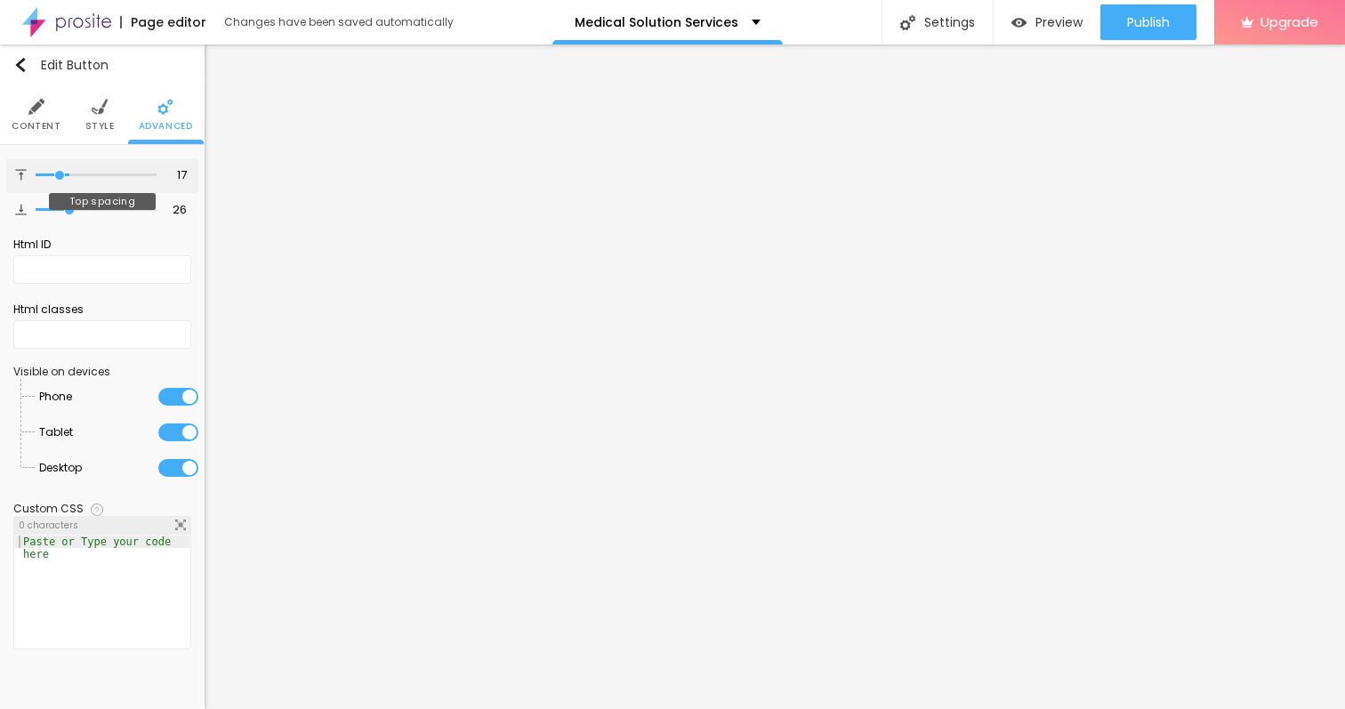
type input "16"
type input "15"
type input "14"
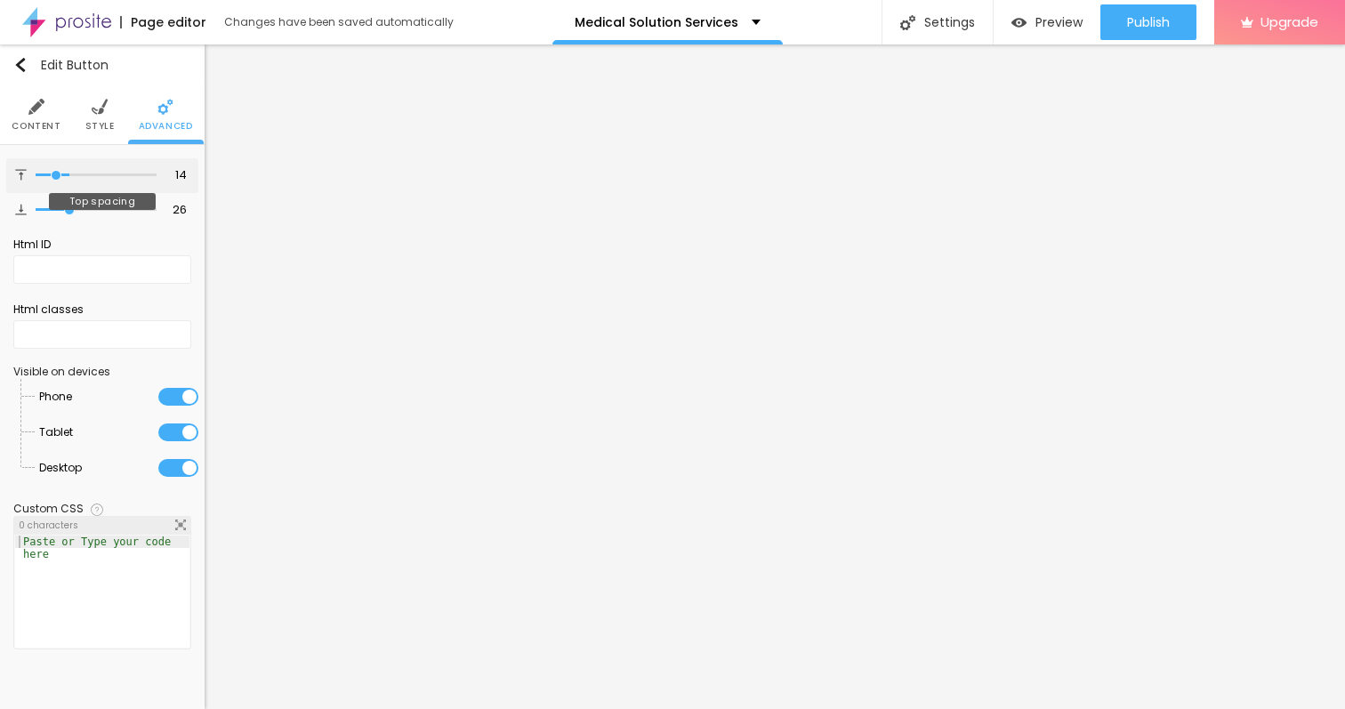
type input "13"
type input "12"
type input "11"
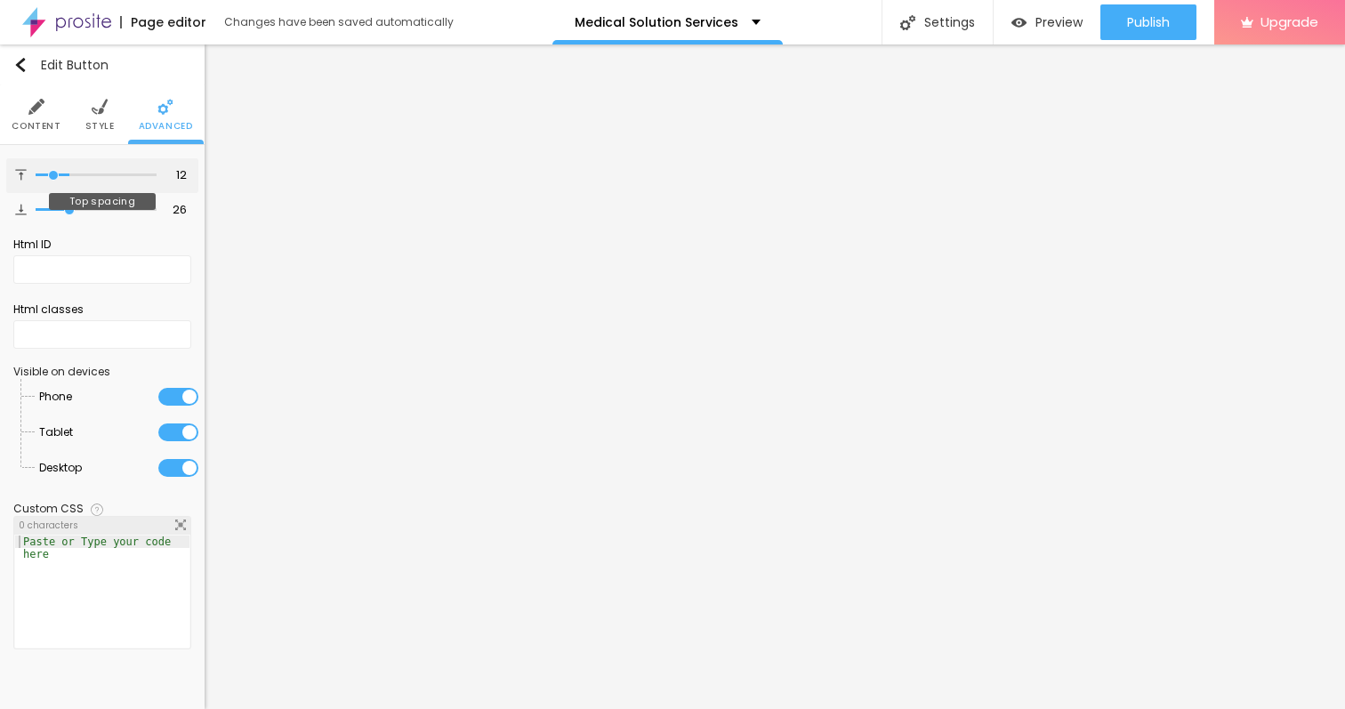
type input "11"
type input "10"
type input "8"
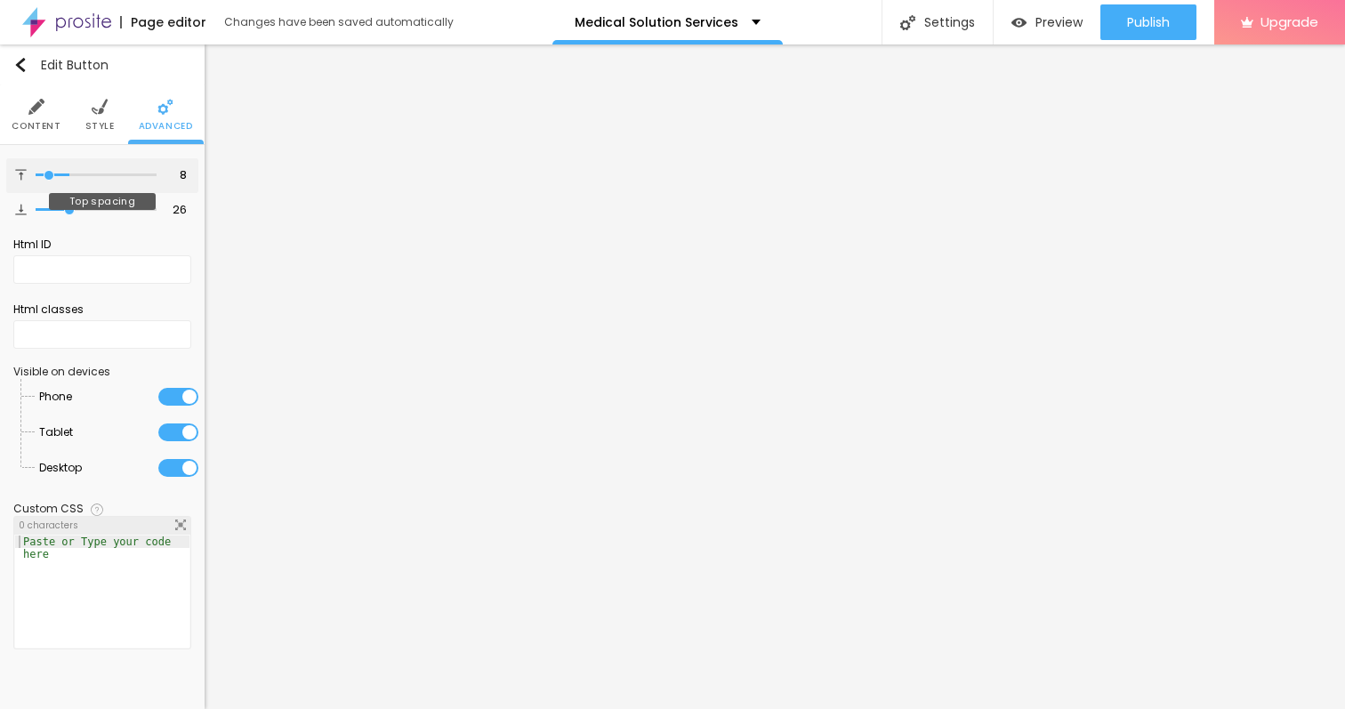
type input "7"
type input "5"
type input "4"
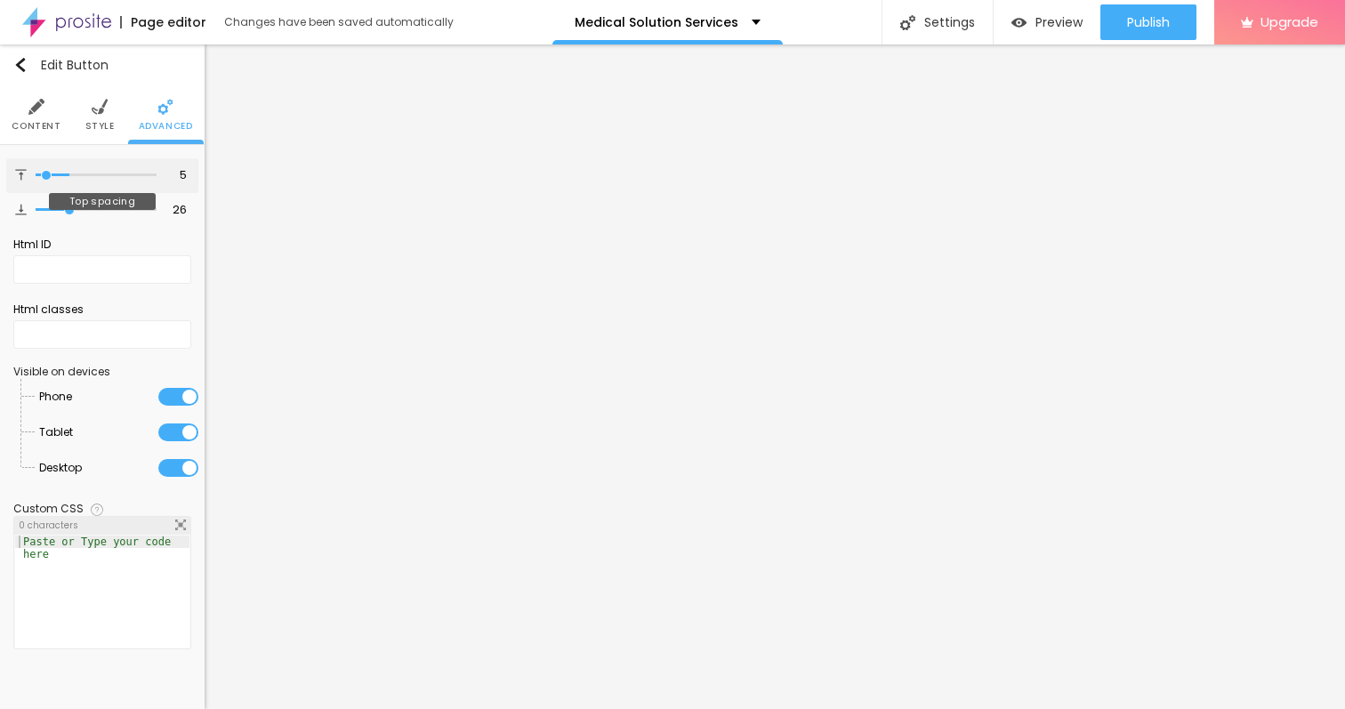
type input "4"
type input "3"
type input "1"
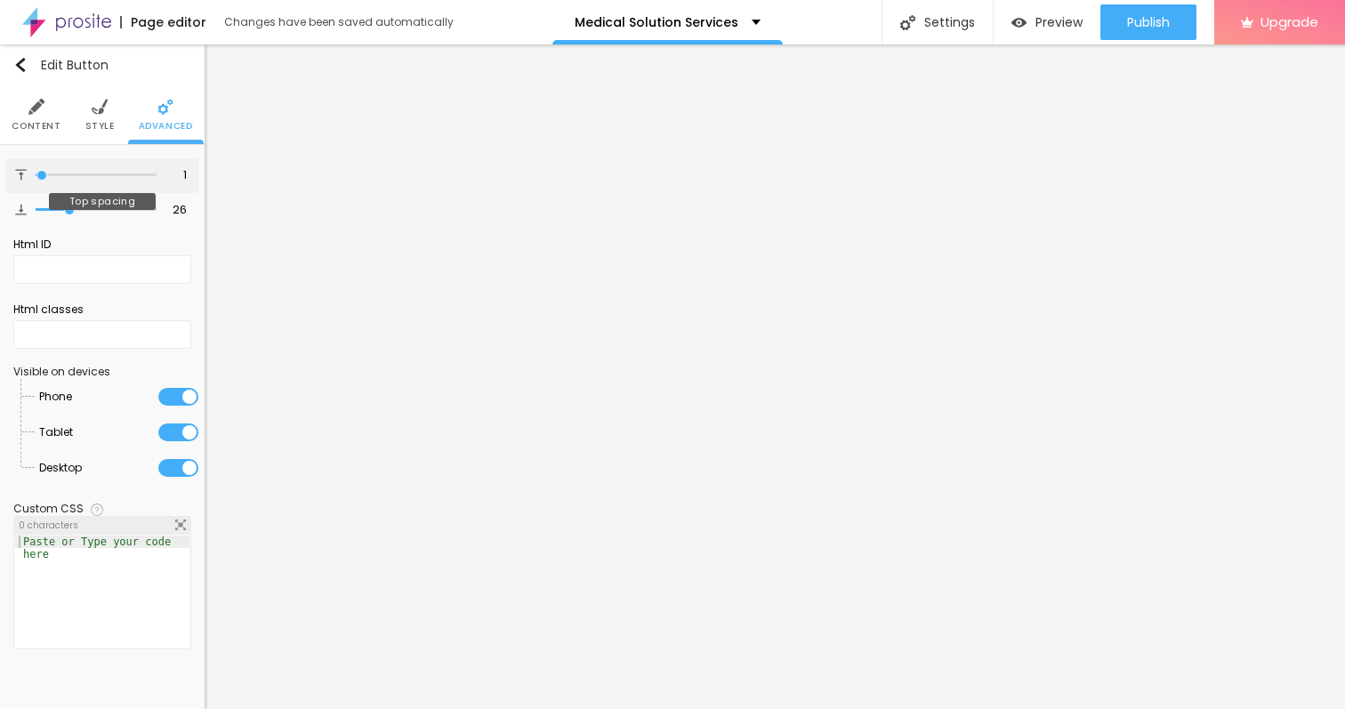
type input "0"
type input "1"
type input "5"
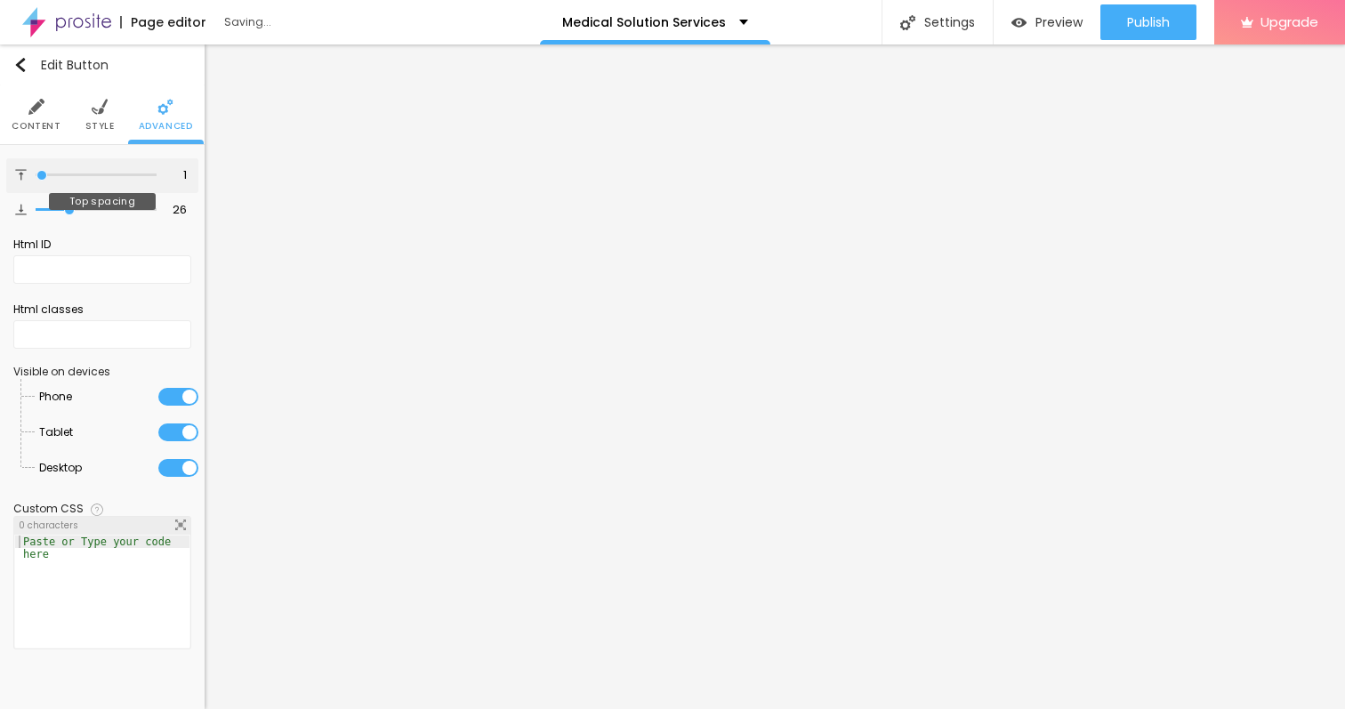
type input "5"
type input "6"
type input "7"
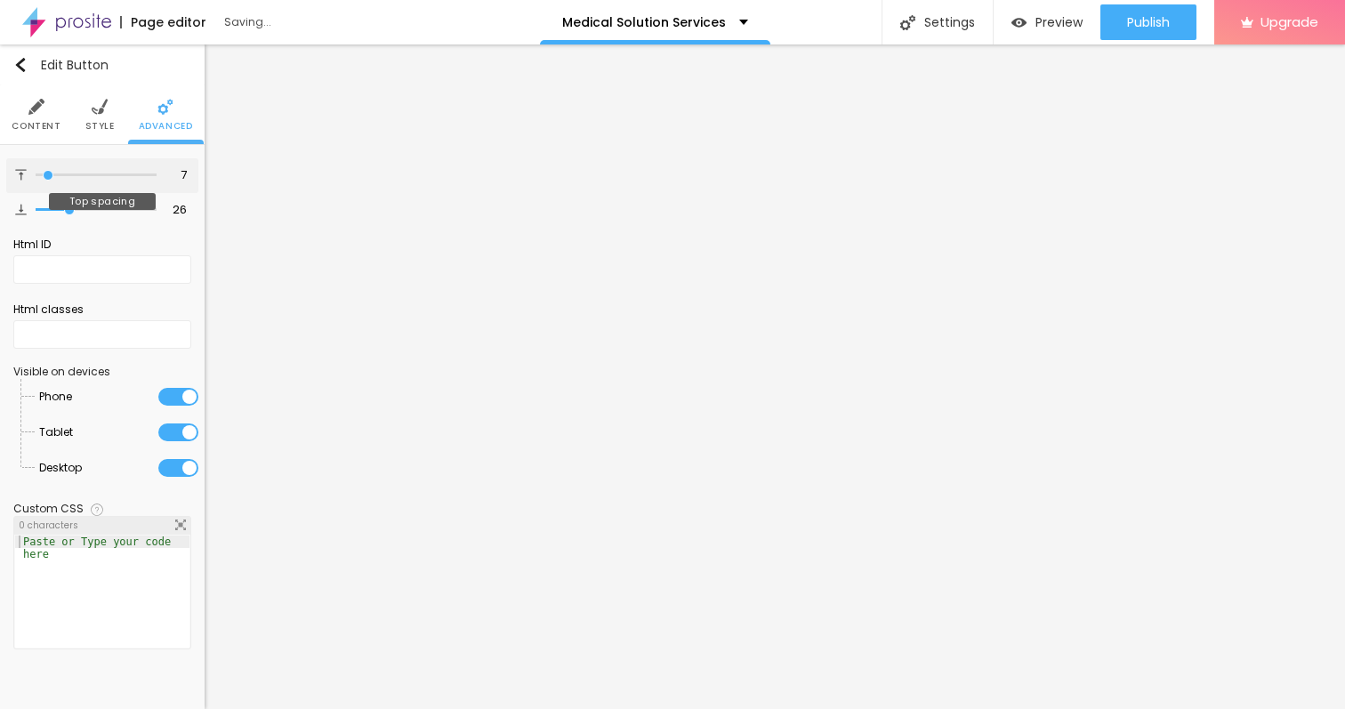
type input "8"
type input "10"
type input "12"
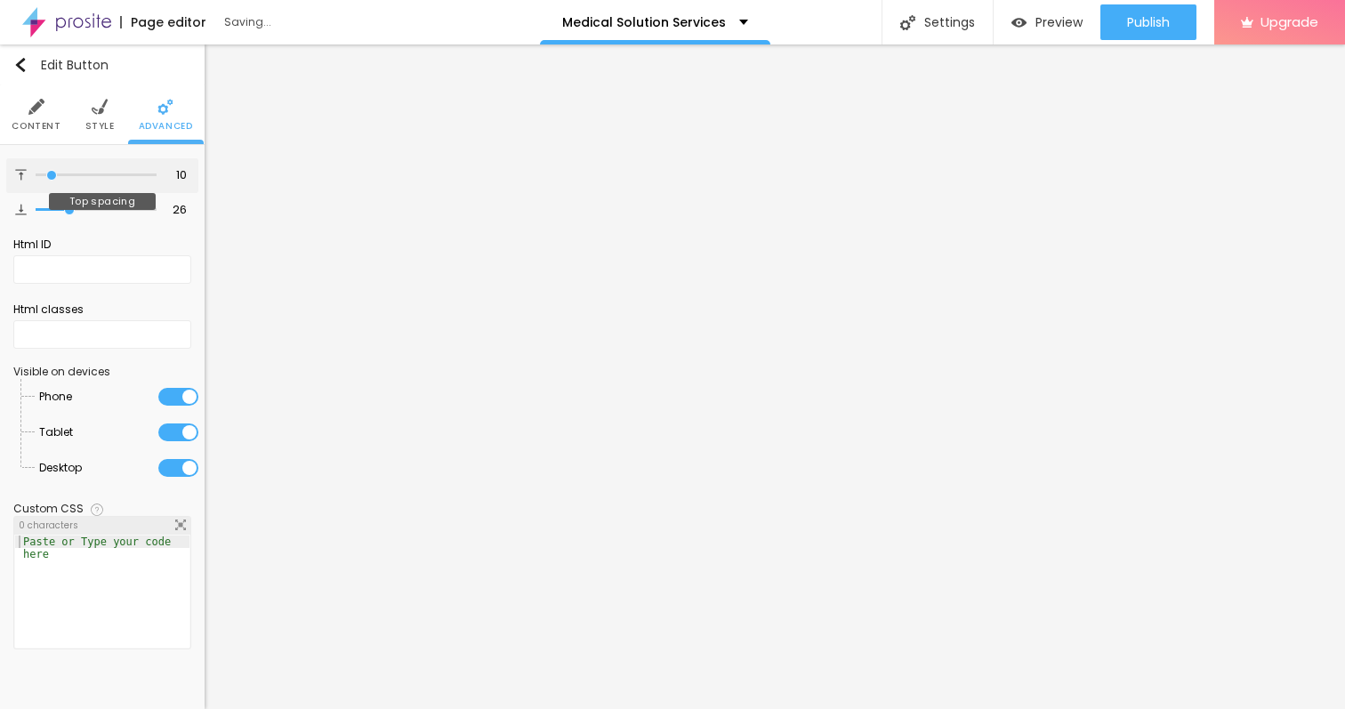
type input "12"
type input "14"
type input "19"
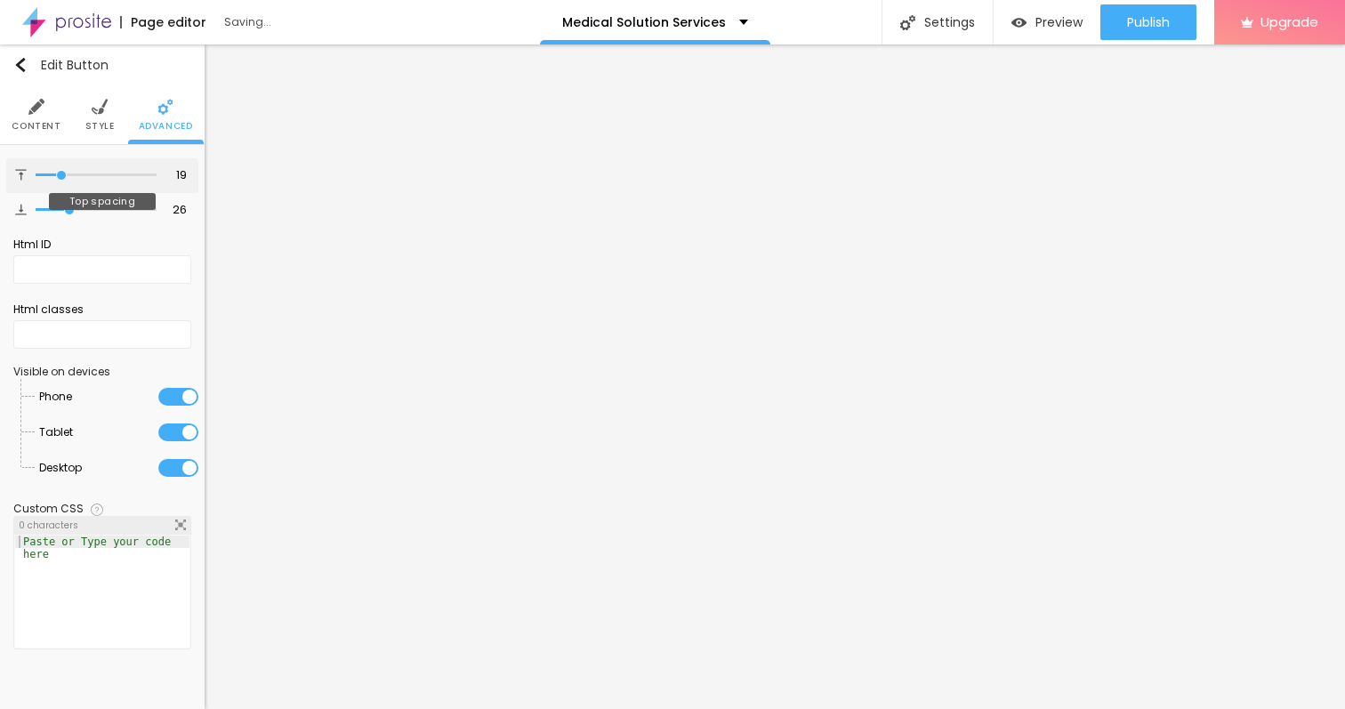
type input "20"
type input "23"
type input "26"
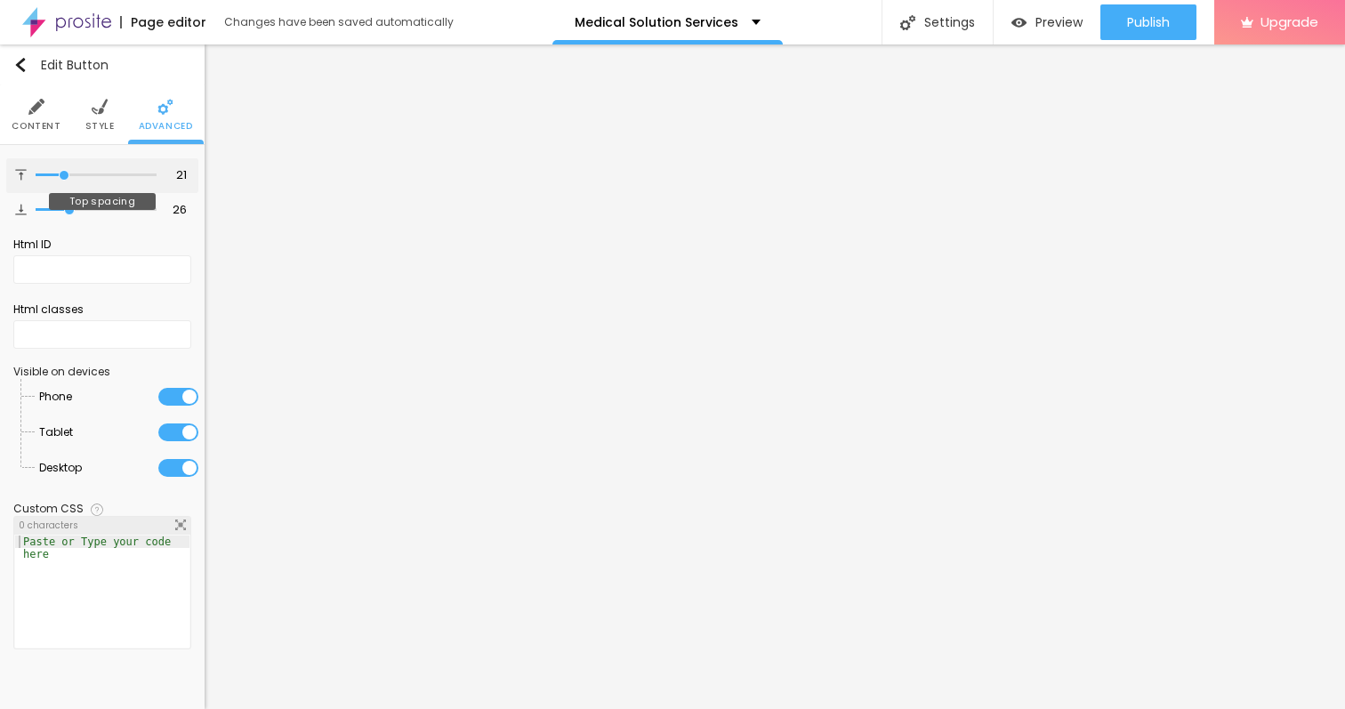
click at [64, 173] on input "range" at bounding box center [96, 175] width 121 height 9
drag, startPoint x: 68, startPoint y: 206, endPoint x: 57, endPoint y: 212, distance: 12.7
click at [57, 212] on input "range" at bounding box center [96, 209] width 121 height 9
click at [106, 126] on span "Style" at bounding box center [99, 126] width 29 height 9
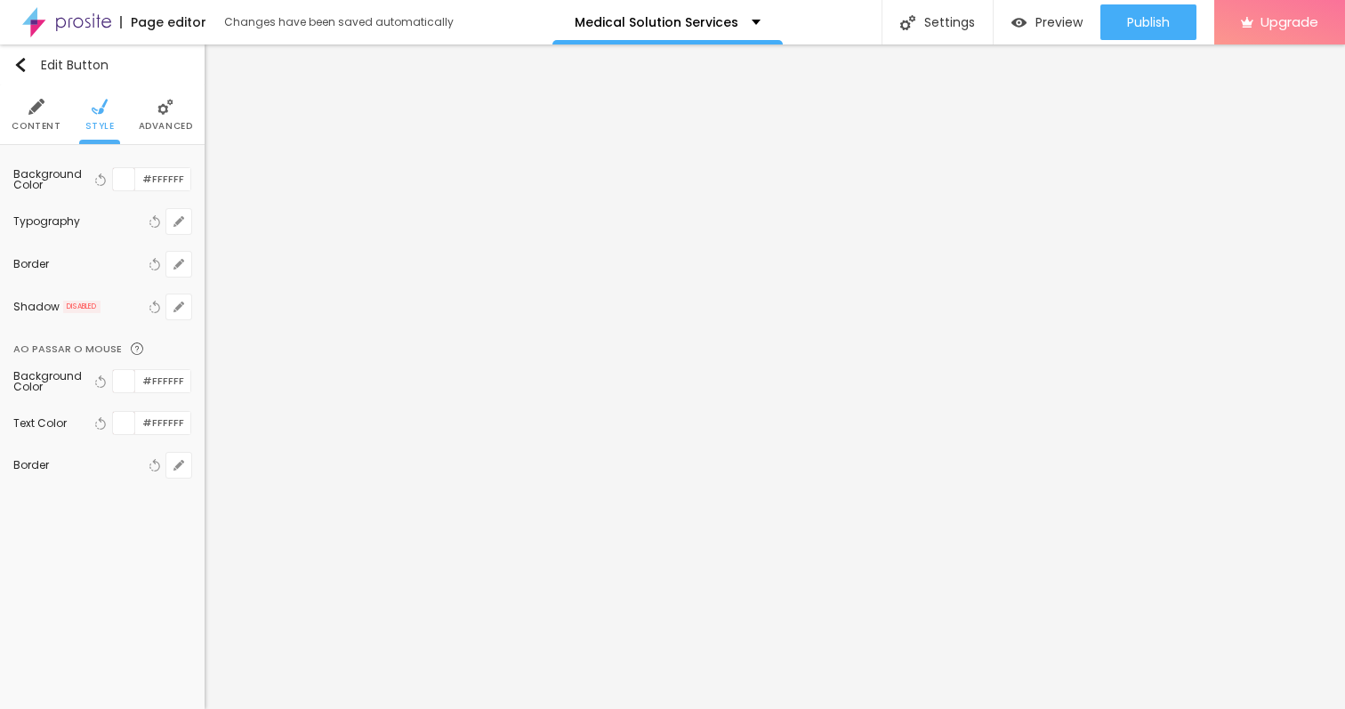
click at [37, 124] on span "Content" at bounding box center [36, 126] width 49 height 9
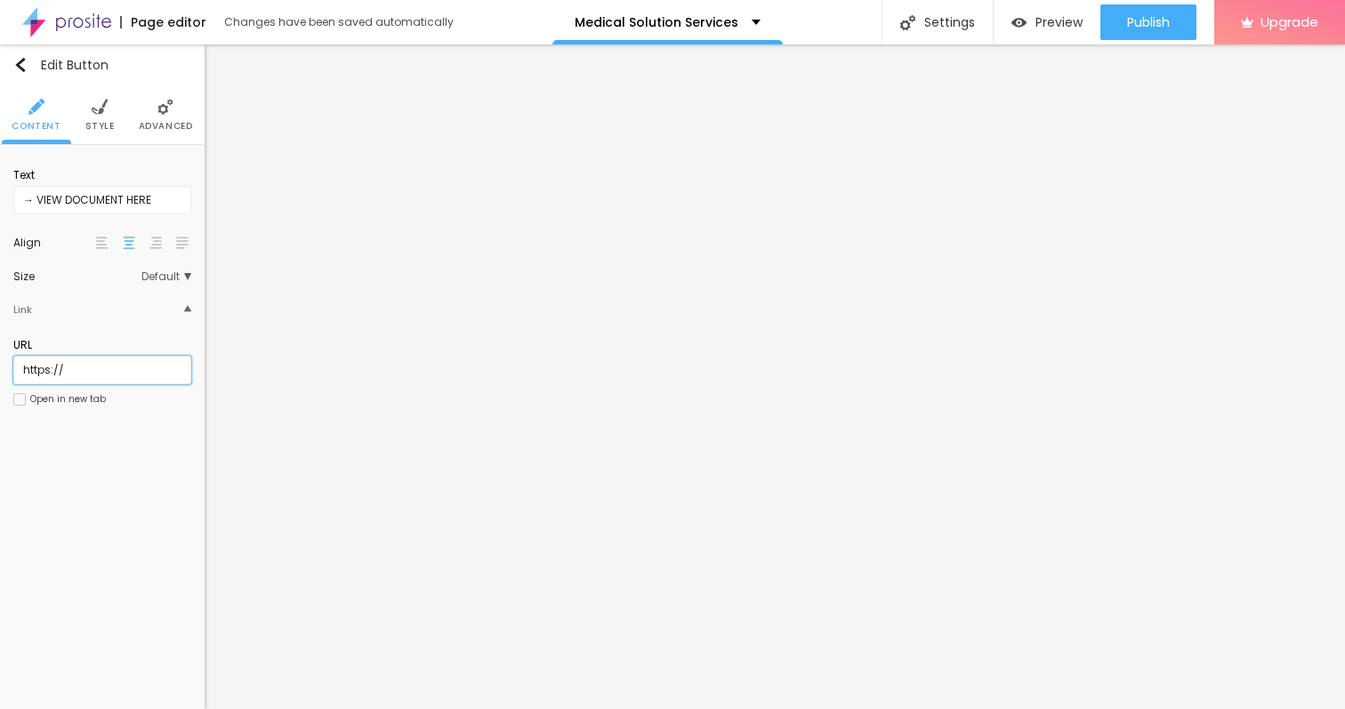
click at [108, 374] on input "https://" at bounding box center [102, 370] width 178 height 28
click at [103, 375] on input "https://" at bounding box center [102, 370] width 178 height 28
paste input "[DOMAIN_NAME]"
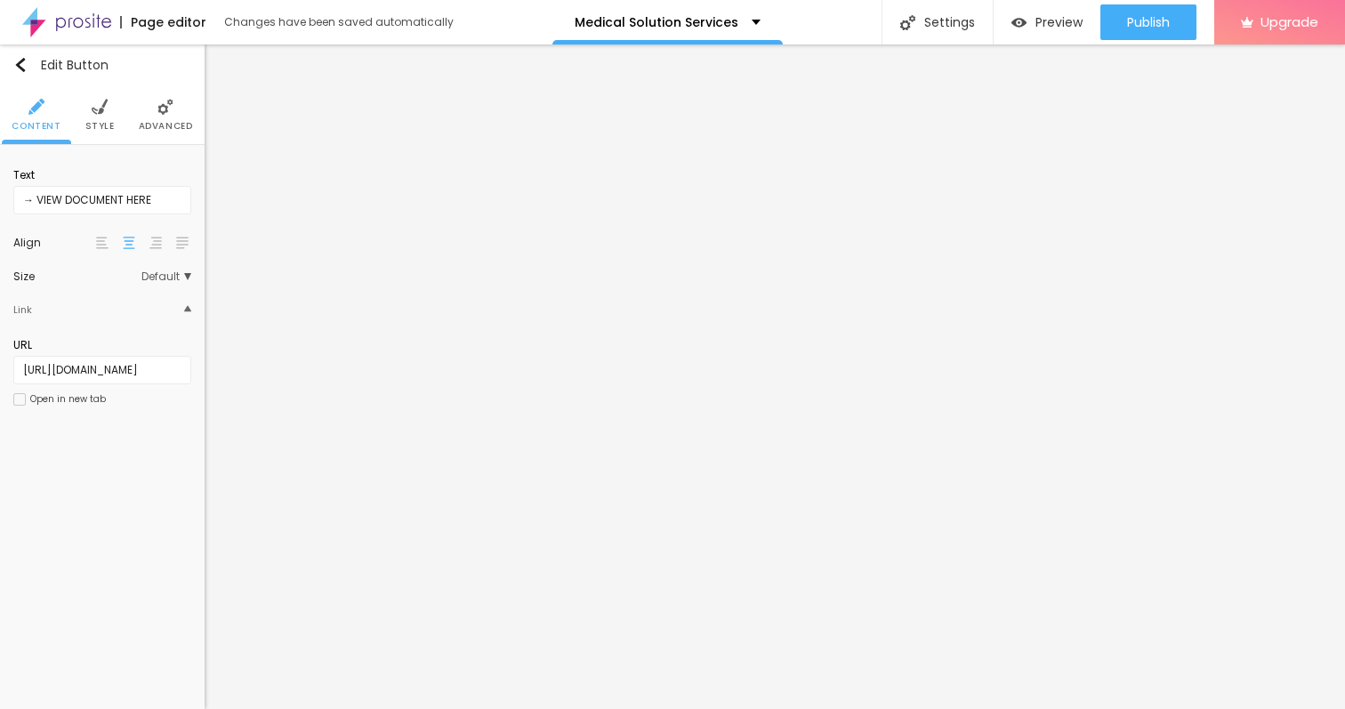
click at [119, 531] on div "Edit Button Content Style Advanced Text → VIEW DOCUMENT HERE Align Size Default…" at bounding box center [102, 376] width 205 height 664
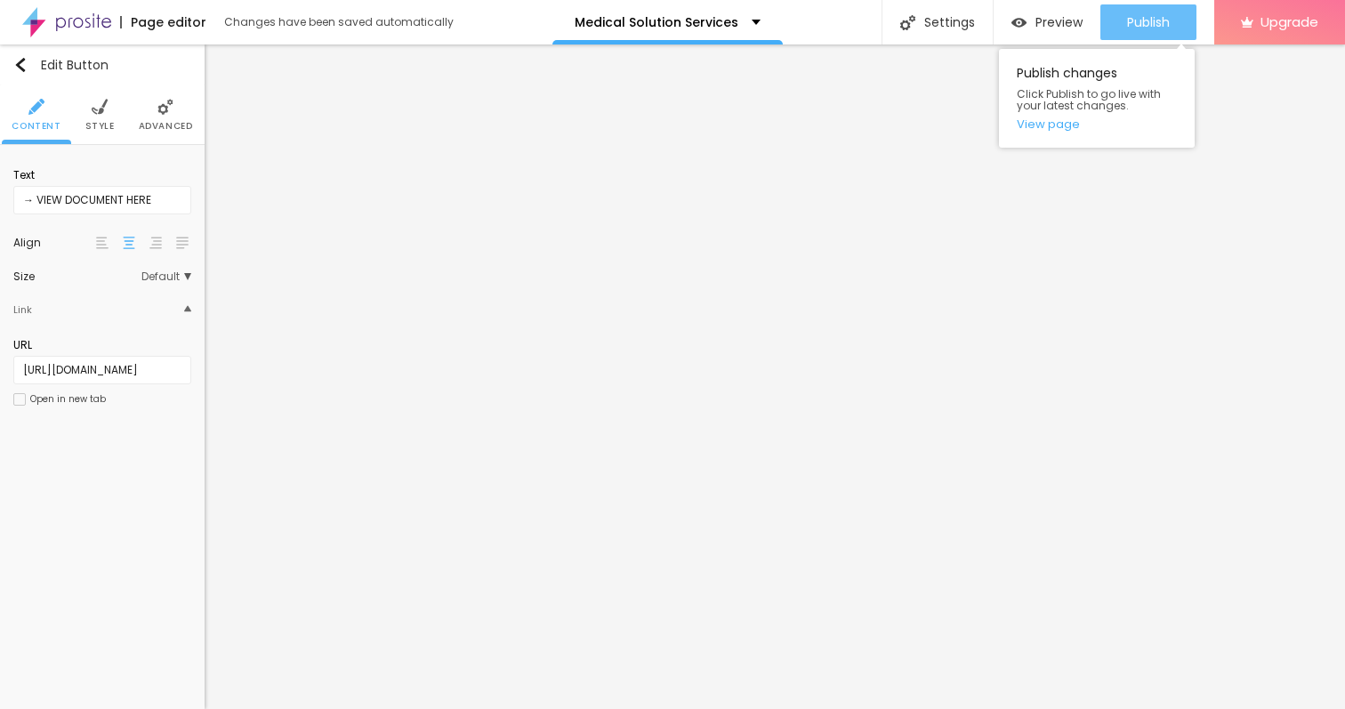
click at [1142, 24] on span "Publish" at bounding box center [1148, 22] width 43 height 14
click at [1123, 28] on button "Publish" at bounding box center [1148, 22] width 96 height 36
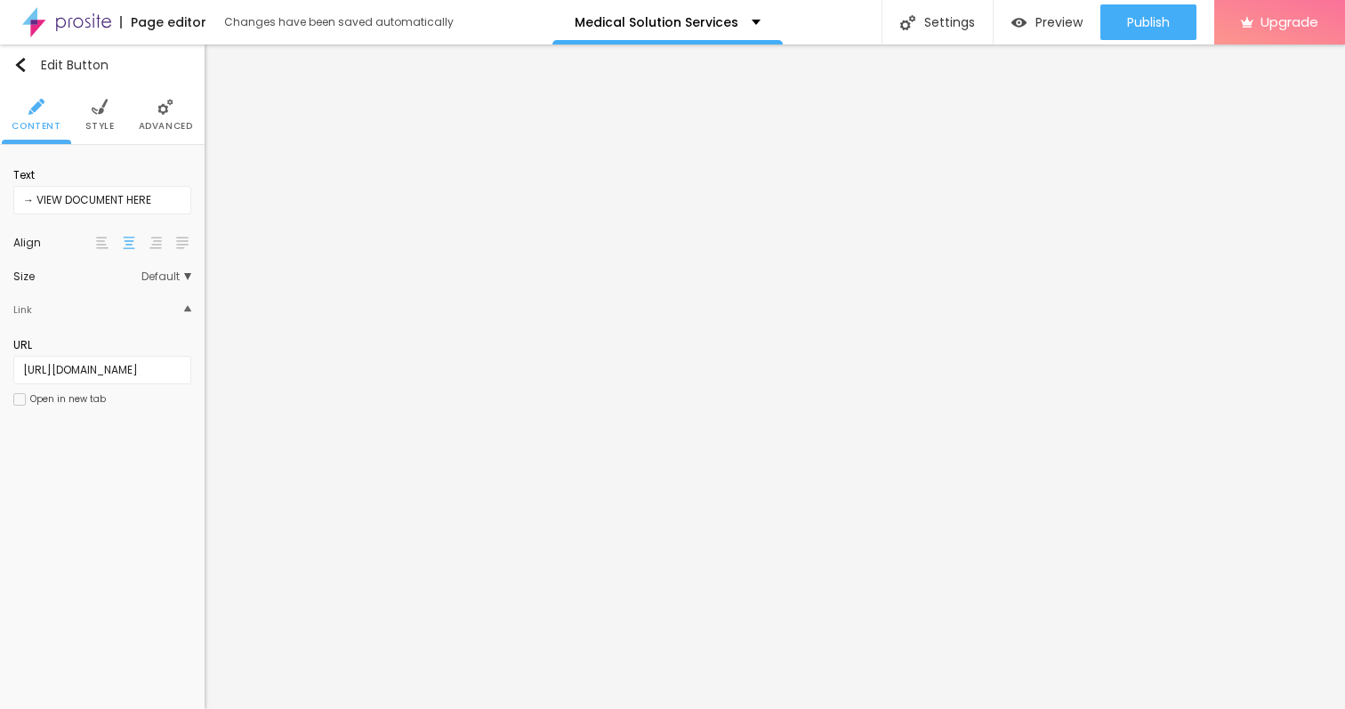
click at [62, 20] on img at bounding box center [66, 22] width 89 height 44
